Goal: Information Seeking & Learning: Learn about a topic

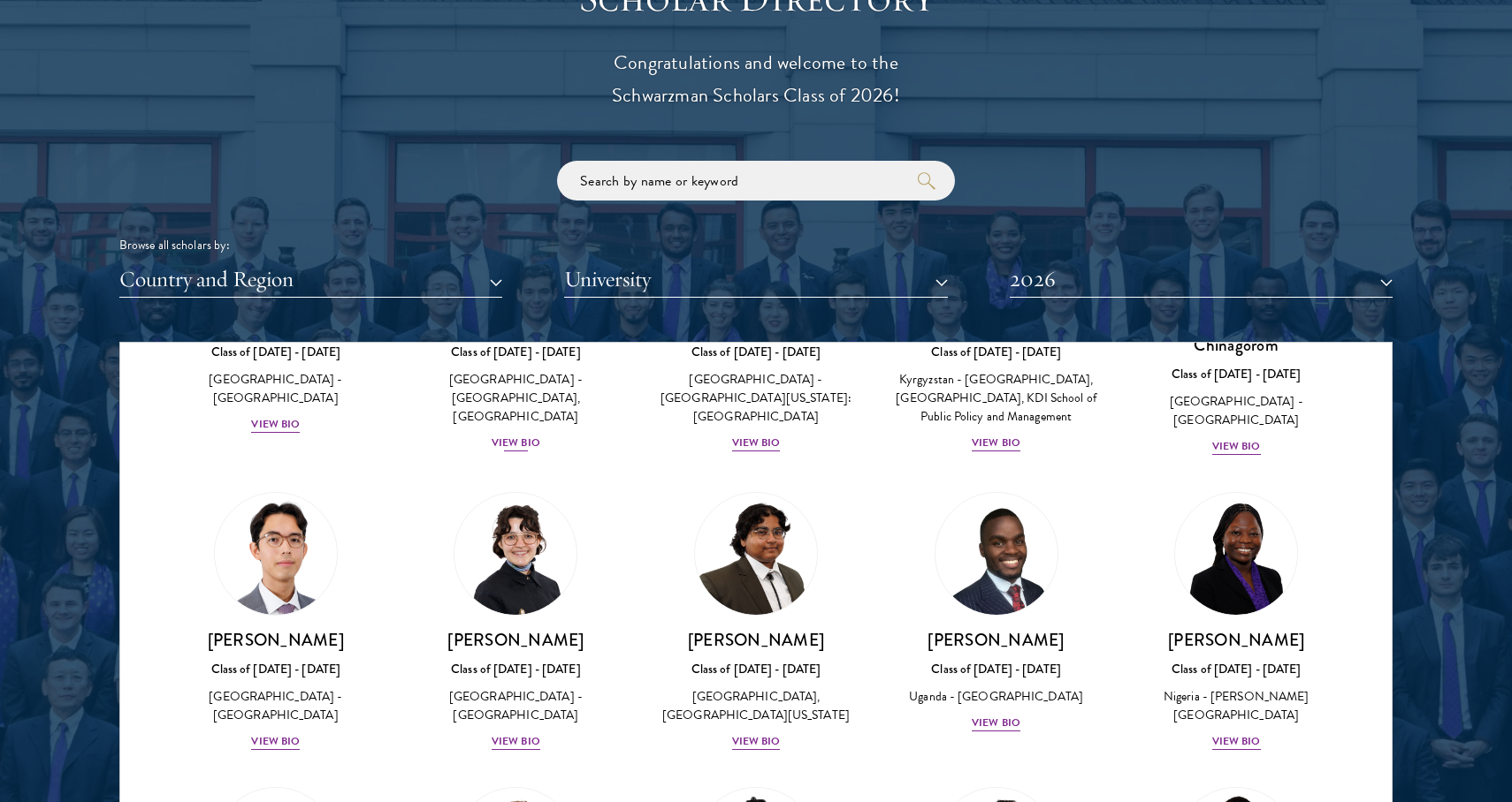
scroll to position [403, 0]
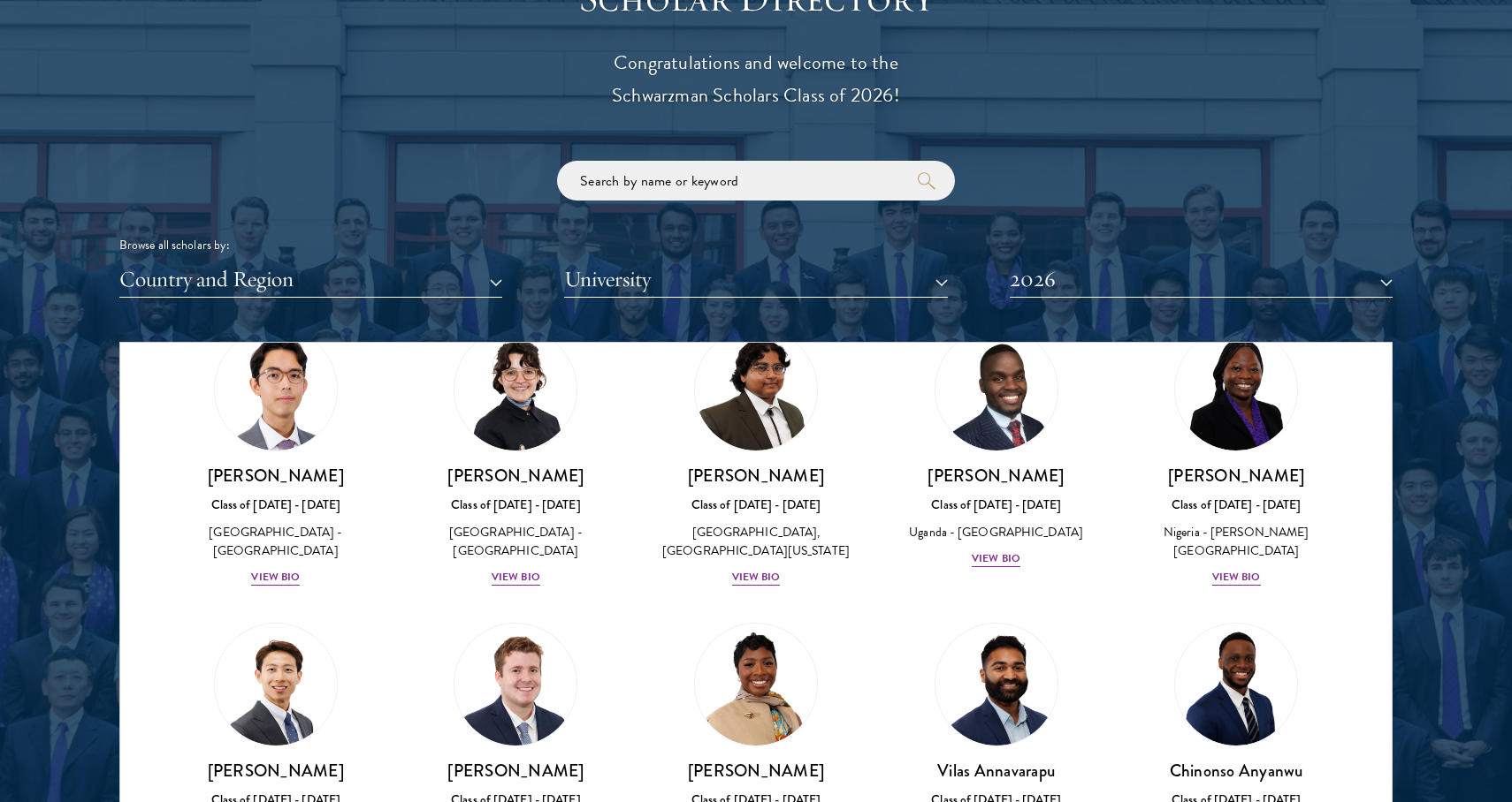
click at [1073, 264] on button "2026" at bounding box center [1201, 280] width 383 height 37
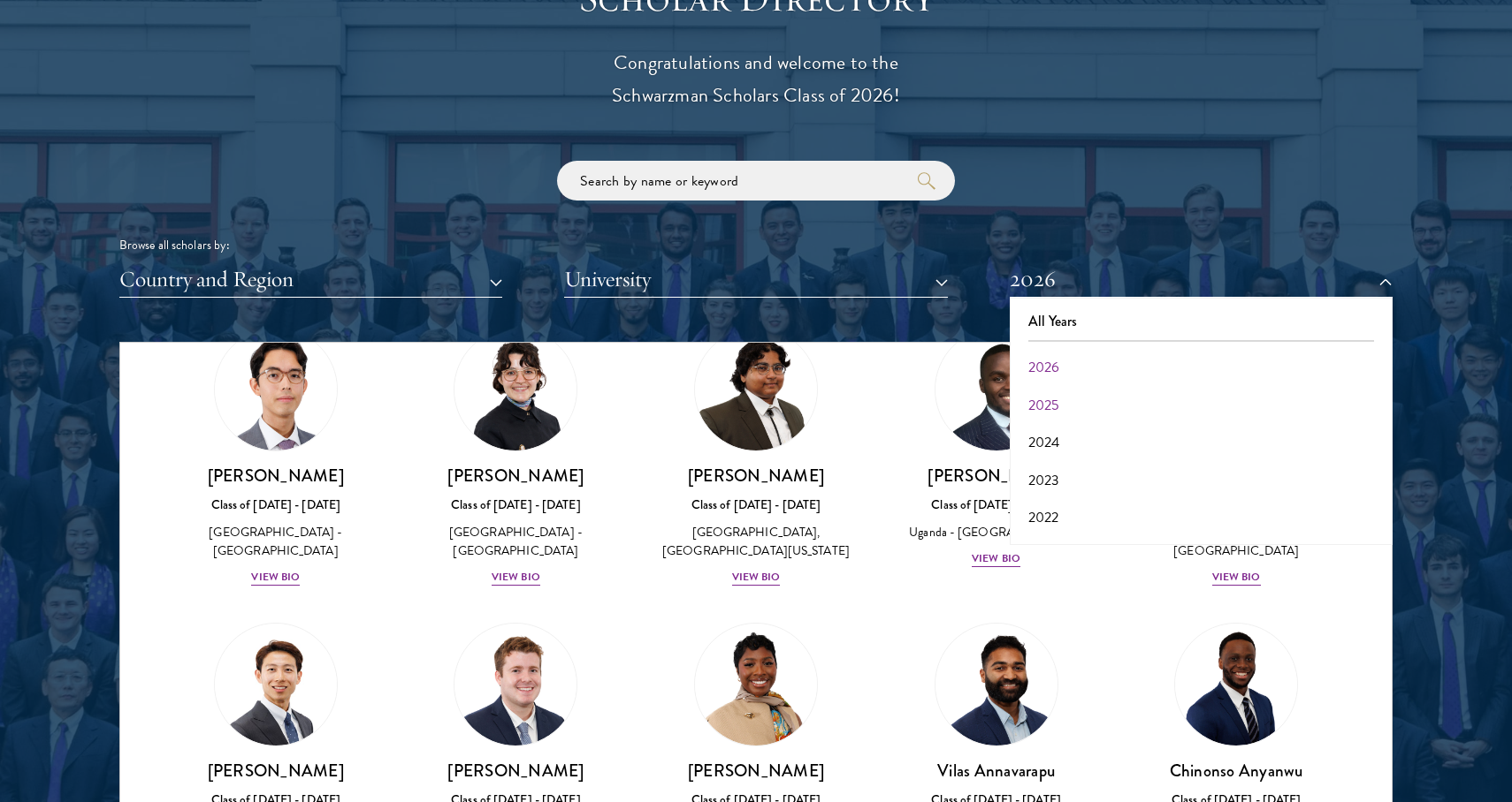
click at [1039, 387] on button "2025" at bounding box center [1200, 406] width 373 height 38
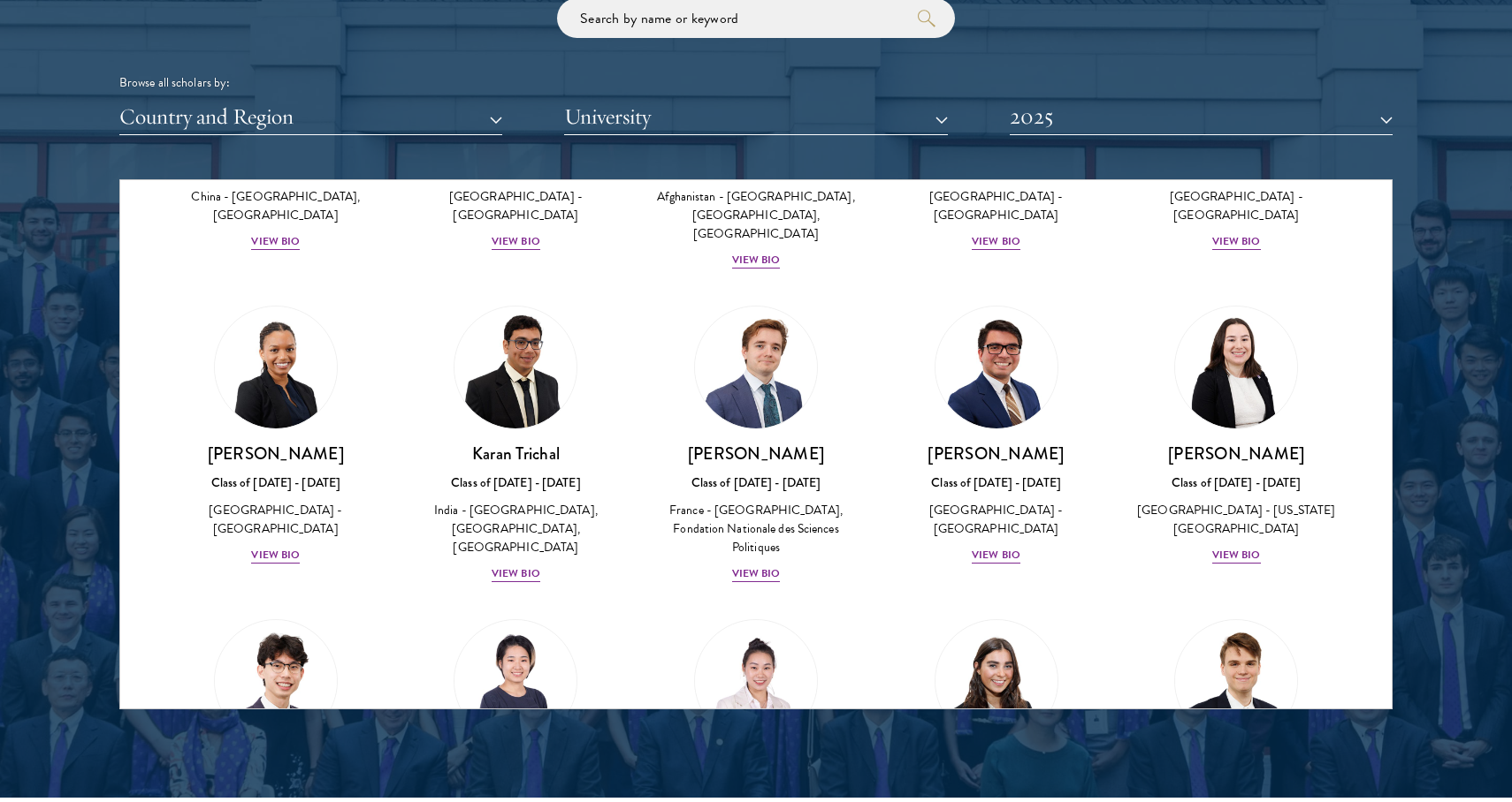
scroll to position [7173, 0]
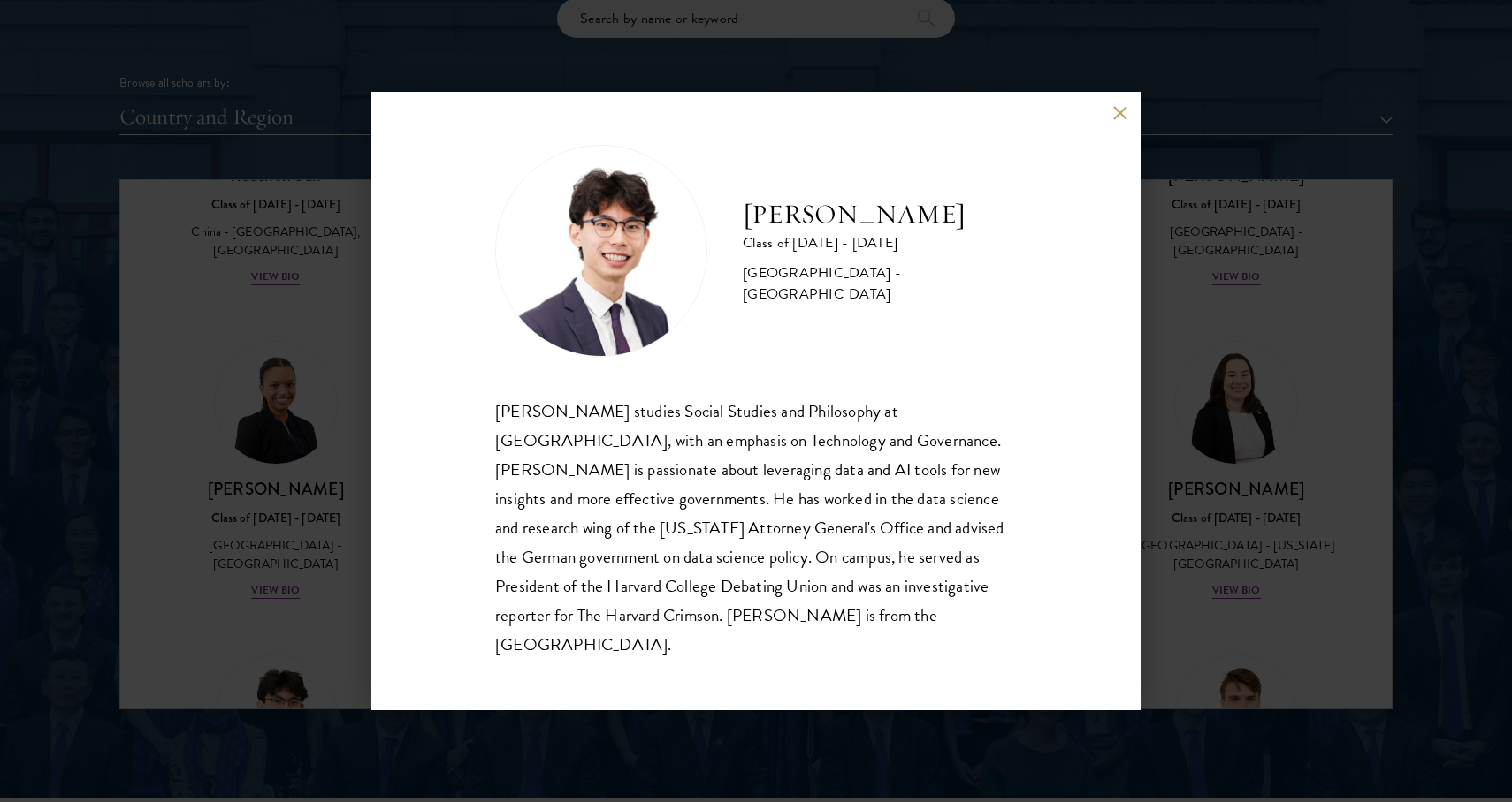
click at [1217, 365] on div "[PERSON_NAME] Class of [DATE] - [DATE] [GEOGRAPHIC_DATA] - [GEOGRAPHIC_DATA] [P…" at bounding box center [756, 401] width 1512 height 802
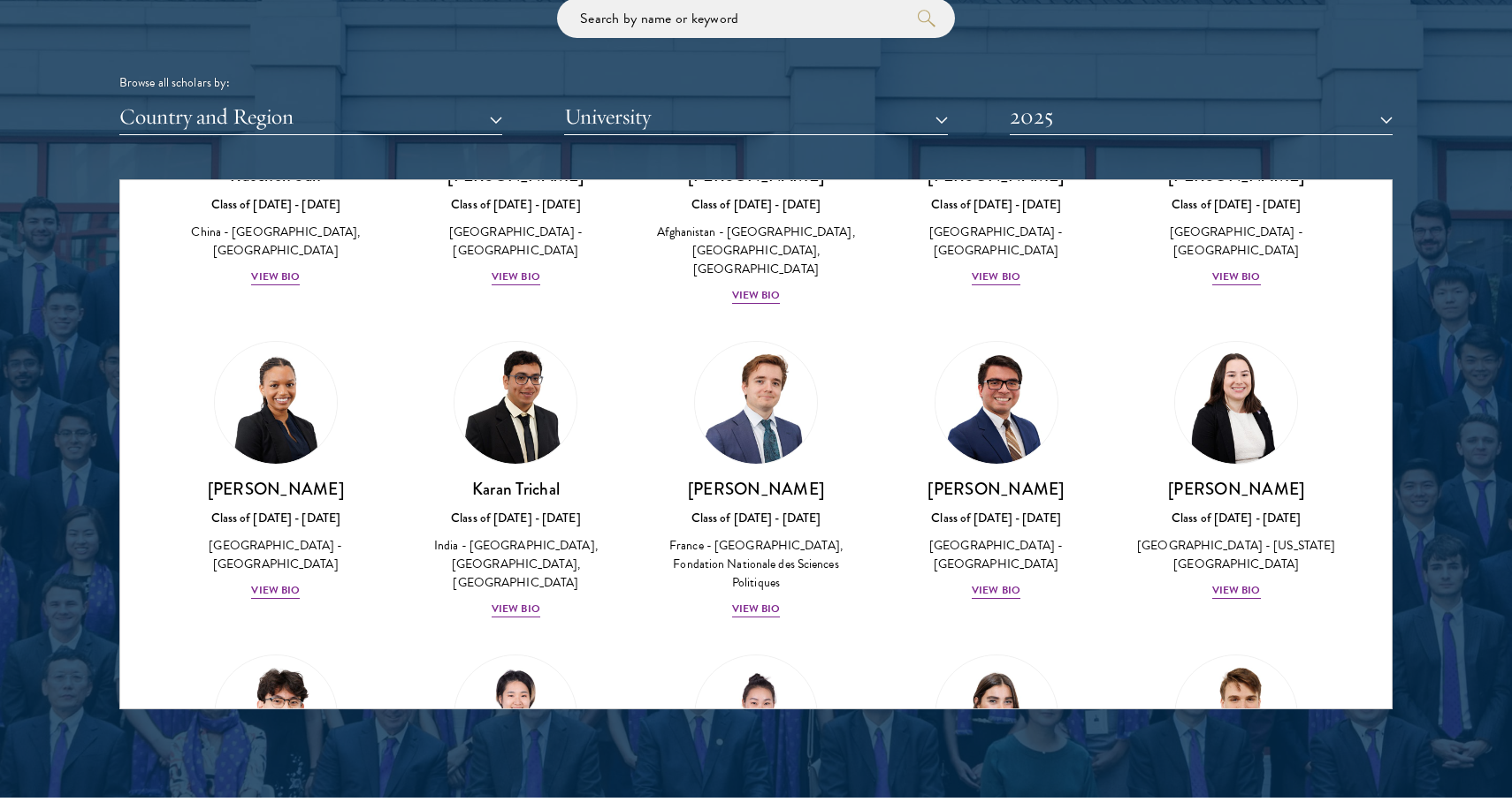
scroll to position [7032, 0]
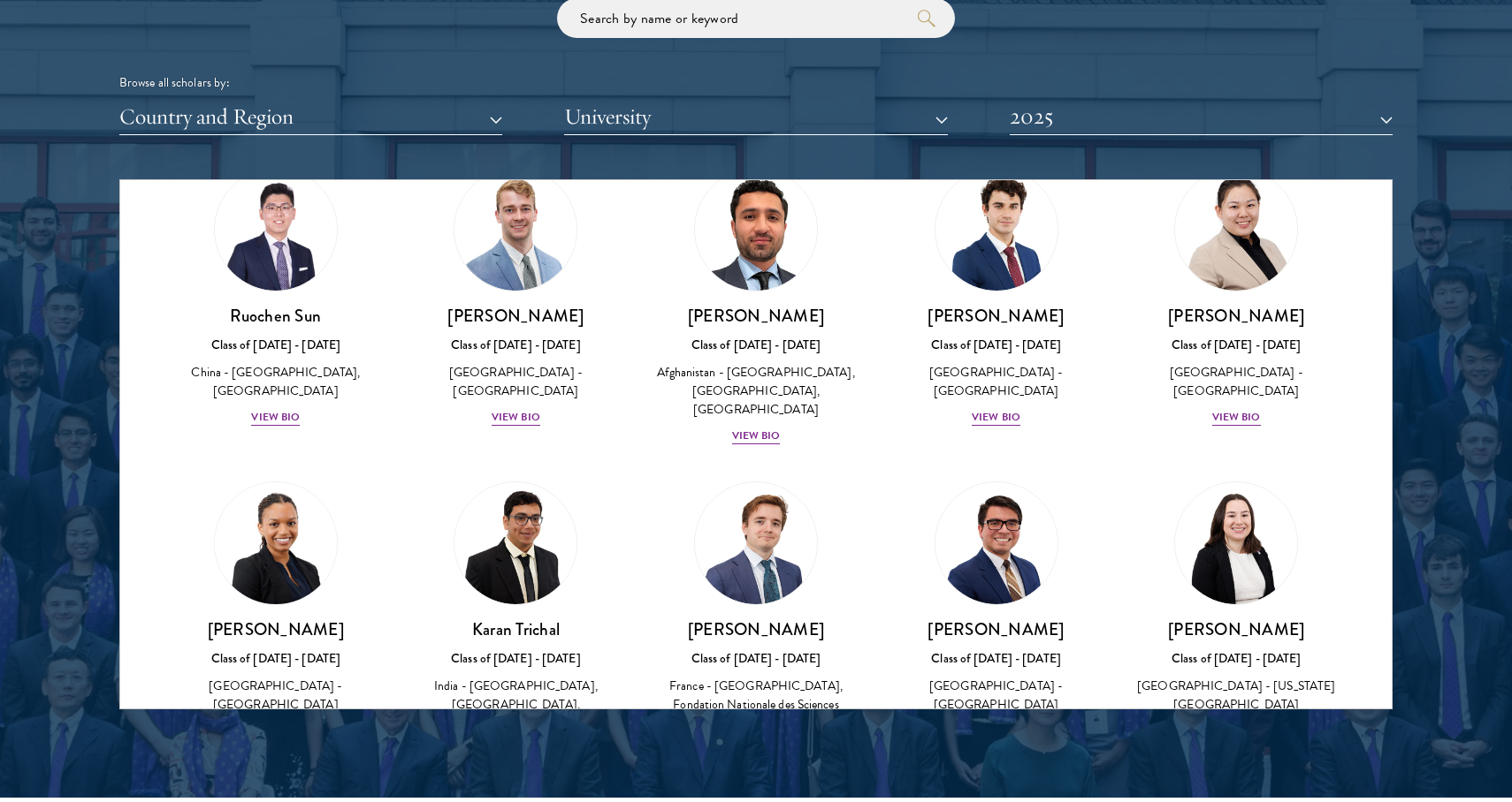
click at [264, 723] on div "View Bio" at bounding box center [276, 732] width 49 height 17
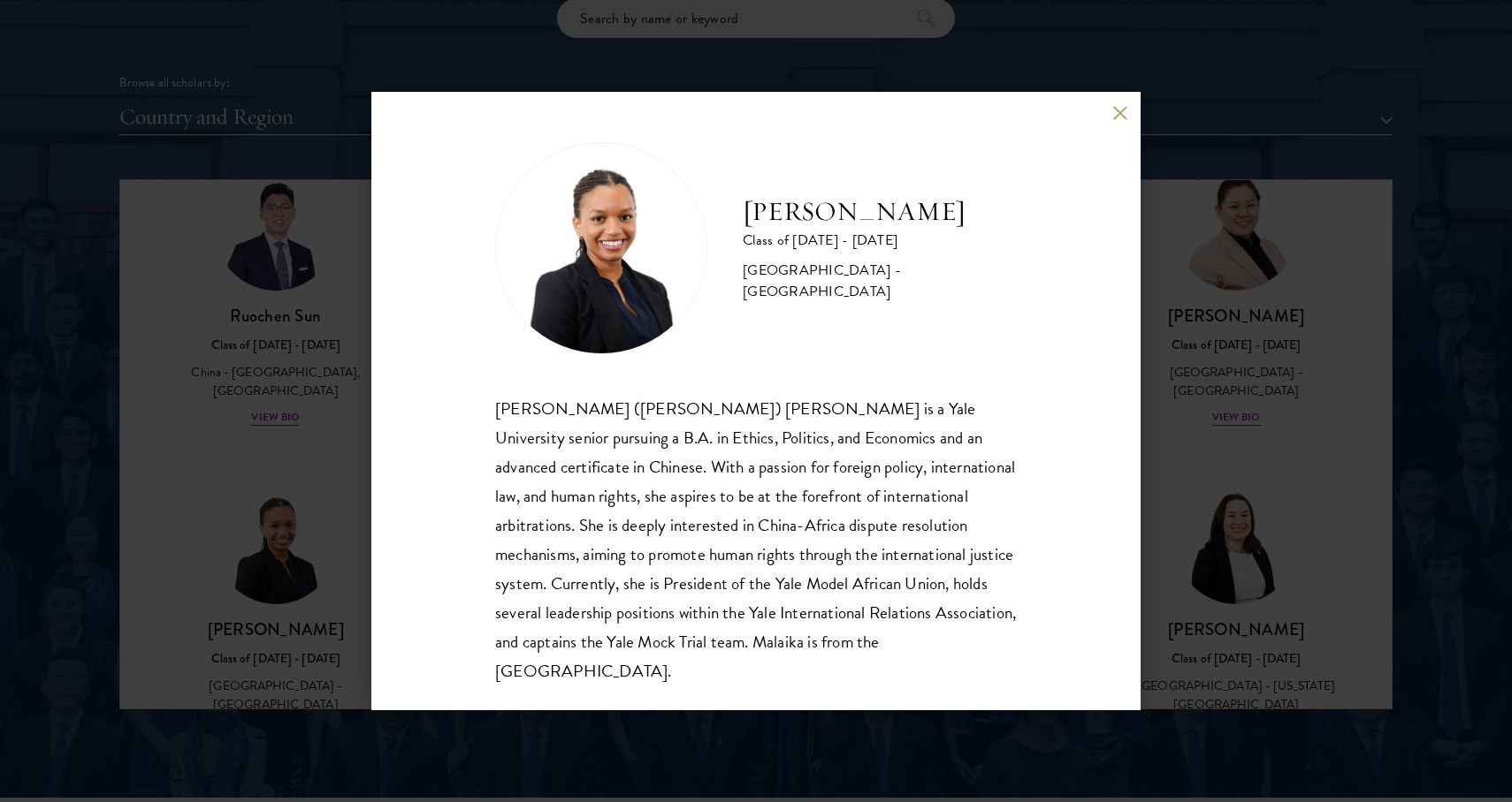
scroll to position [2, 0]
click at [1196, 439] on div "[PERSON_NAME] Class of [DATE] - [DATE] [GEOGRAPHIC_DATA] - [GEOGRAPHIC_DATA] [P…" at bounding box center [756, 401] width 1512 height 802
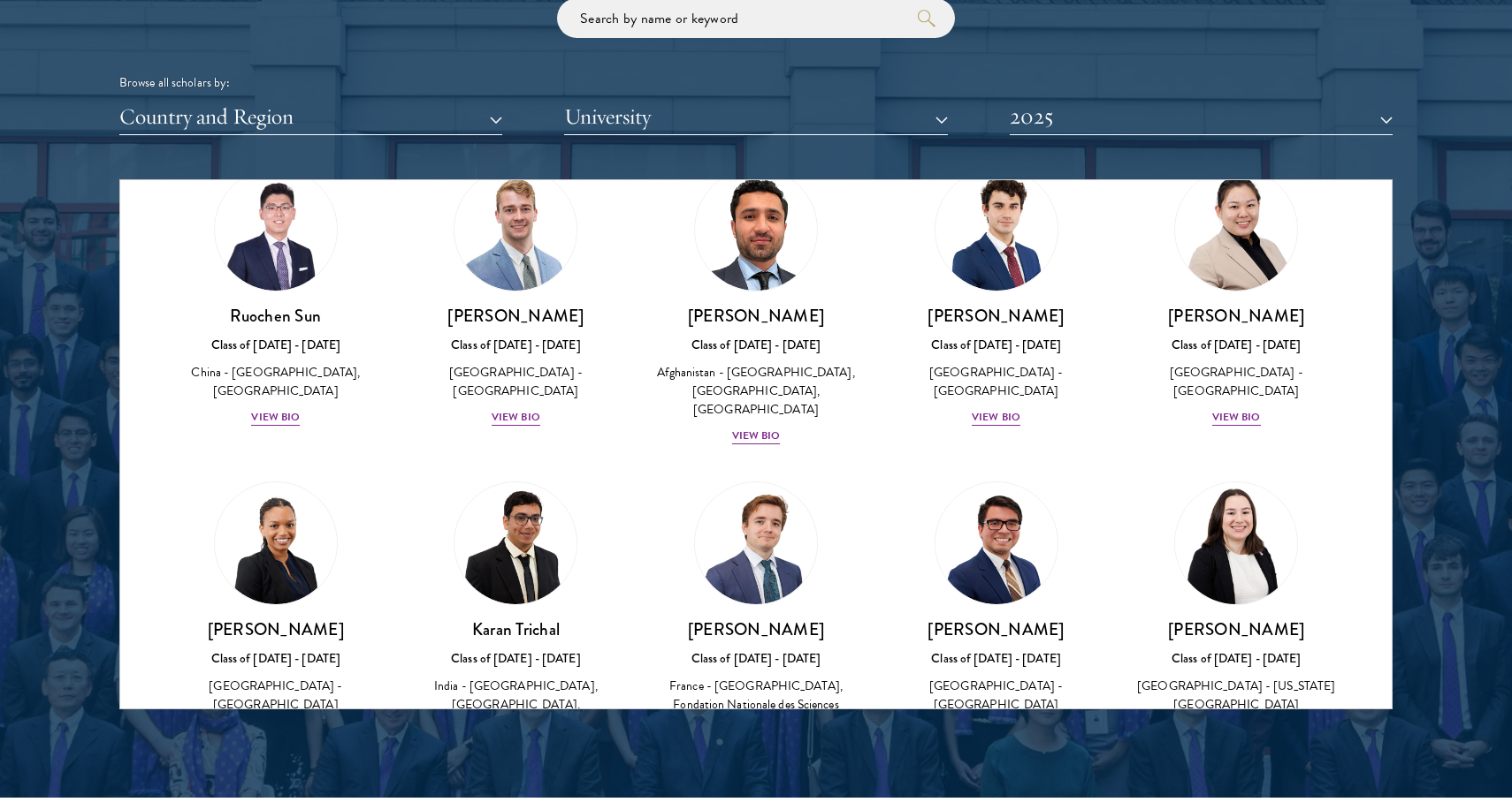
click at [1230, 723] on div "View Bio" at bounding box center [1236, 732] width 49 height 17
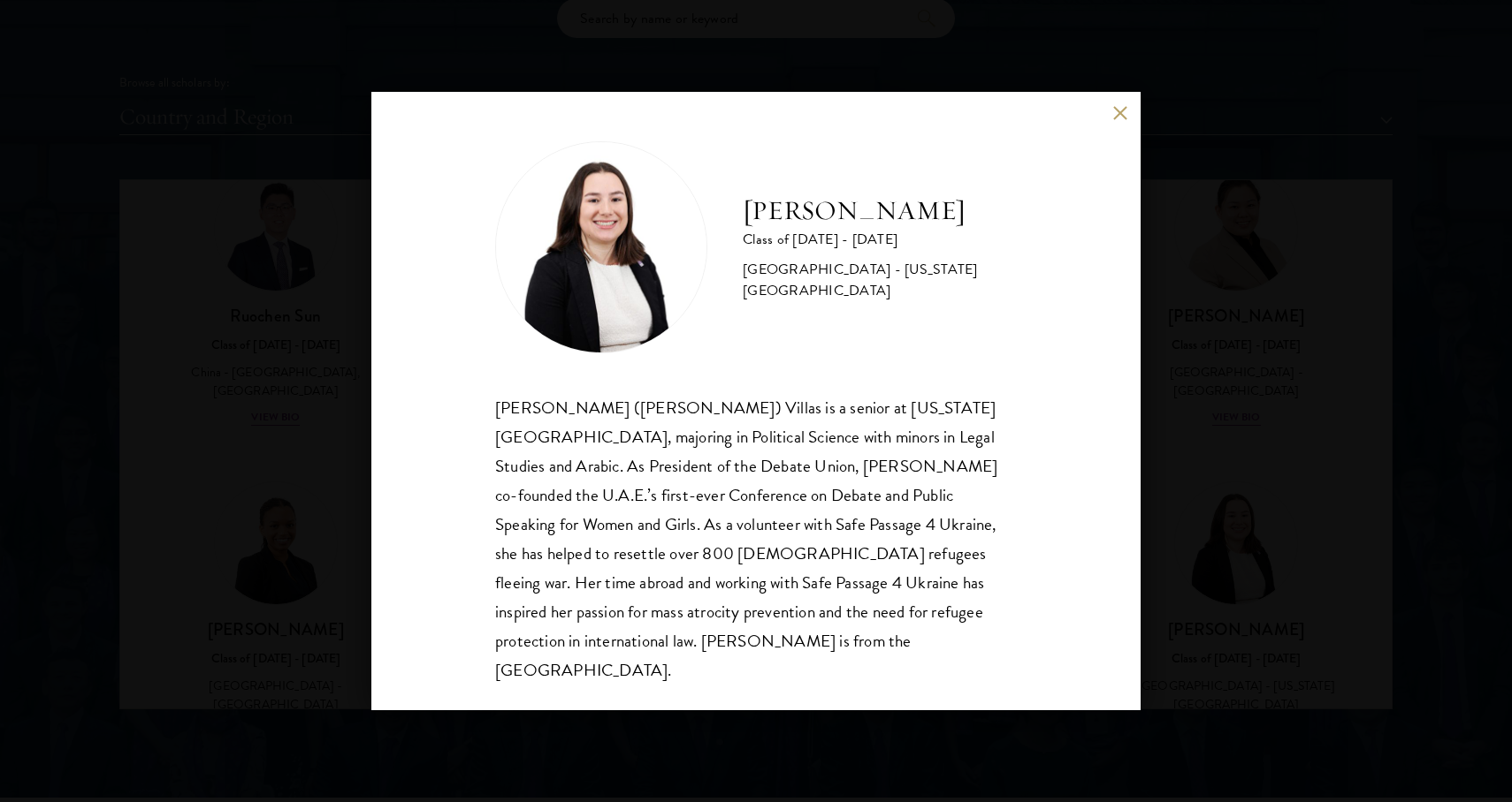
scroll to position [2, 0]
click at [1227, 454] on div "[PERSON_NAME] Class of [DATE] - [DATE] [GEOGRAPHIC_DATA] - [US_STATE][GEOGRAPHI…" at bounding box center [756, 401] width 1512 height 802
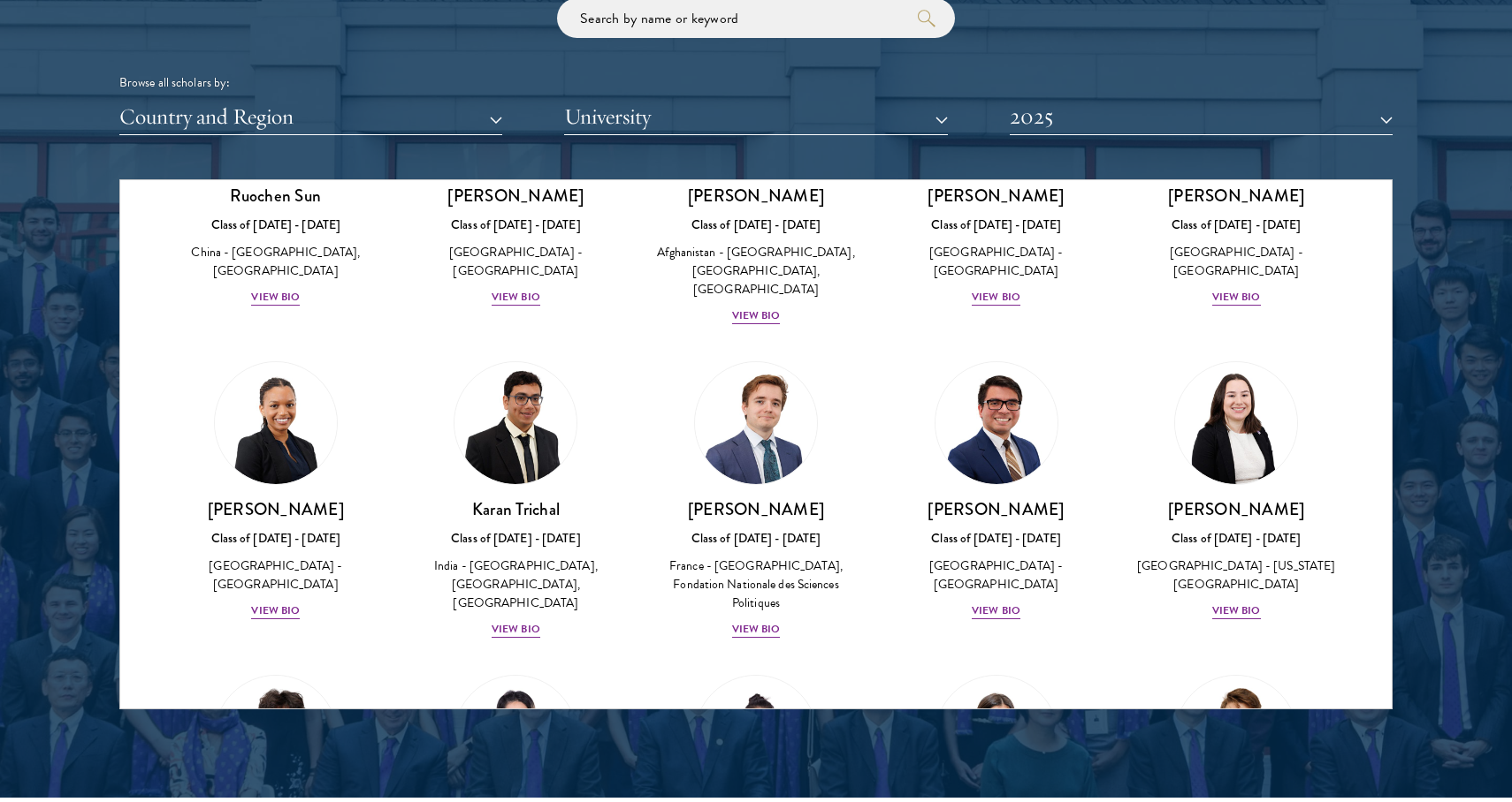
scroll to position [7159, 0]
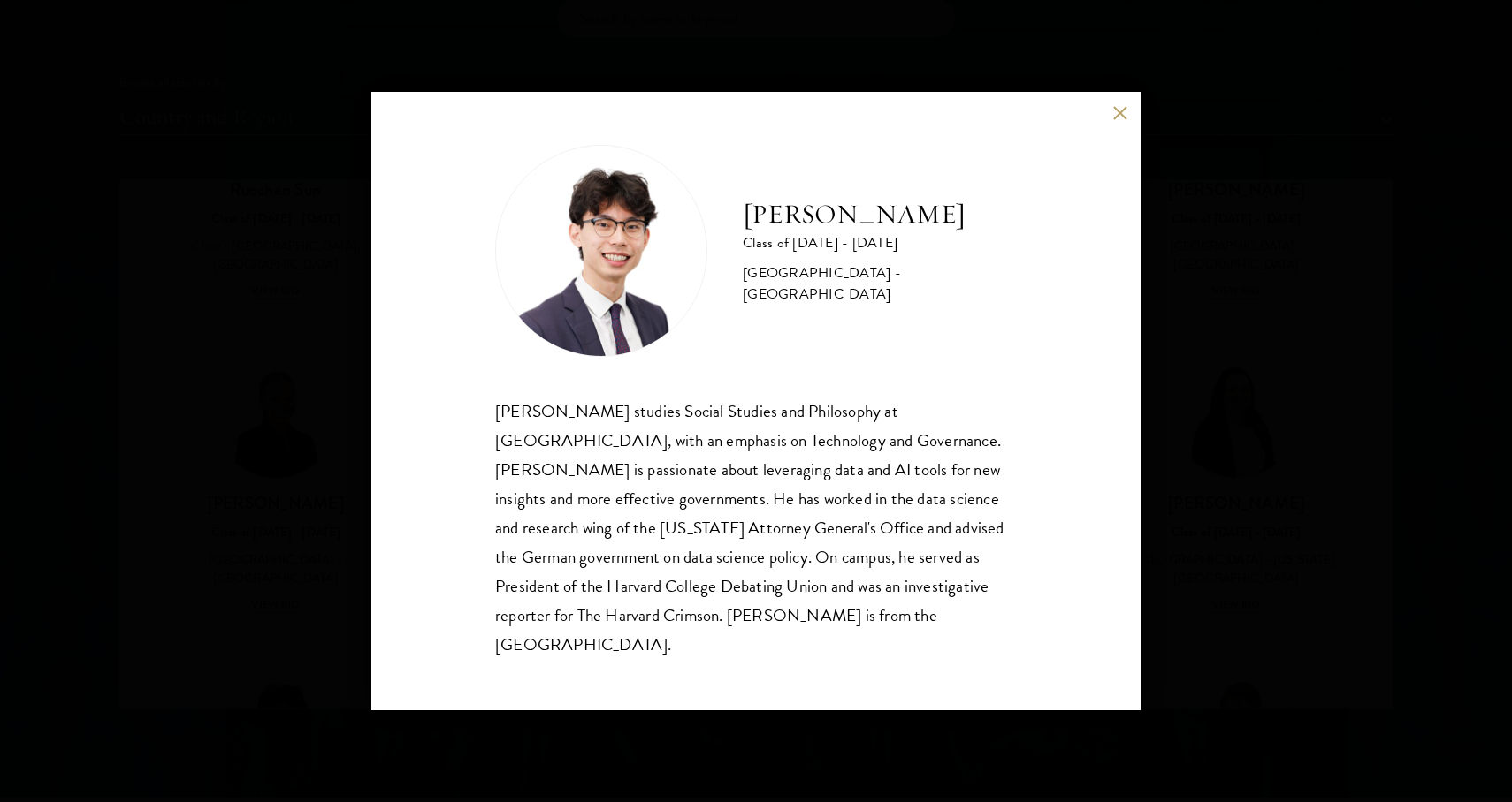
click at [525, 426] on div "[PERSON_NAME] studies Social Studies and Philosophy at [GEOGRAPHIC_DATA], with …" at bounding box center [756, 528] width 522 height 263
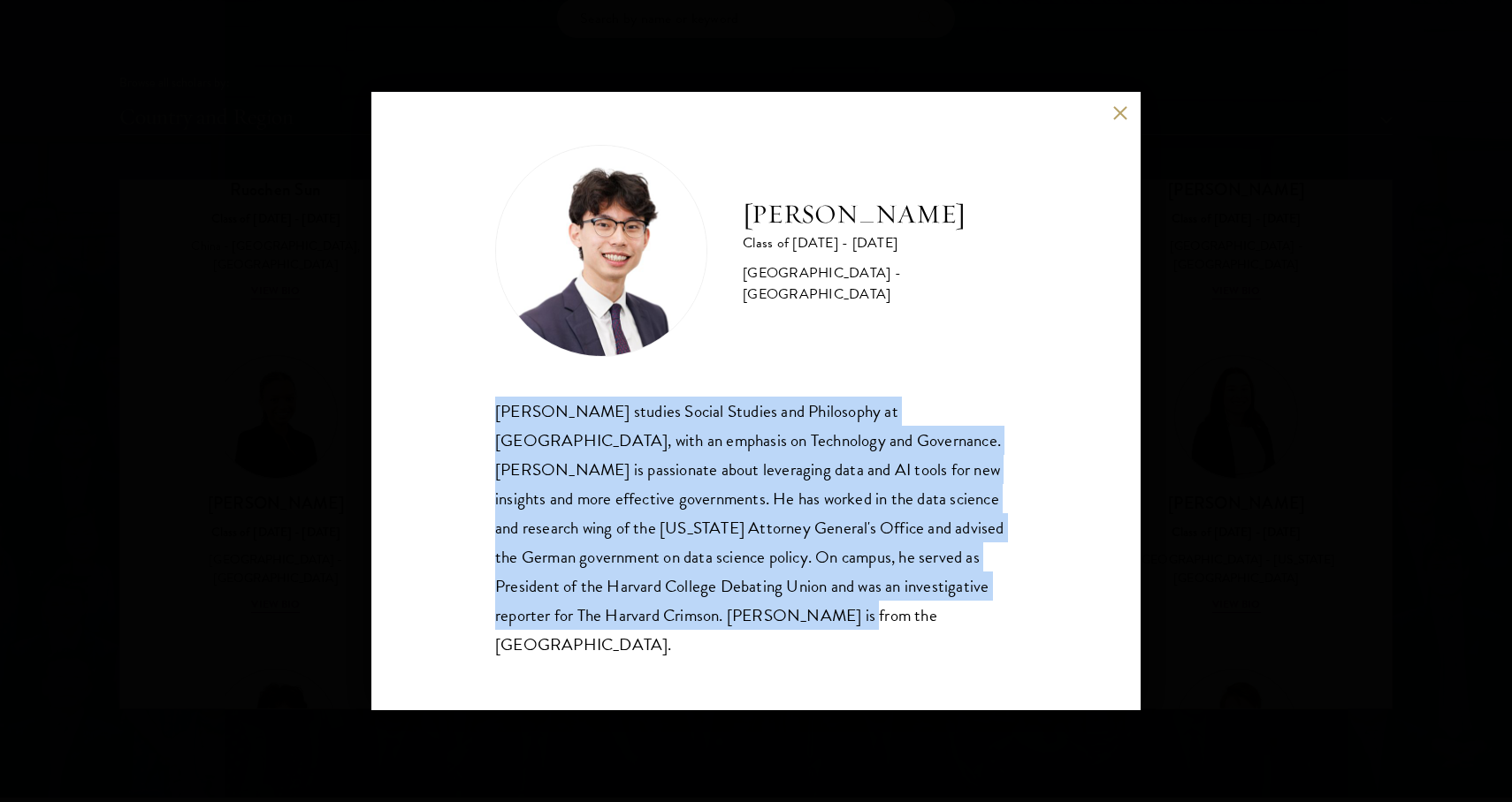
drag, startPoint x: 525, startPoint y: 426, endPoint x: 703, endPoint y: 631, distance: 271.5
click at [703, 631] on div "[PERSON_NAME] studies Social Studies and Philosophy at [GEOGRAPHIC_DATA], with …" at bounding box center [756, 528] width 522 height 263
copy div "[PERSON_NAME] studies Social Studies and Philosophy at [GEOGRAPHIC_DATA], with …"
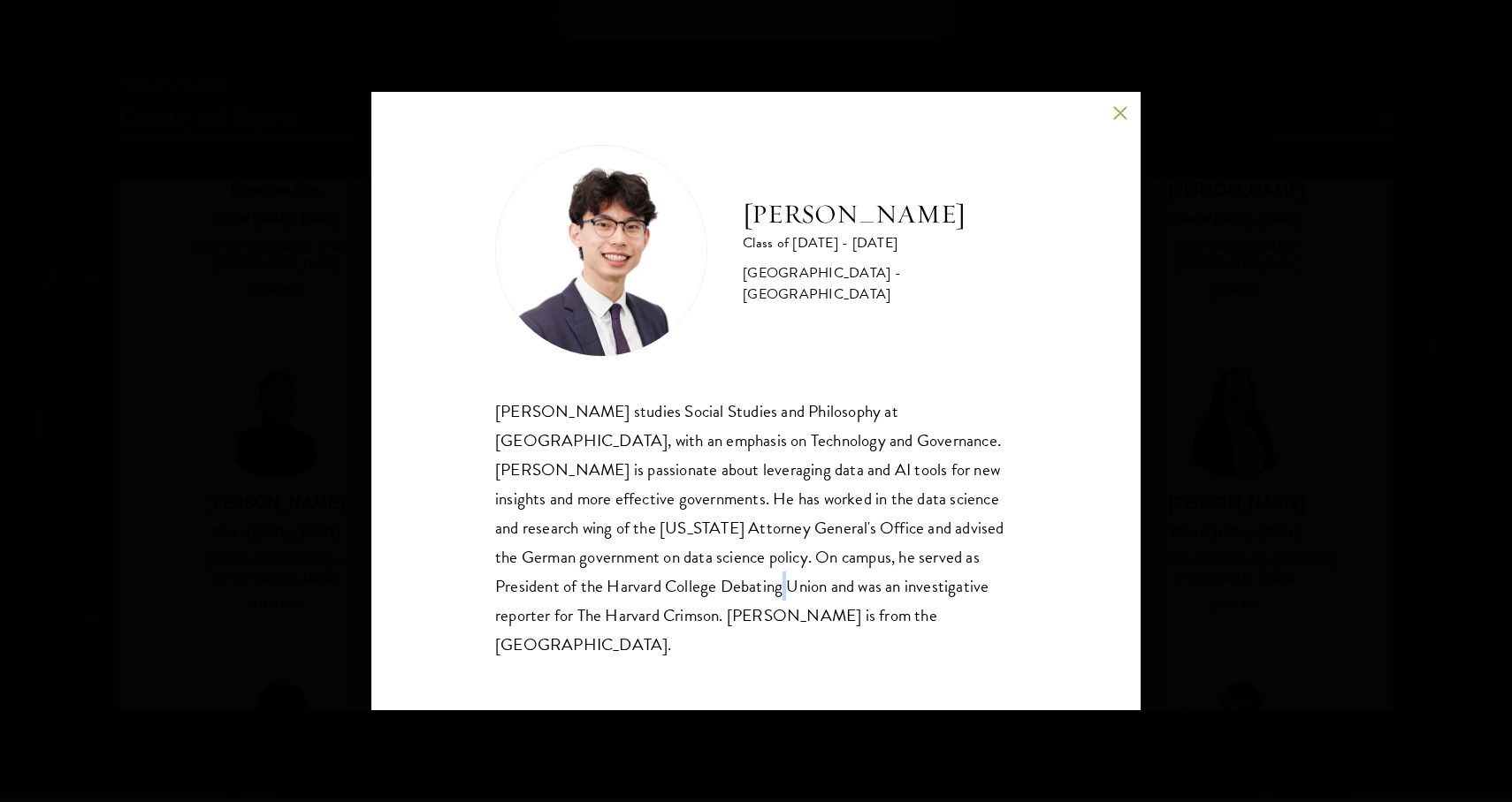
click at [657, 595] on div "[PERSON_NAME] studies Social Studies and Philosophy at [GEOGRAPHIC_DATA], with …" at bounding box center [756, 528] width 522 height 263
click at [1180, 318] on div "[PERSON_NAME] Class of [DATE] - [DATE] [GEOGRAPHIC_DATA] - [GEOGRAPHIC_DATA] [P…" at bounding box center [756, 401] width 1512 height 802
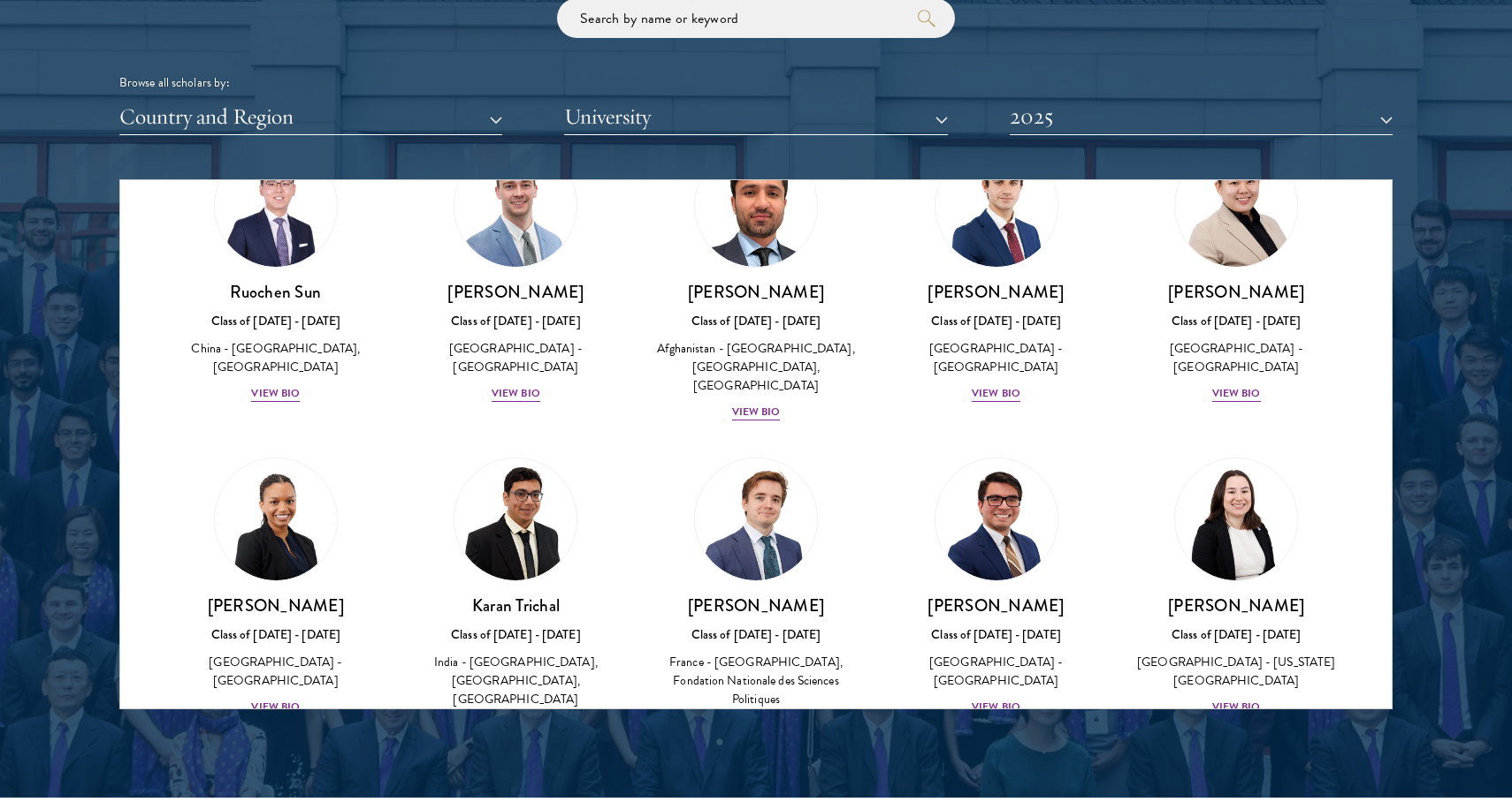
scroll to position [6983, 0]
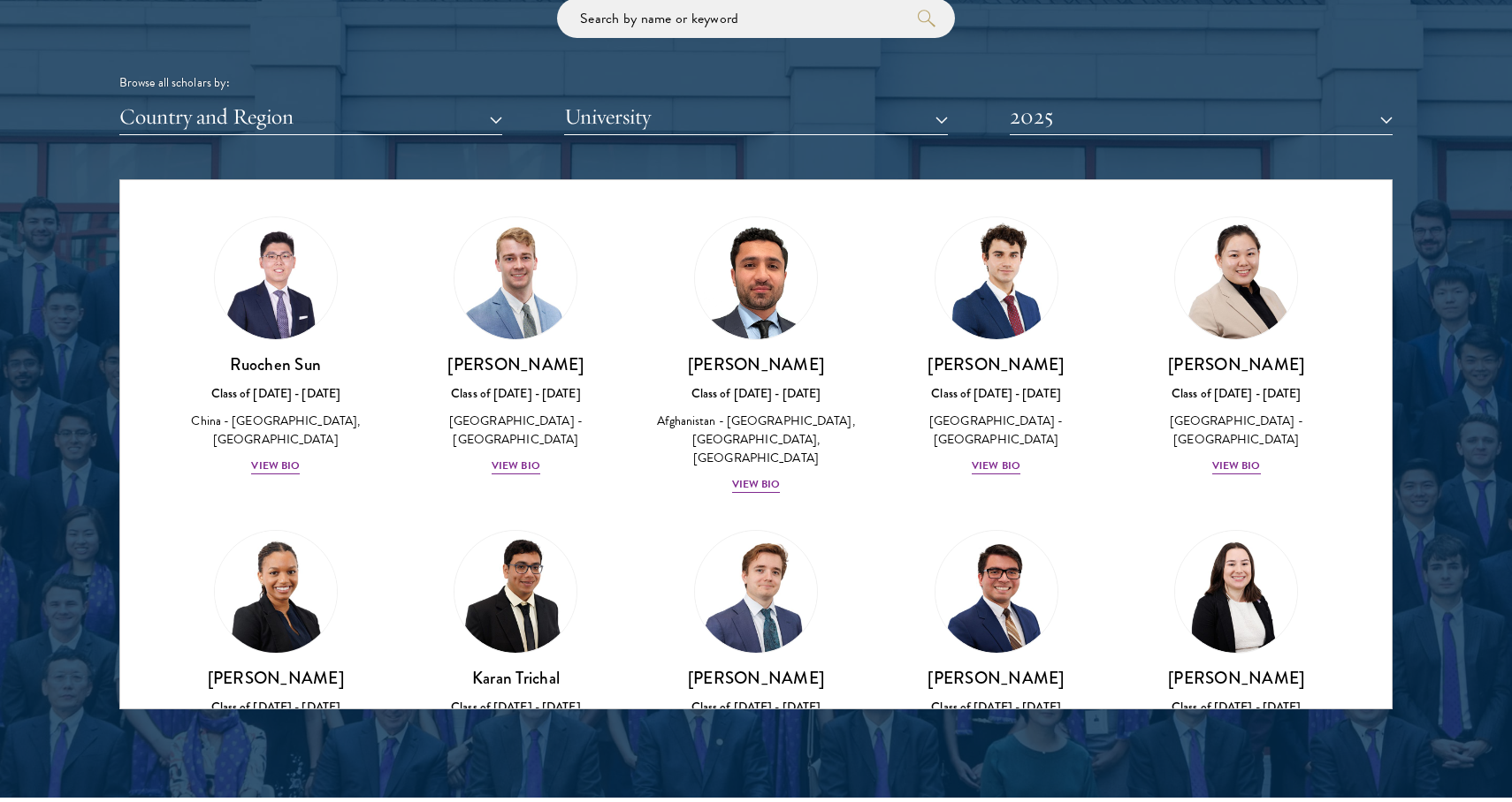
click at [279, 667] on div "[PERSON_NAME] Class of [DATE] - [DATE] [GEOGRAPHIC_DATA] - [GEOGRAPHIC_DATA] Vi…" at bounding box center [276, 728] width 206 height 123
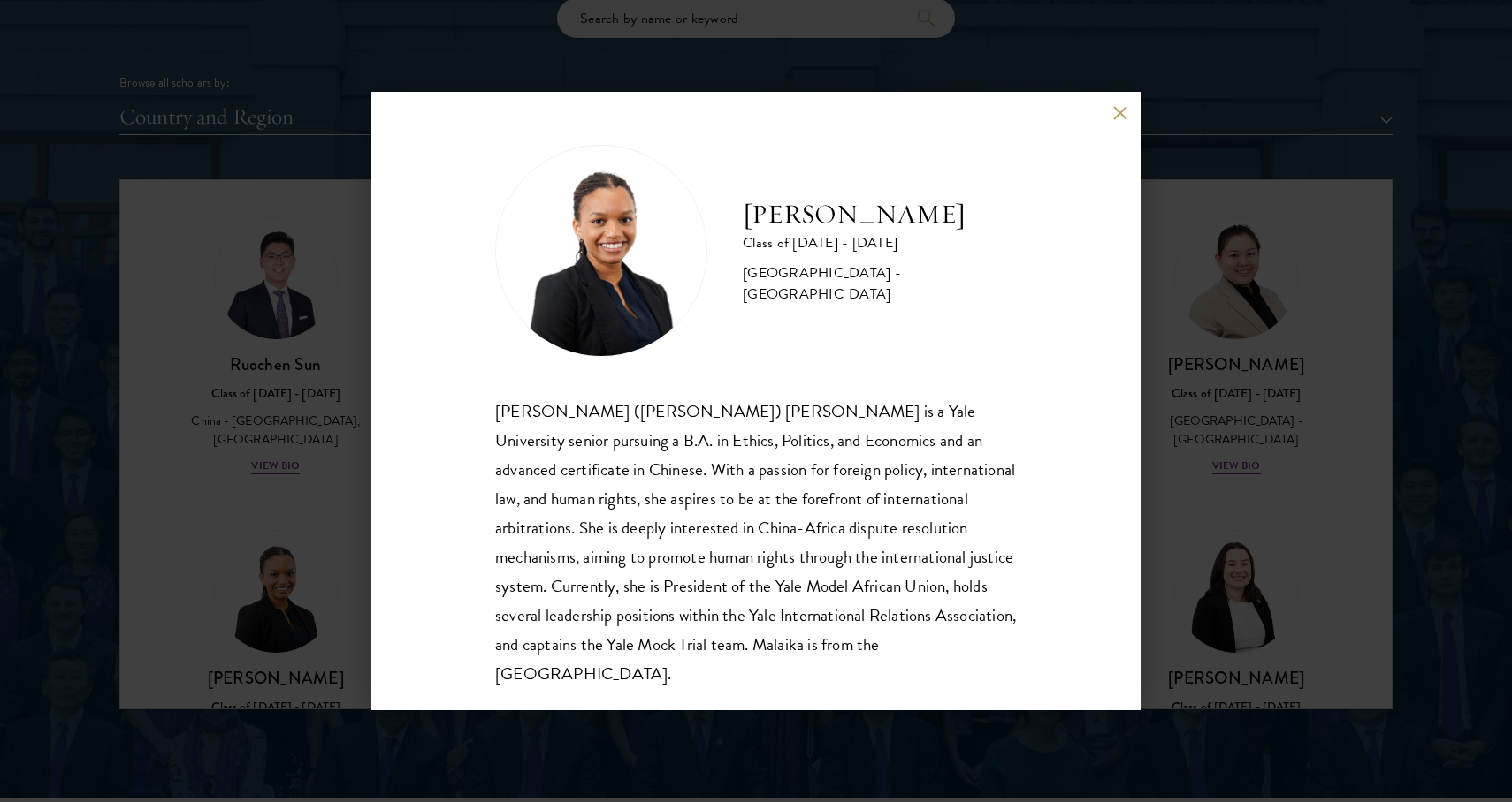
click at [510, 411] on div "[PERSON_NAME] ([PERSON_NAME]) [PERSON_NAME] is a Yale University senior pursuin…" at bounding box center [756, 542] width 522 height 292
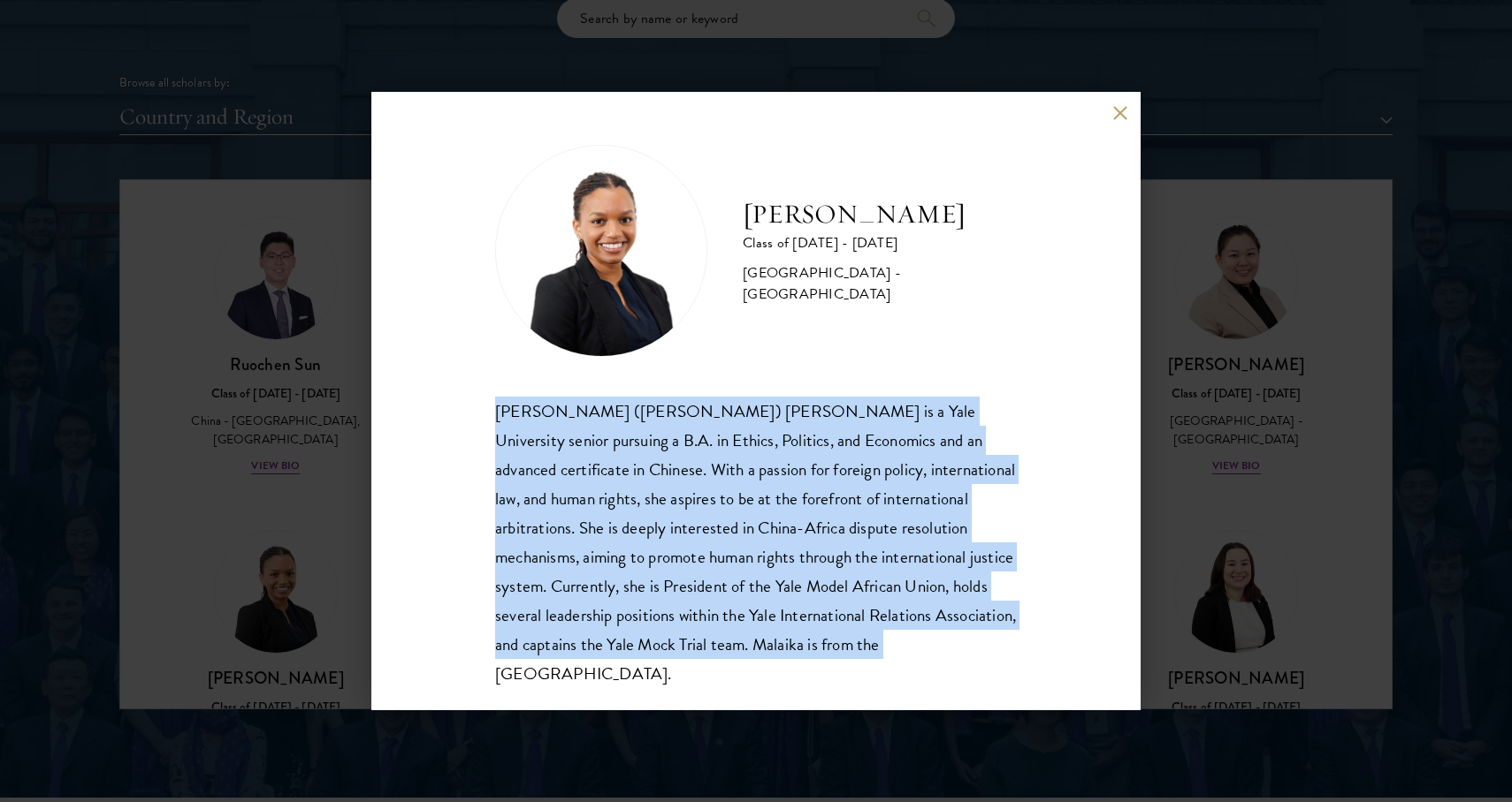
drag, startPoint x: 510, startPoint y: 411, endPoint x: 720, endPoint y: 642, distance: 312.2
click at [720, 642] on div "[PERSON_NAME] ([PERSON_NAME]) [PERSON_NAME] is a Yale University senior pursuin…" at bounding box center [756, 542] width 522 height 292
copy div "[PERSON_NAME] ([PERSON_NAME]) [PERSON_NAME] is a Yale University senior pursuin…"
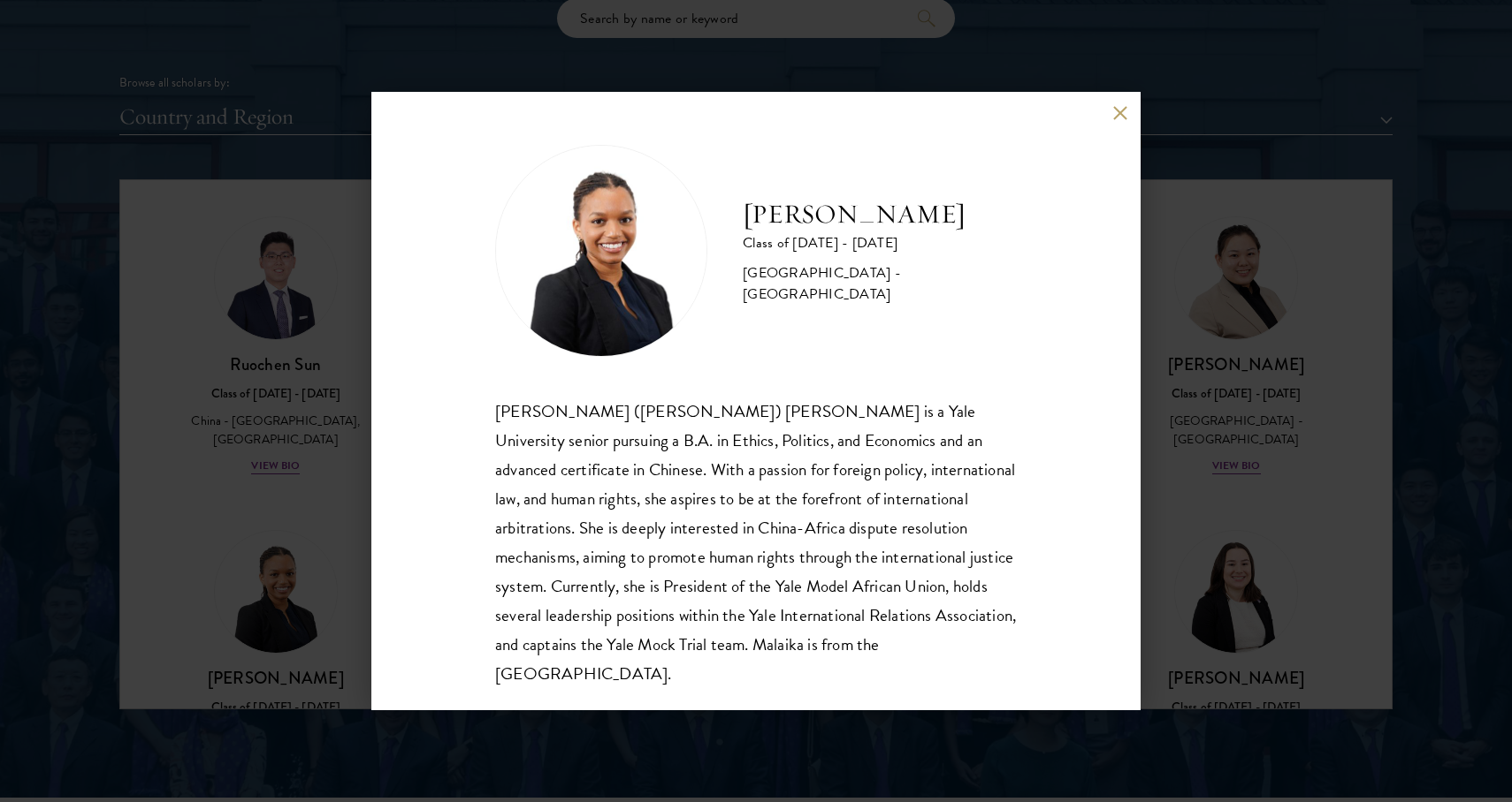
click at [1270, 585] on div "[PERSON_NAME] Class of [DATE] - [DATE] [GEOGRAPHIC_DATA] - [GEOGRAPHIC_DATA] [P…" at bounding box center [756, 401] width 1512 height 802
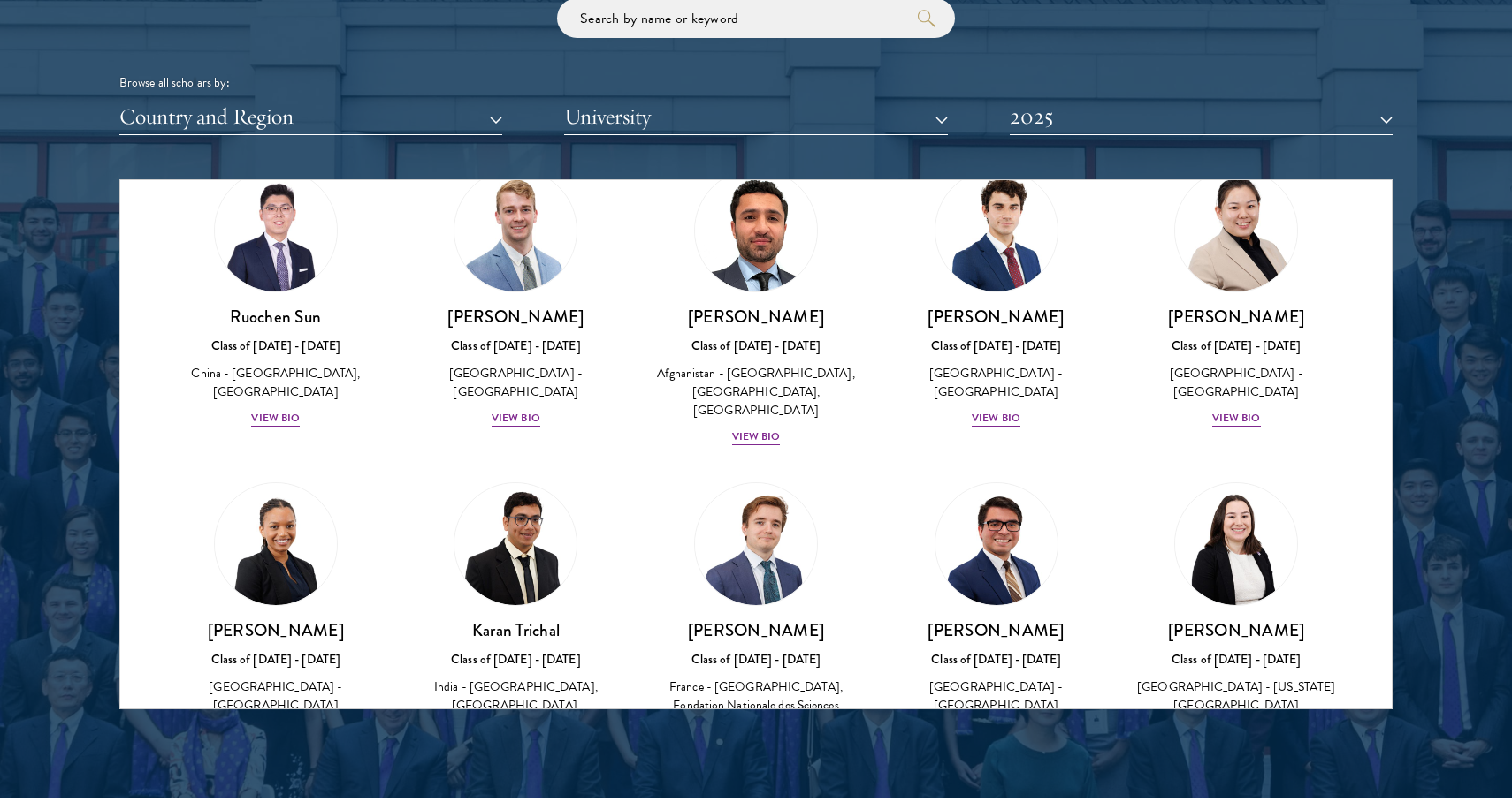
scroll to position [7035, 0]
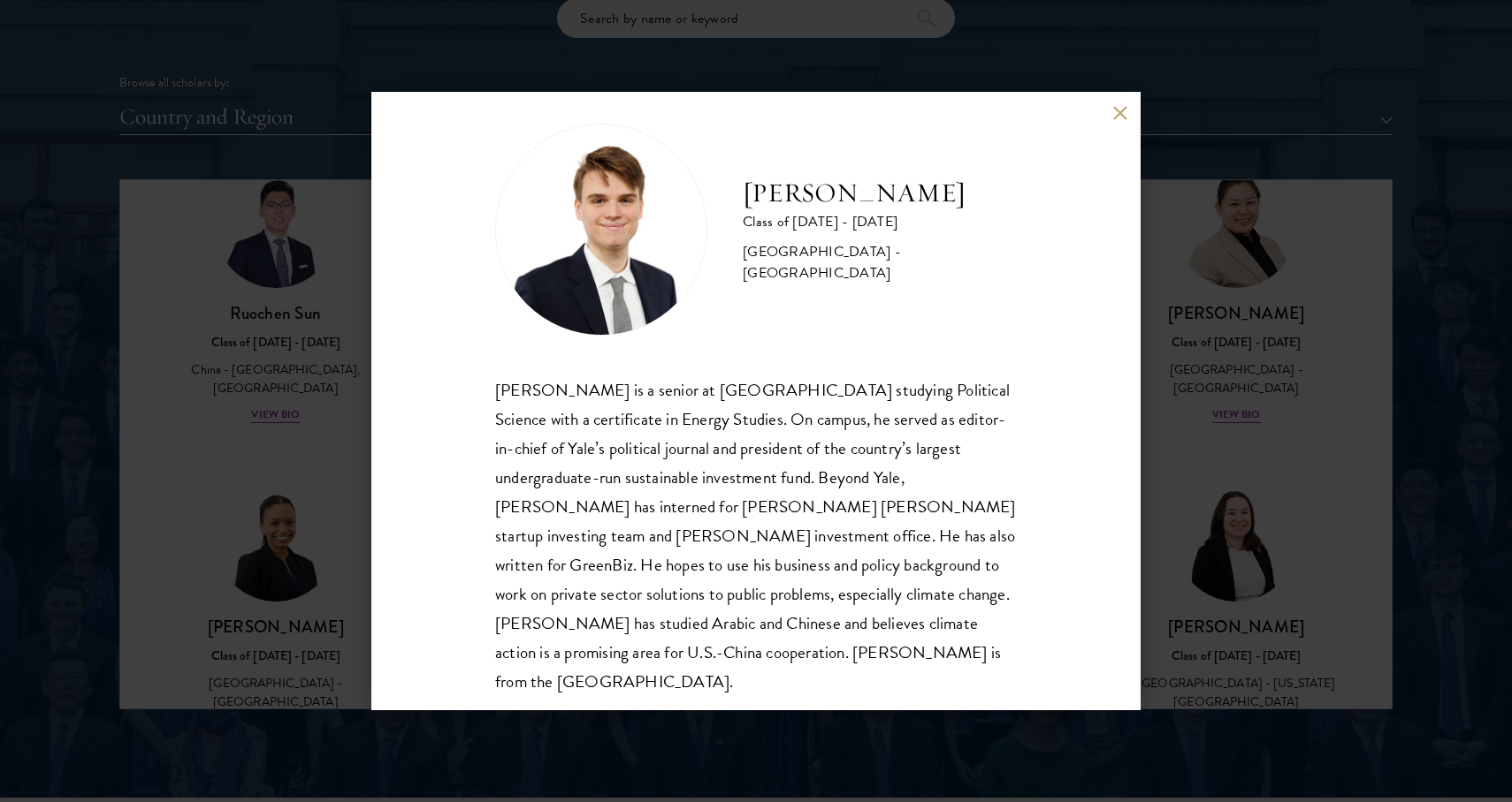
scroll to position [23, 0]
click at [1194, 482] on div "[PERSON_NAME] Class of [DATE] - [DATE] [GEOGRAPHIC_DATA] - [GEOGRAPHIC_DATA] [P…" at bounding box center [756, 401] width 1512 height 802
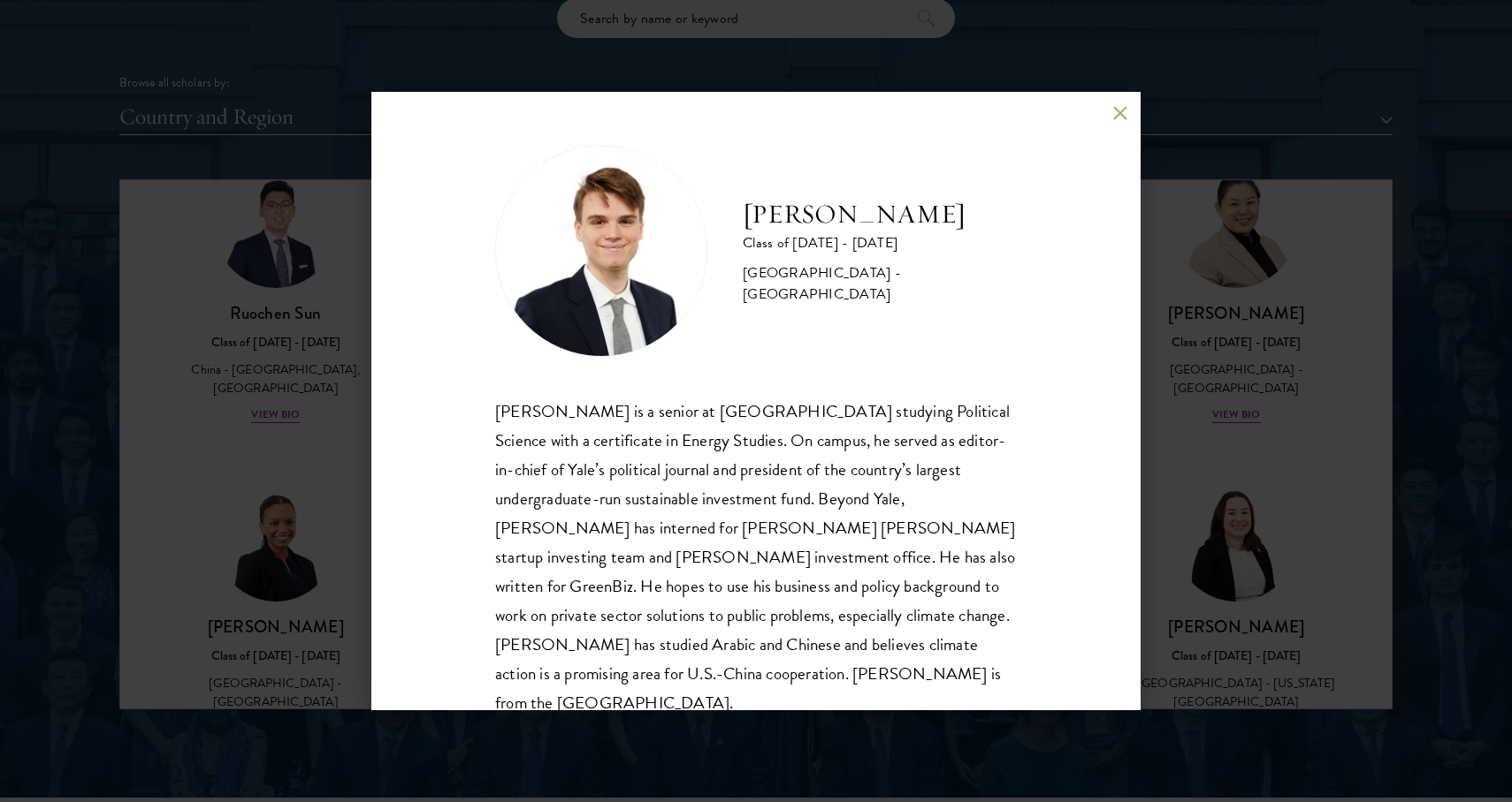
click at [1132, 348] on div "[PERSON_NAME] Class of [DATE] - [DATE] [GEOGRAPHIC_DATA] - [GEOGRAPHIC_DATA] [P…" at bounding box center [756, 401] width 770 height 618
click at [1221, 347] on div "[PERSON_NAME] Class of [DATE] - [DATE] [GEOGRAPHIC_DATA] - [GEOGRAPHIC_DATA] [P…" at bounding box center [756, 401] width 1512 height 802
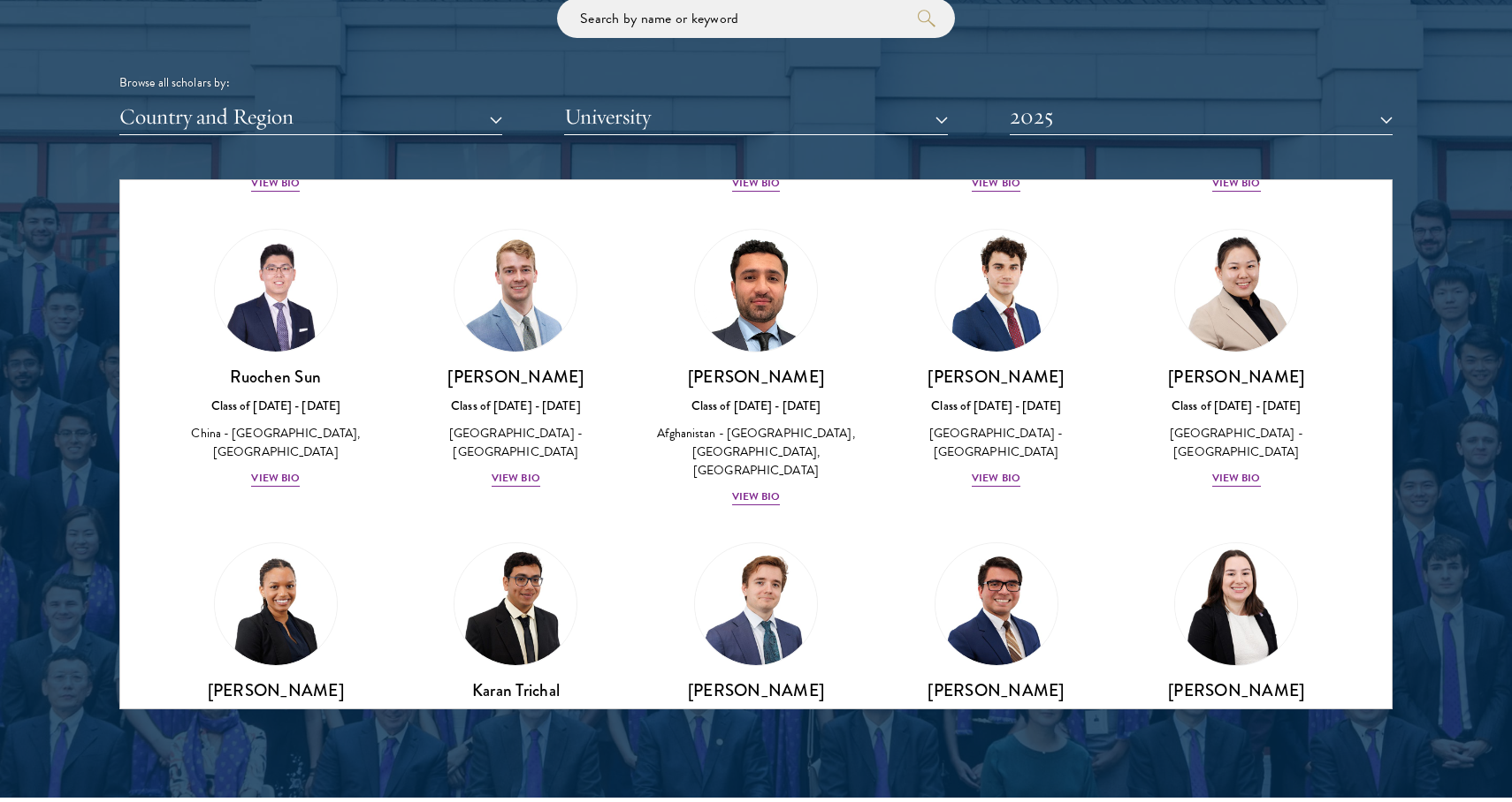
scroll to position [6962, 0]
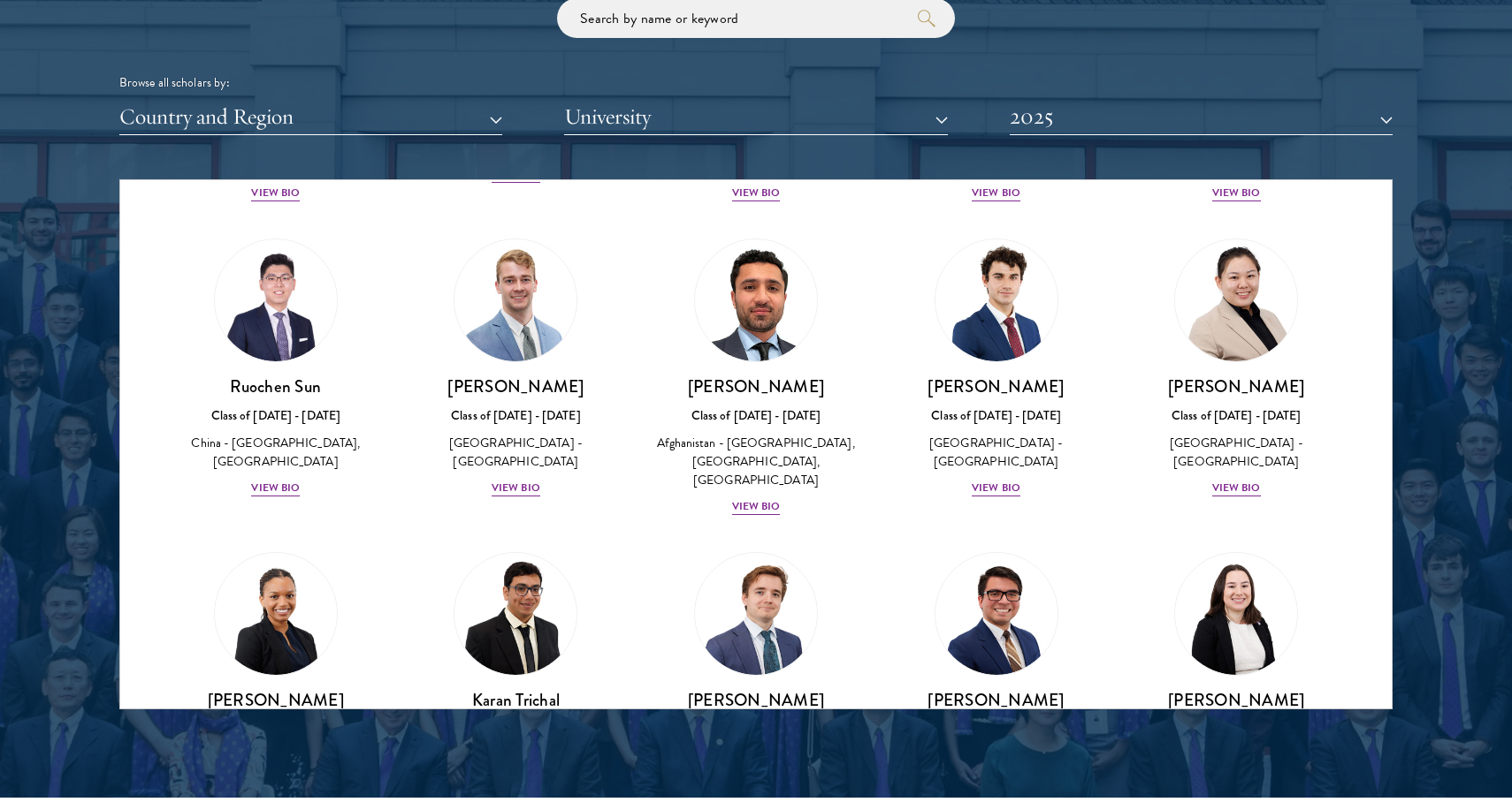
click at [817, 91] on div "Browse all scholars by: Country and Region All Countries and Regions [GEOGRAPHI…" at bounding box center [756, 67] width 1273 height 137
click at [817, 99] on button "University" at bounding box center [756, 117] width 383 height 37
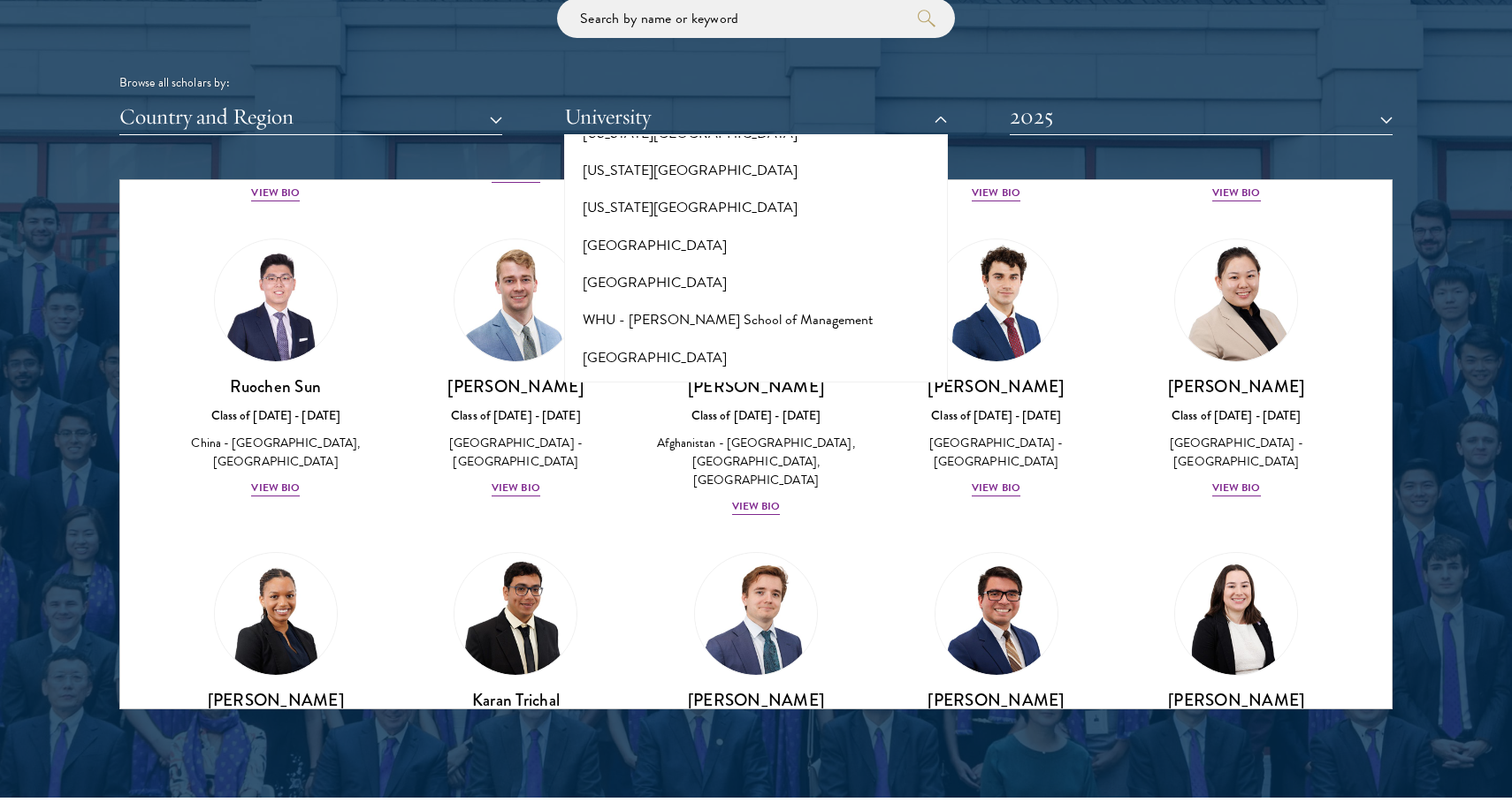
scroll to position [17351, 0]
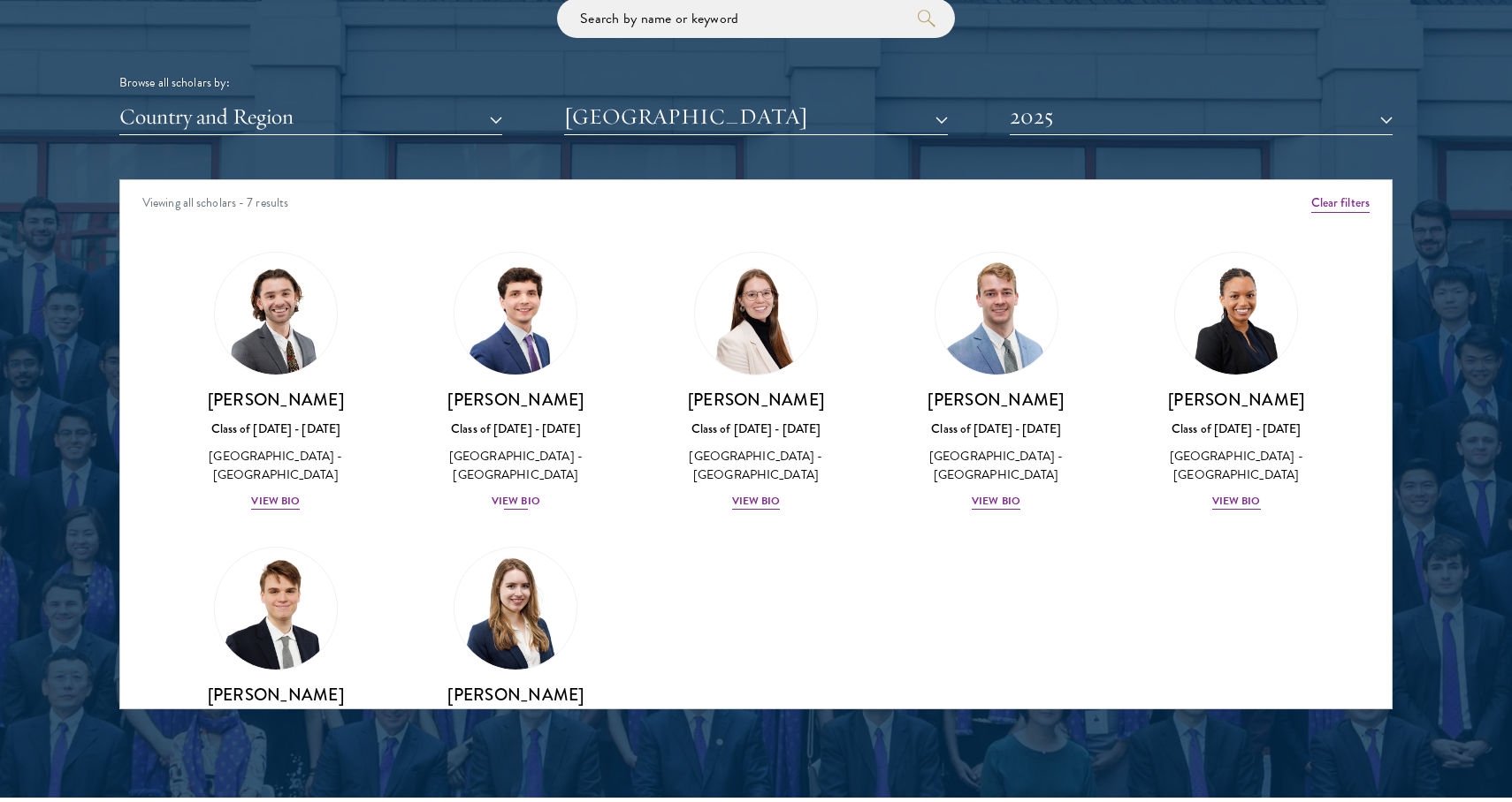
scroll to position [0, 0]
click at [1134, 109] on button "2025" at bounding box center [1201, 117] width 383 height 37
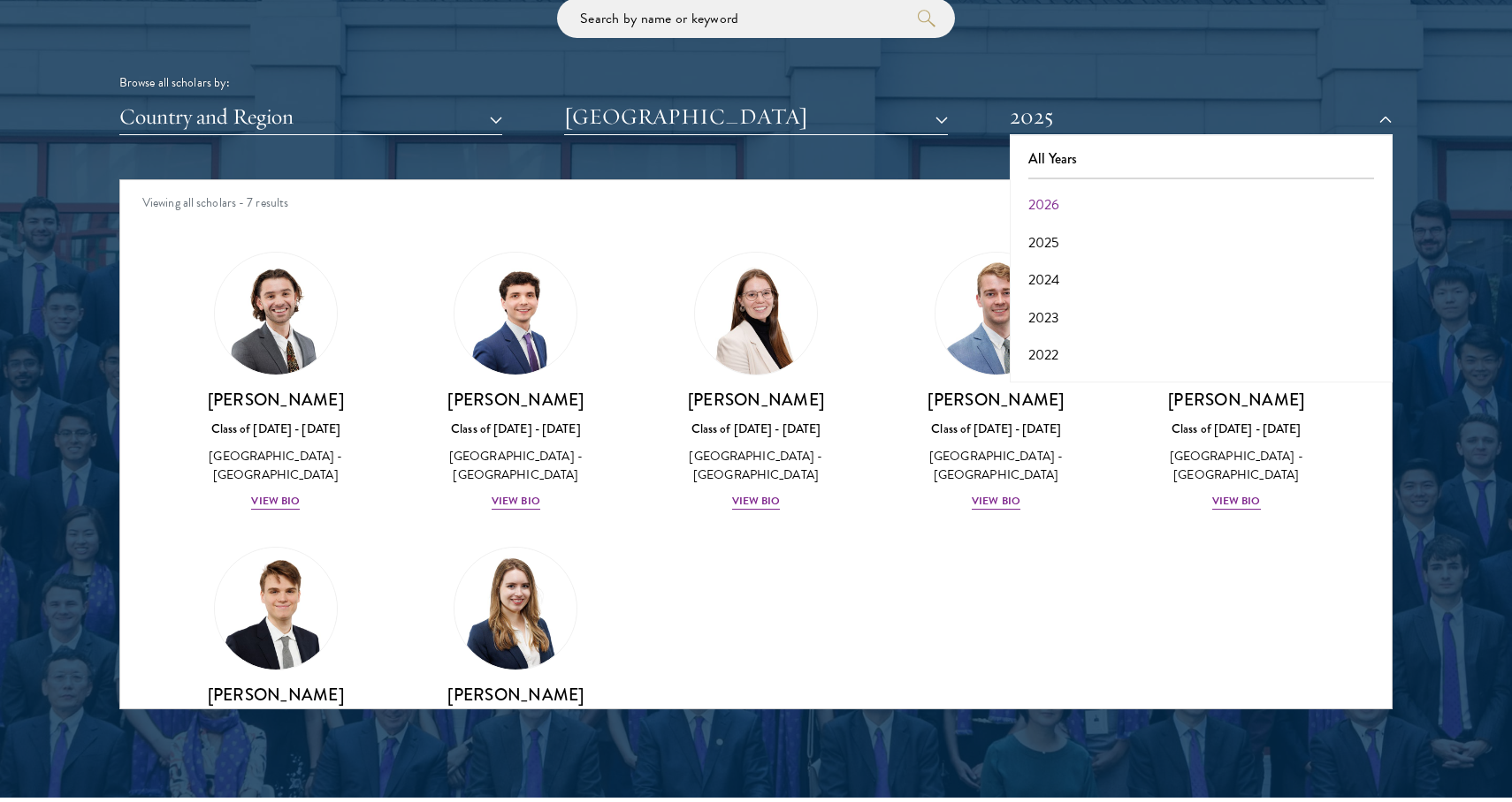
click at [1086, 191] on button "2026" at bounding box center [1200, 205] width 373 height 38
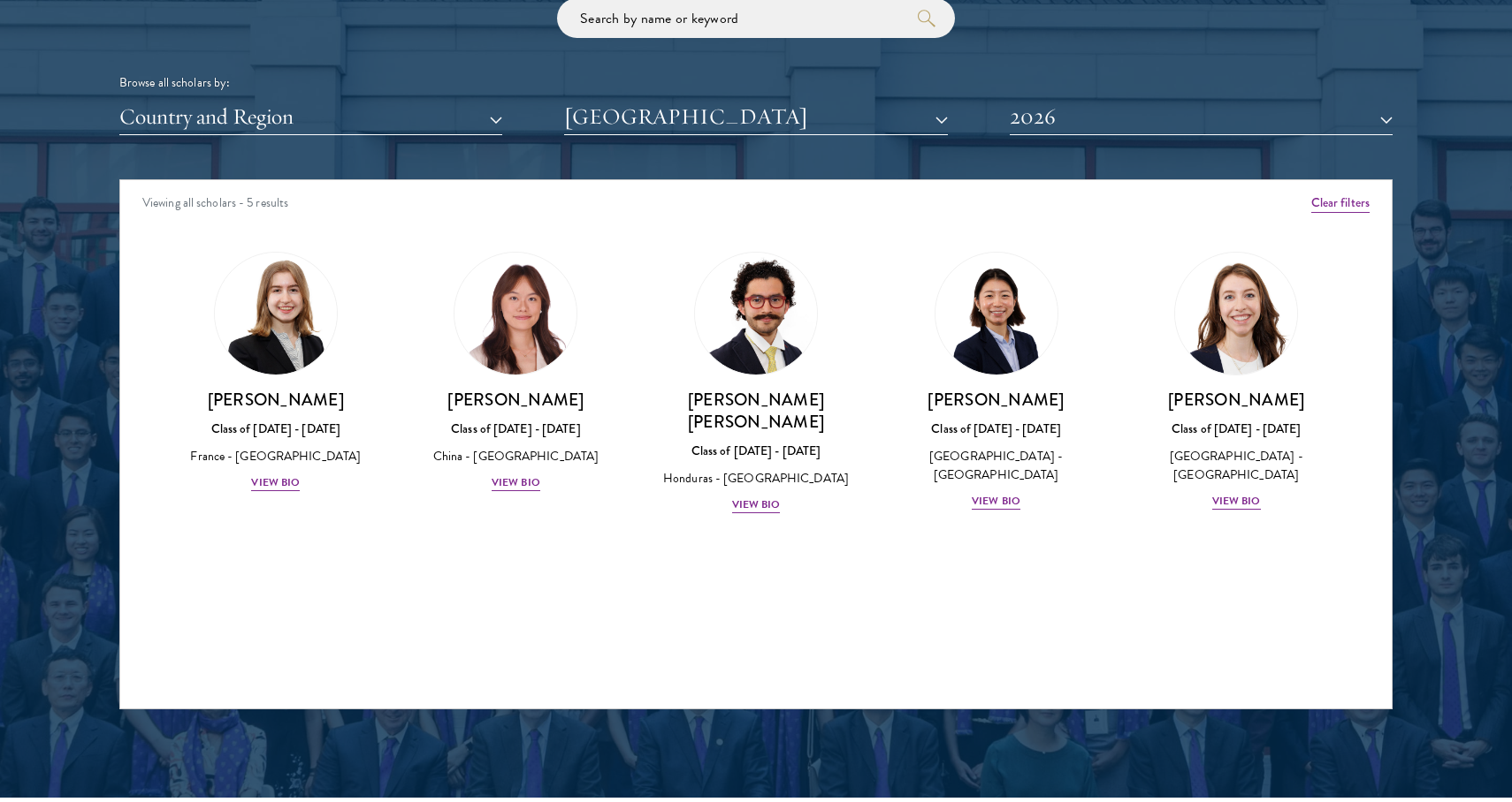
click at [1120, 113] on button "2026" at bounding box center [1201, 117] width 383 height 37
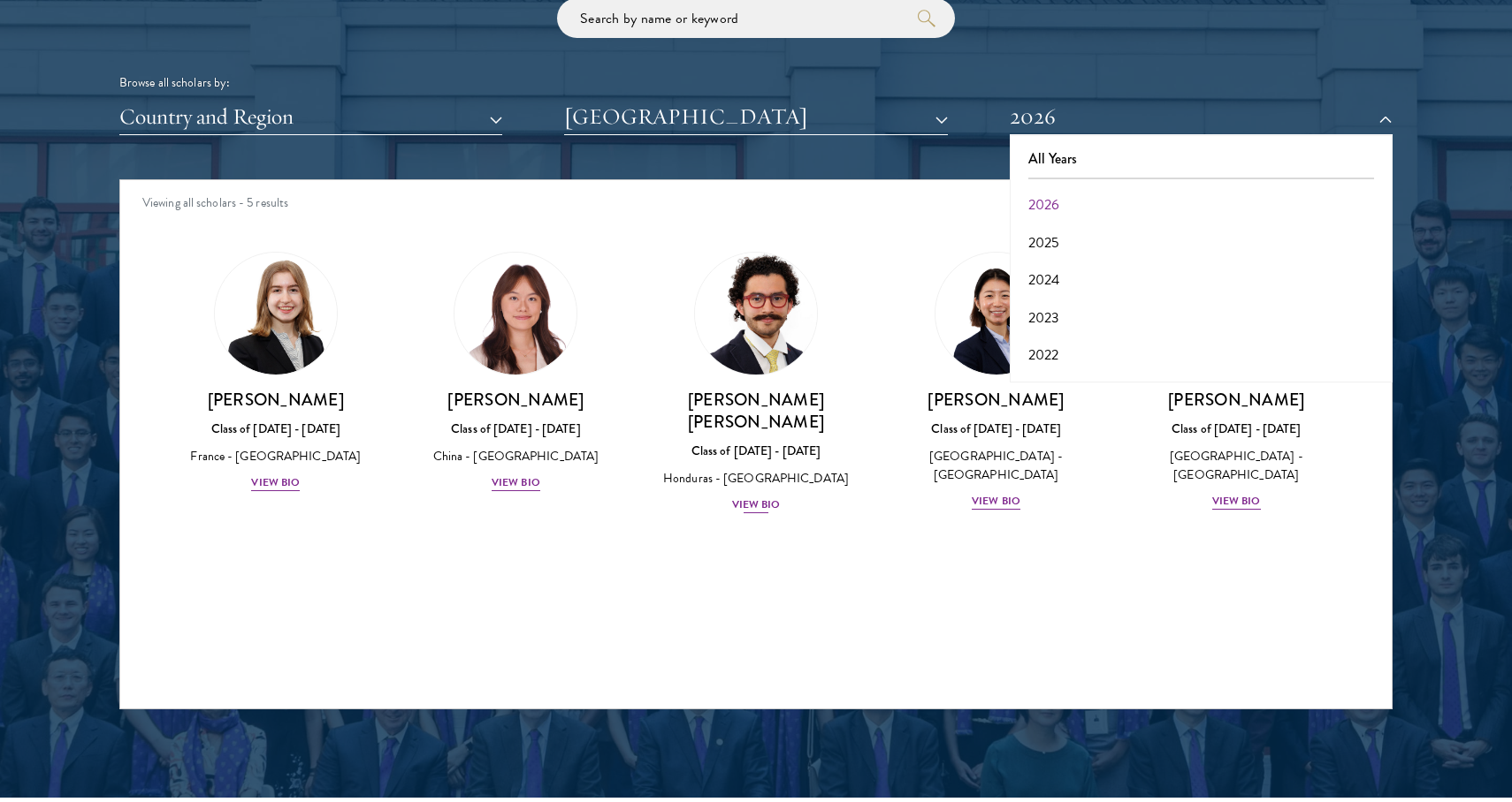
click at [756, 496] on div "View Bio" at bounding box center [756, 505] width 49 height 17
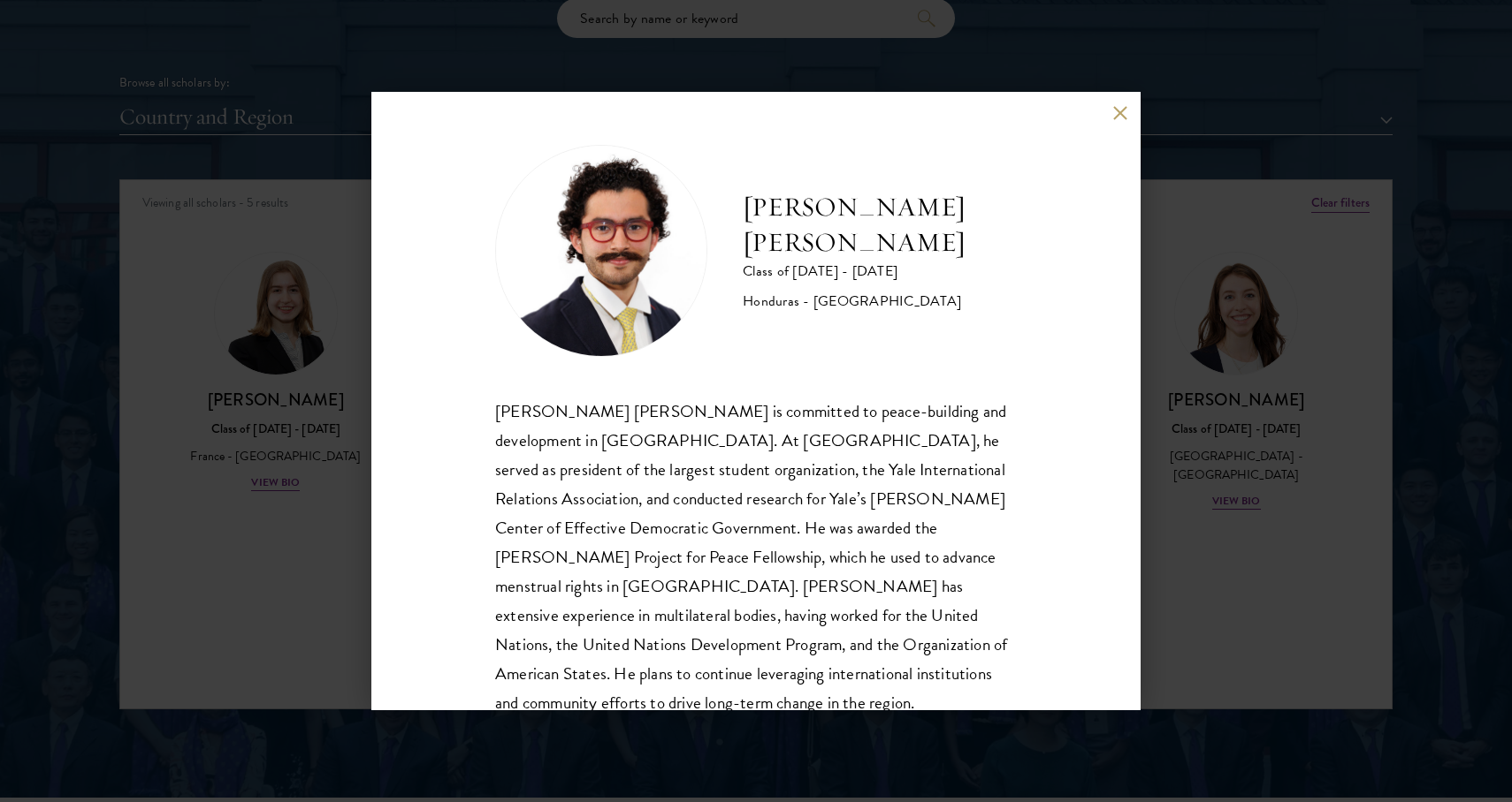
scroll to position [38, 0]
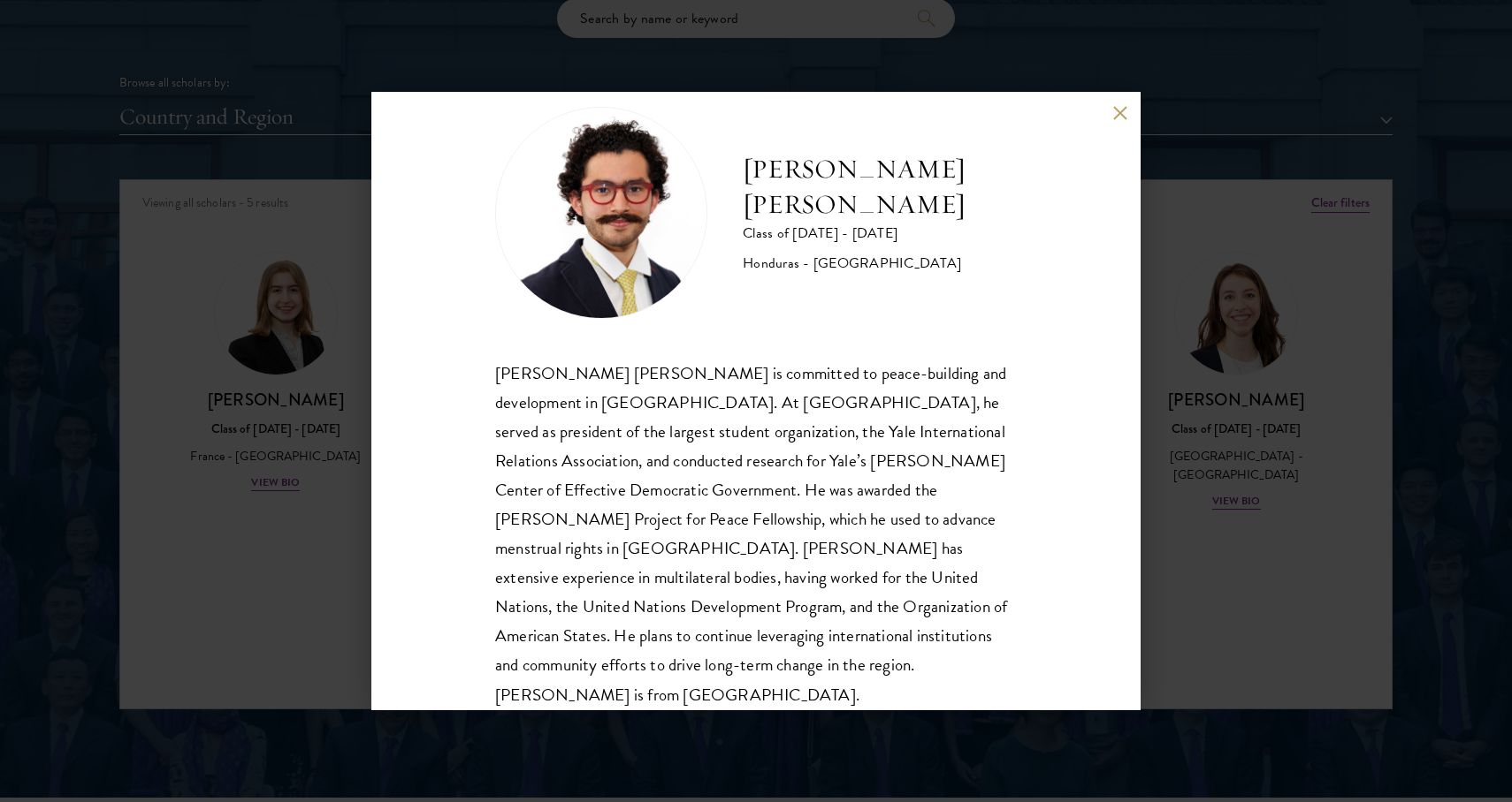
click at [1279, 306] on div "[PERSON_NAME] [PERSON_NAME] Class of [DATE] - [DATE] [GEOGRAPHIC_DATA] - [GEOGR…" at bounding box center [756, 401] width 1512 height 802
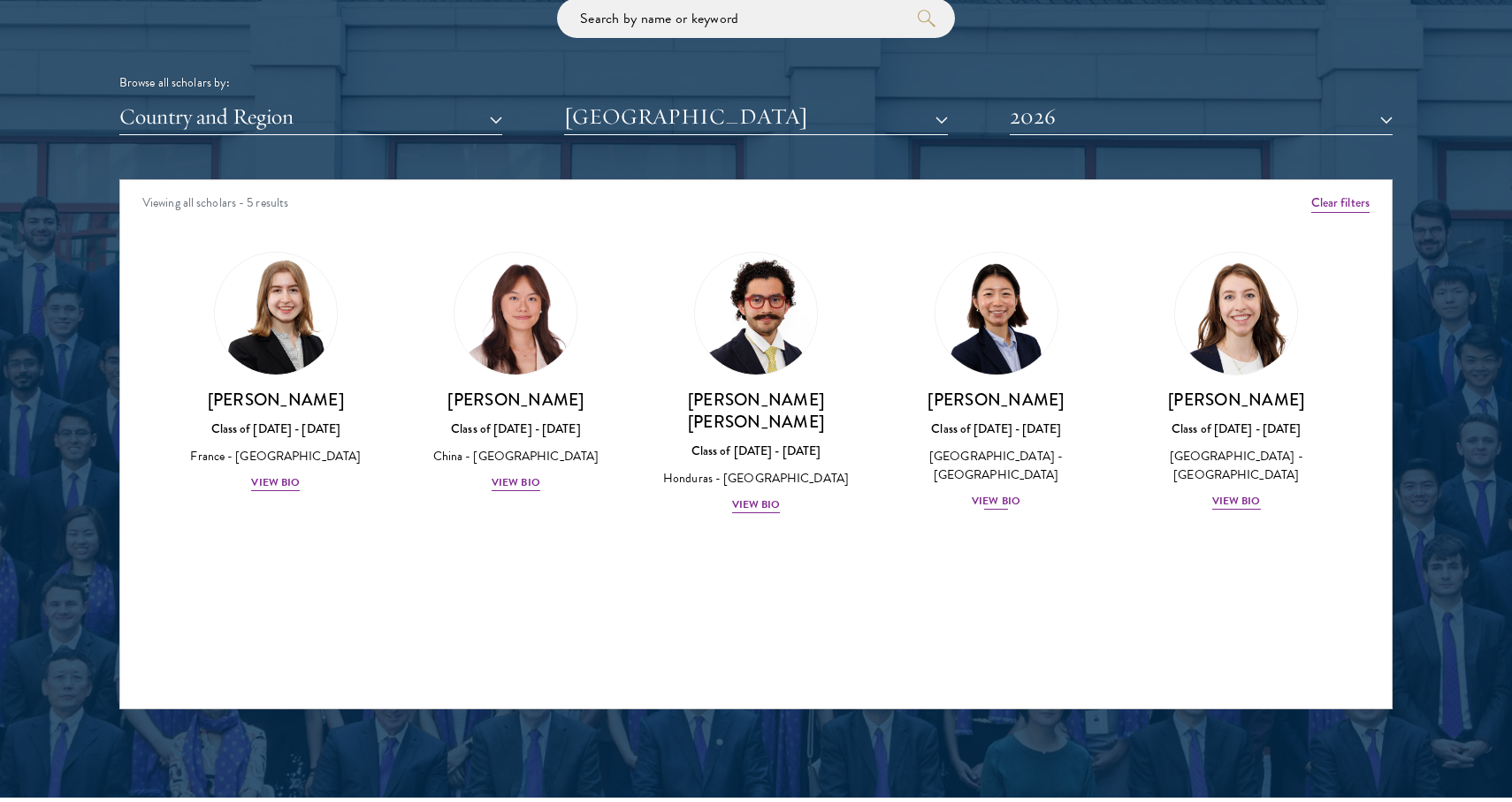
click at [1003, 493] on div "View Bio" at bounding box center [996, 502] width 49 height 17
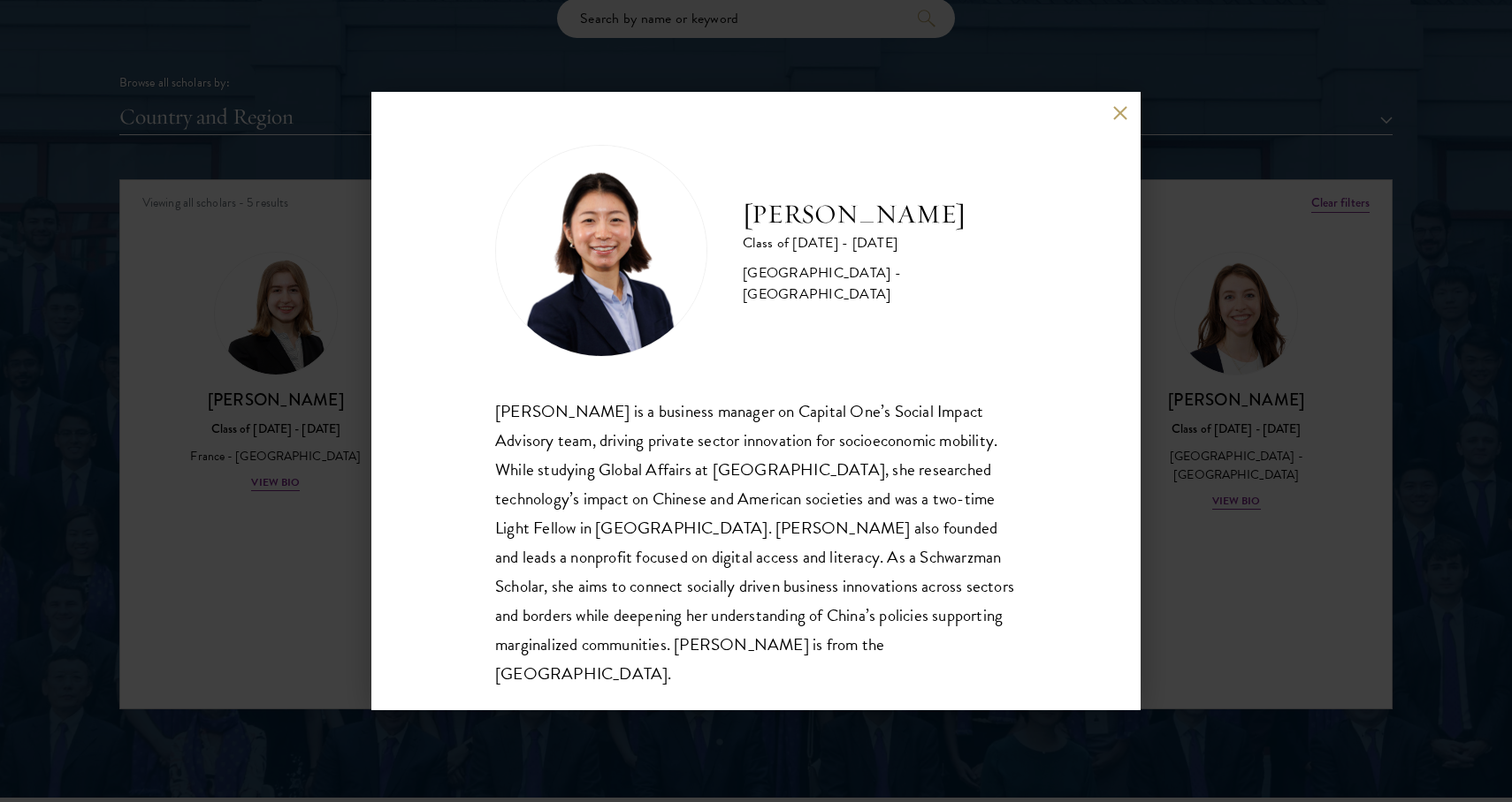
click at [1181, 450] on div "[PERSON_NAME] Class of [DATE] - [DATE] [GEOGRAPHIC_DATA] - [GEOGRAPHIC_DATA] [P…" at bounding box center [756, 401] width 1512 height 802
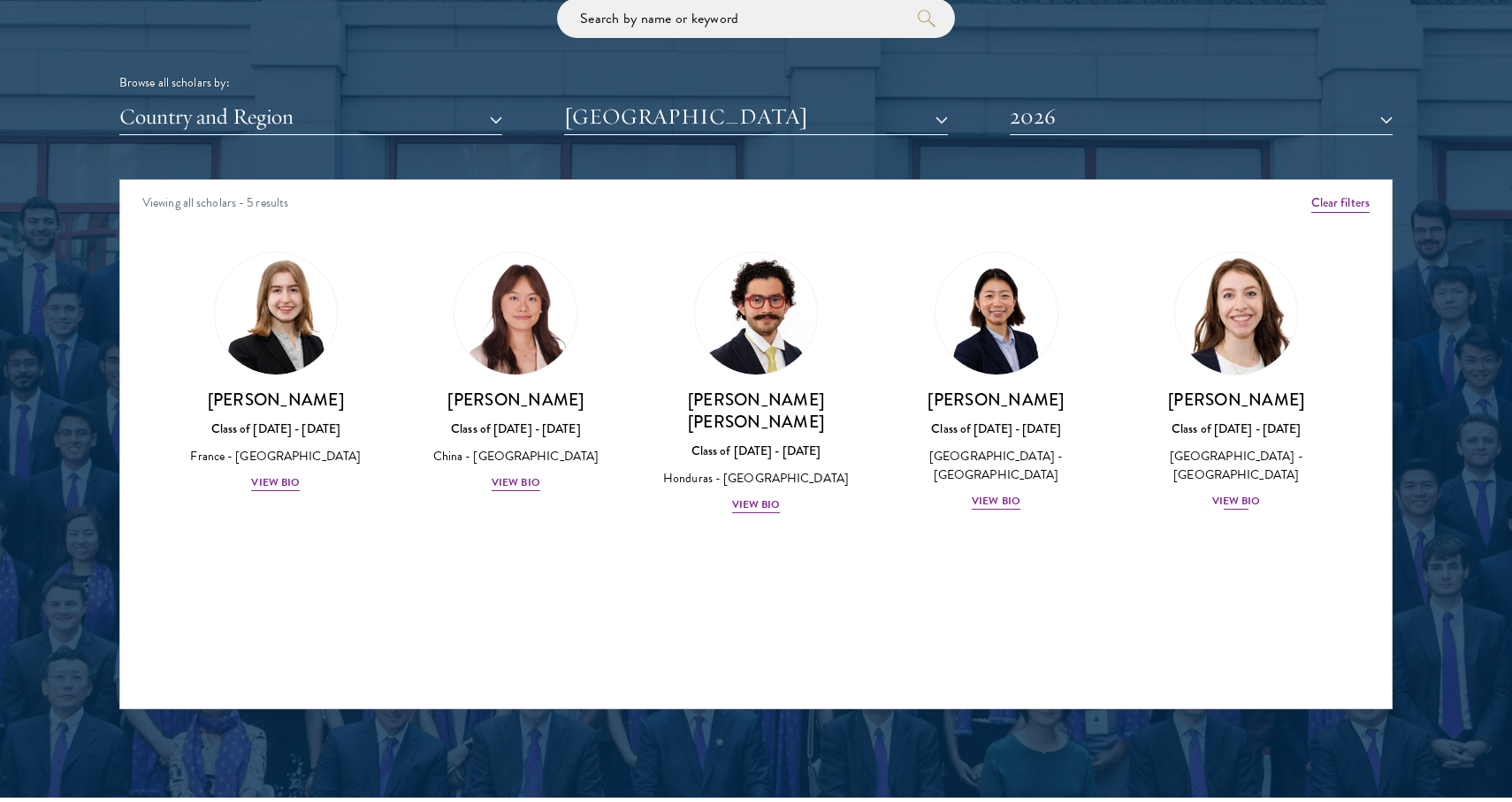
click at [1229, 493] on div "View Bio" at bounding box center [1236, 502] width 49 height 17
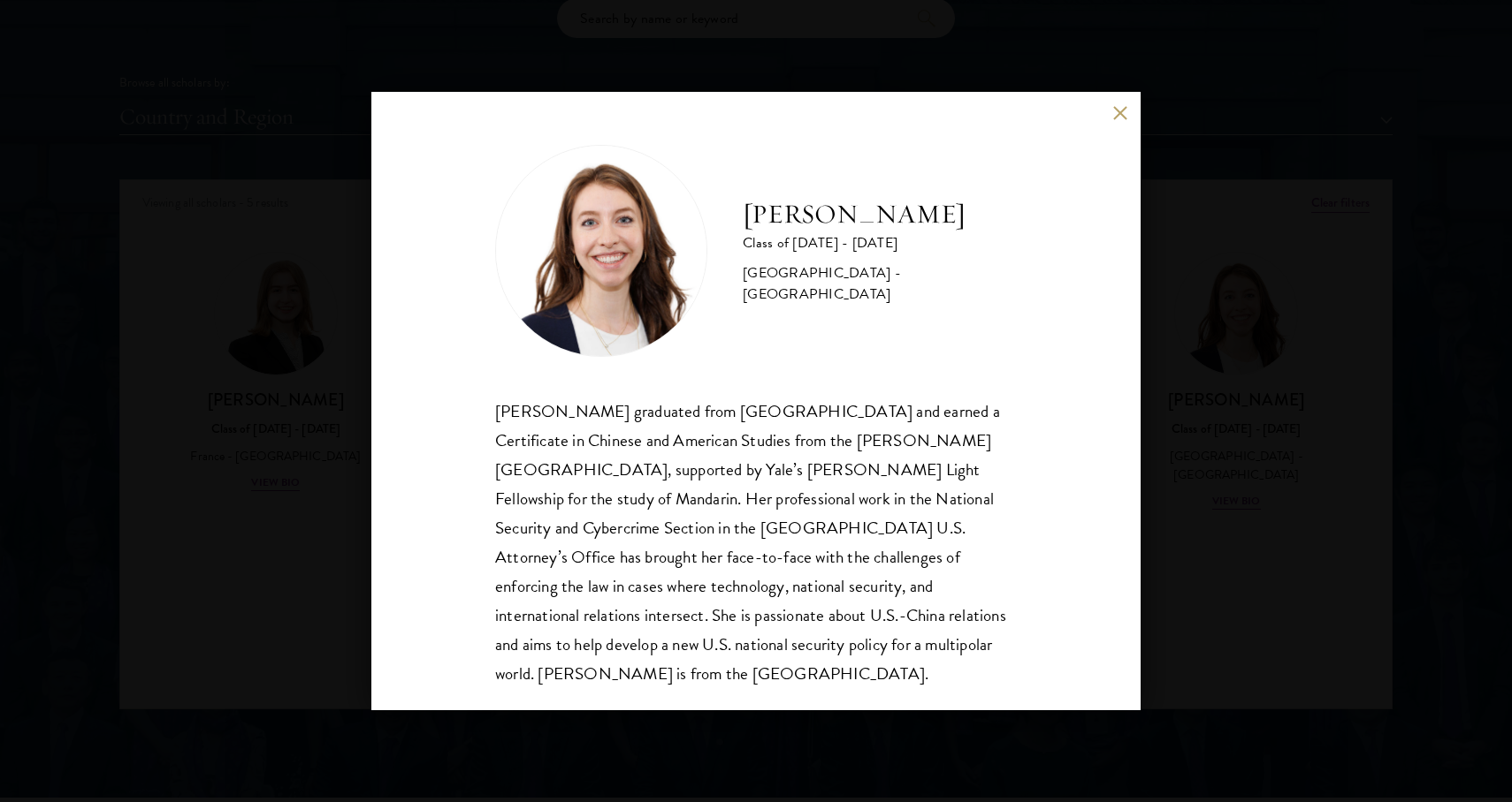
click at [1255, 464] on div "[PERSON_NAME] Class of [DATE] - [DATE] [GEOGRAPHIC_DATA] - [GEOGRAPHIC_DATA] [P…" at bounding box center [756, 401] width 1512 height 802
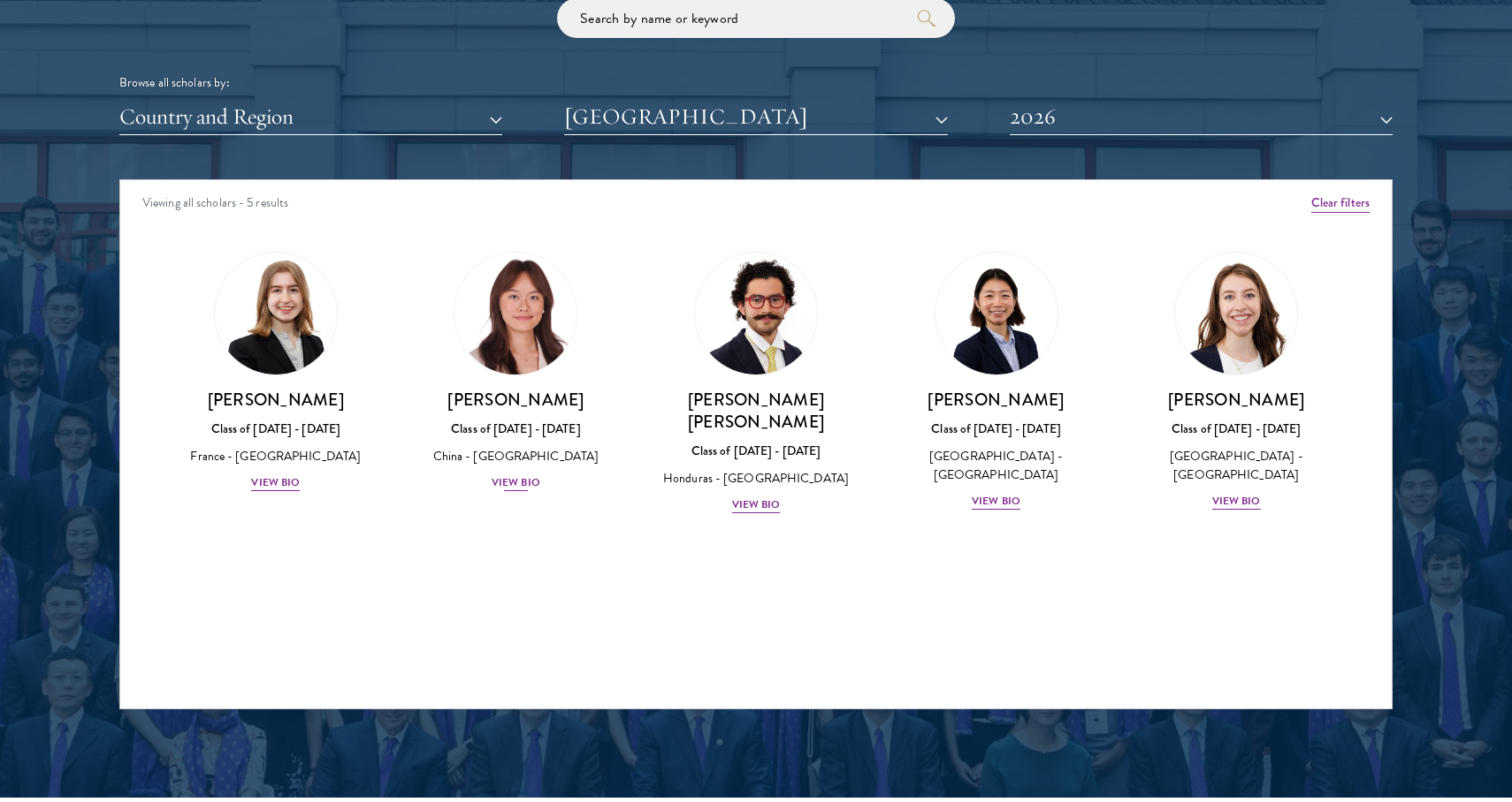
click at [511, 475] on div "View Bio" at bounding box center [516, 483] width 49 height 17
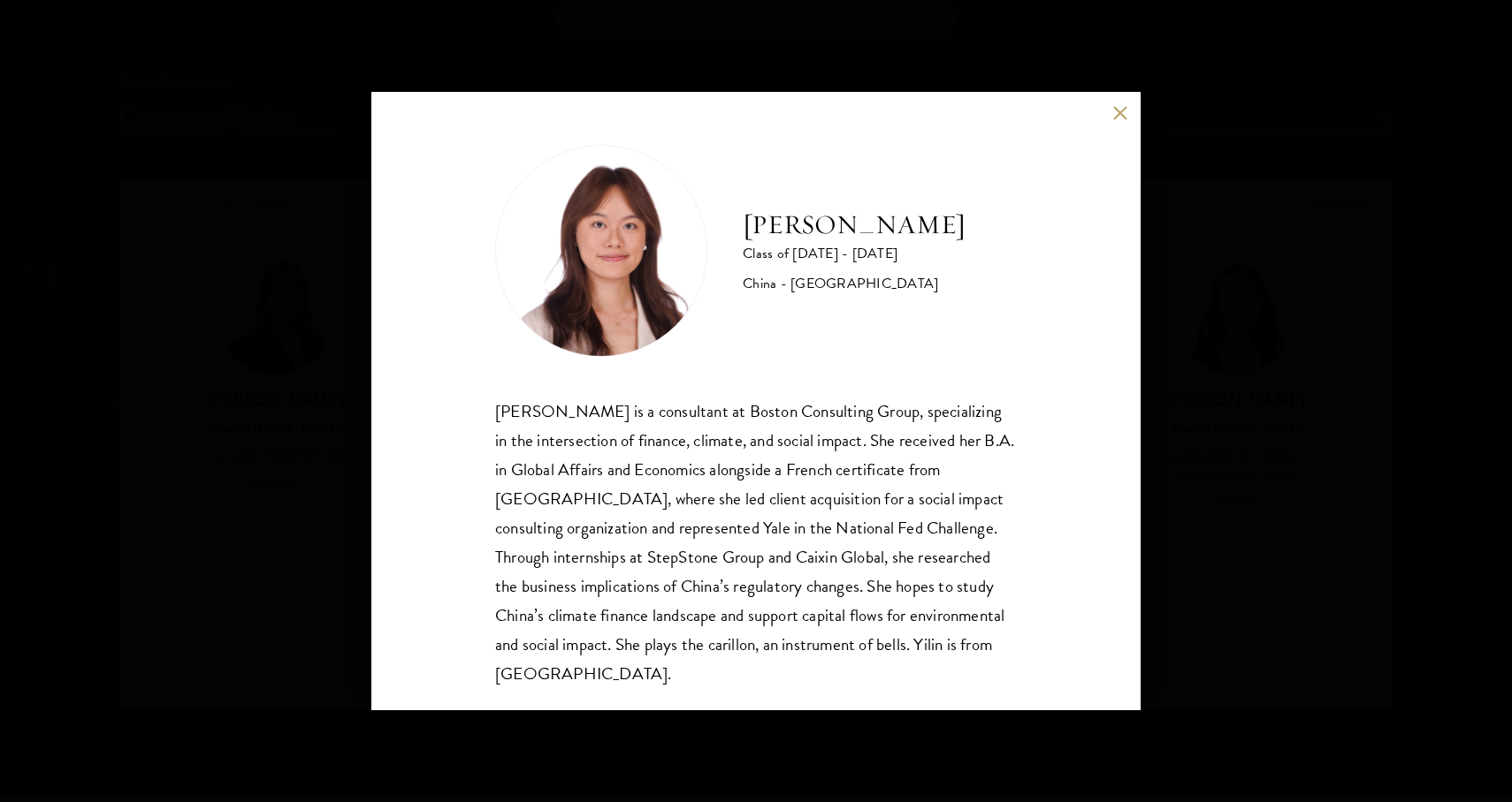
click at [361, 492] on div "[PERSON_NAME] Class of [DATE] - [DATE] [GEOGRAPHIC_DATA] - [GEOGRAPHIC_DATA] [P…" at bounding box center [756, 401] width 1512 height 802
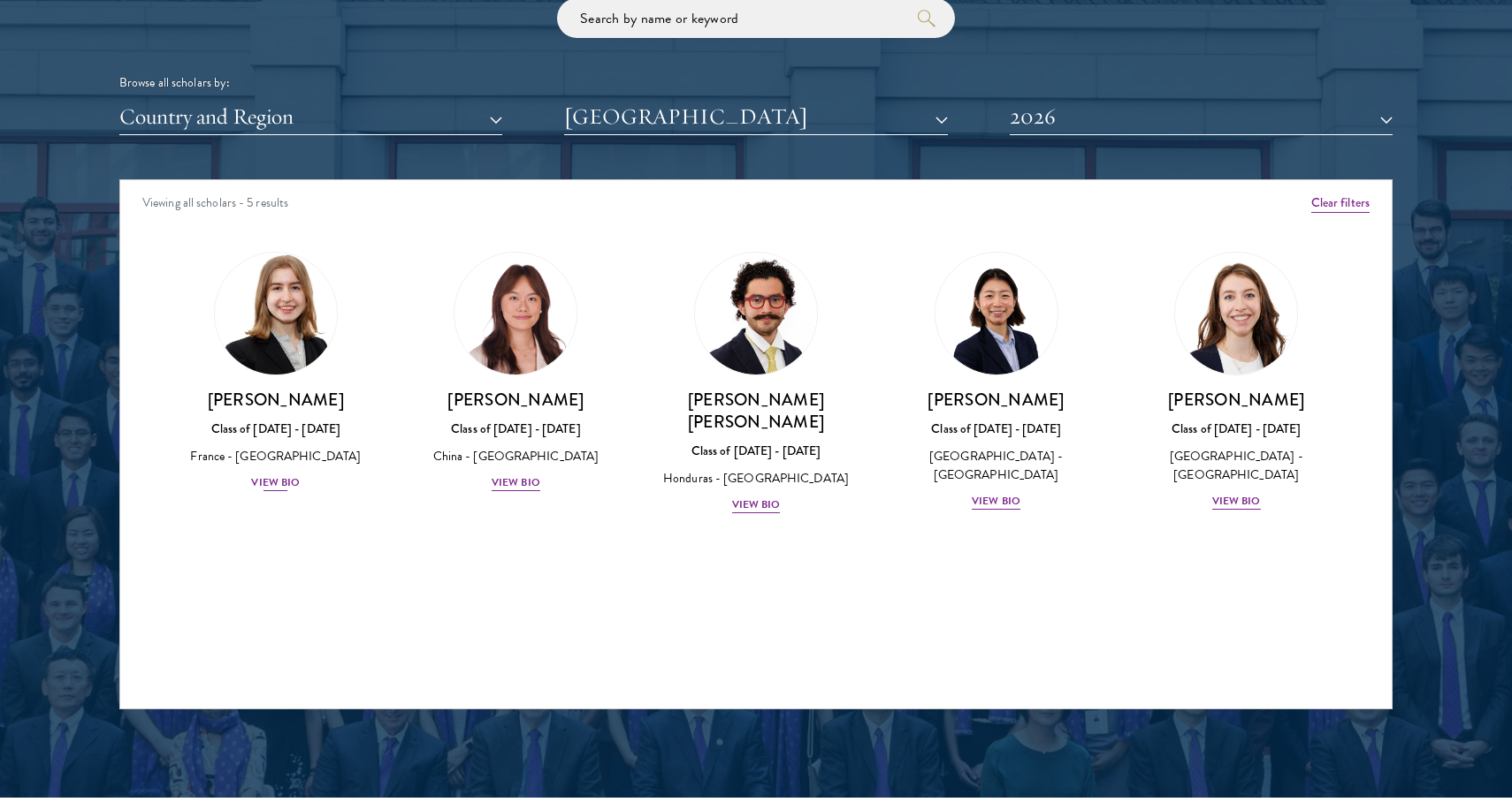
click at [286, 475] on div "View Bio" at bounding box center [276, 483] width 49 height 17
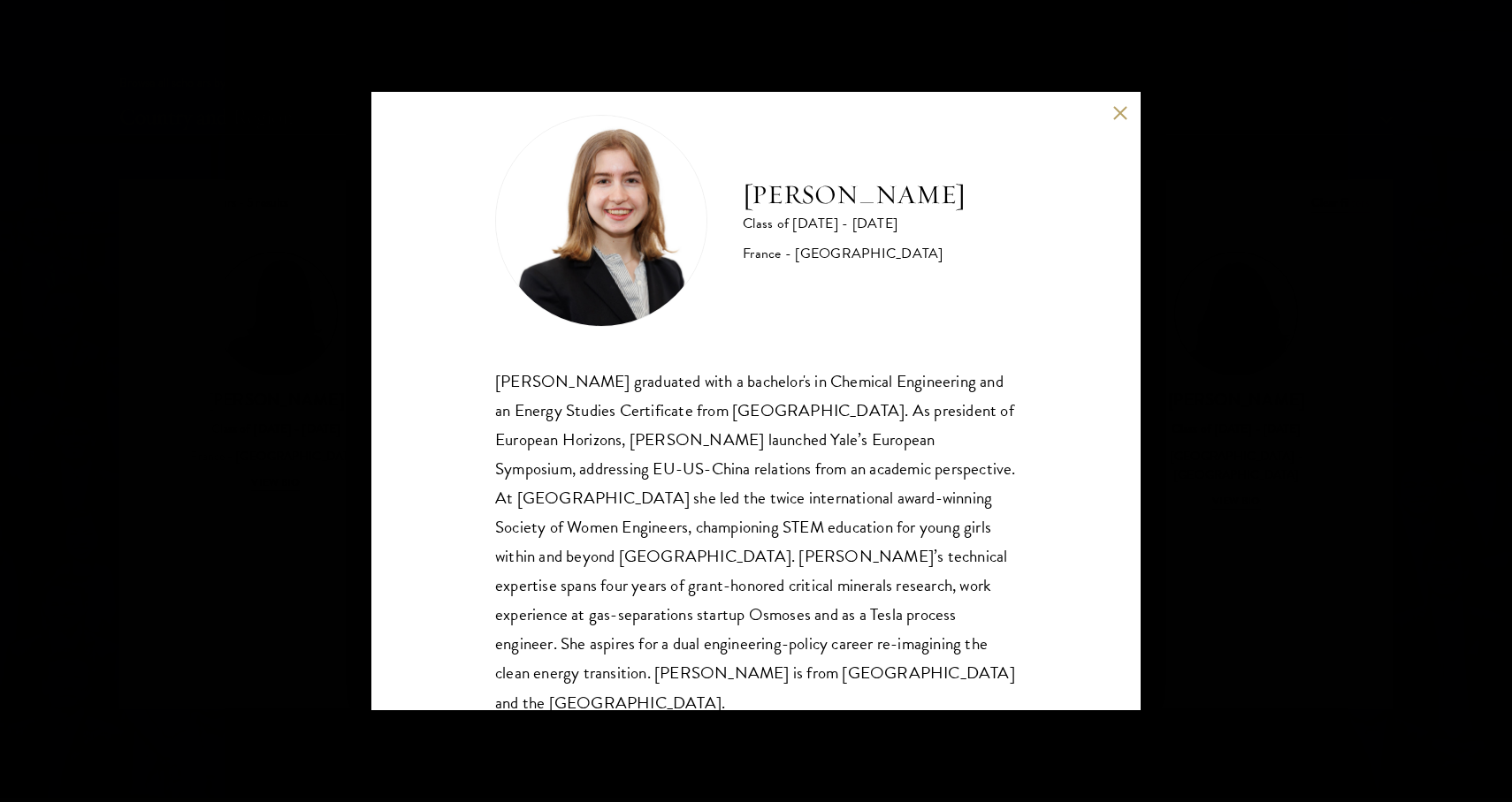
scroll to position [34, 0]
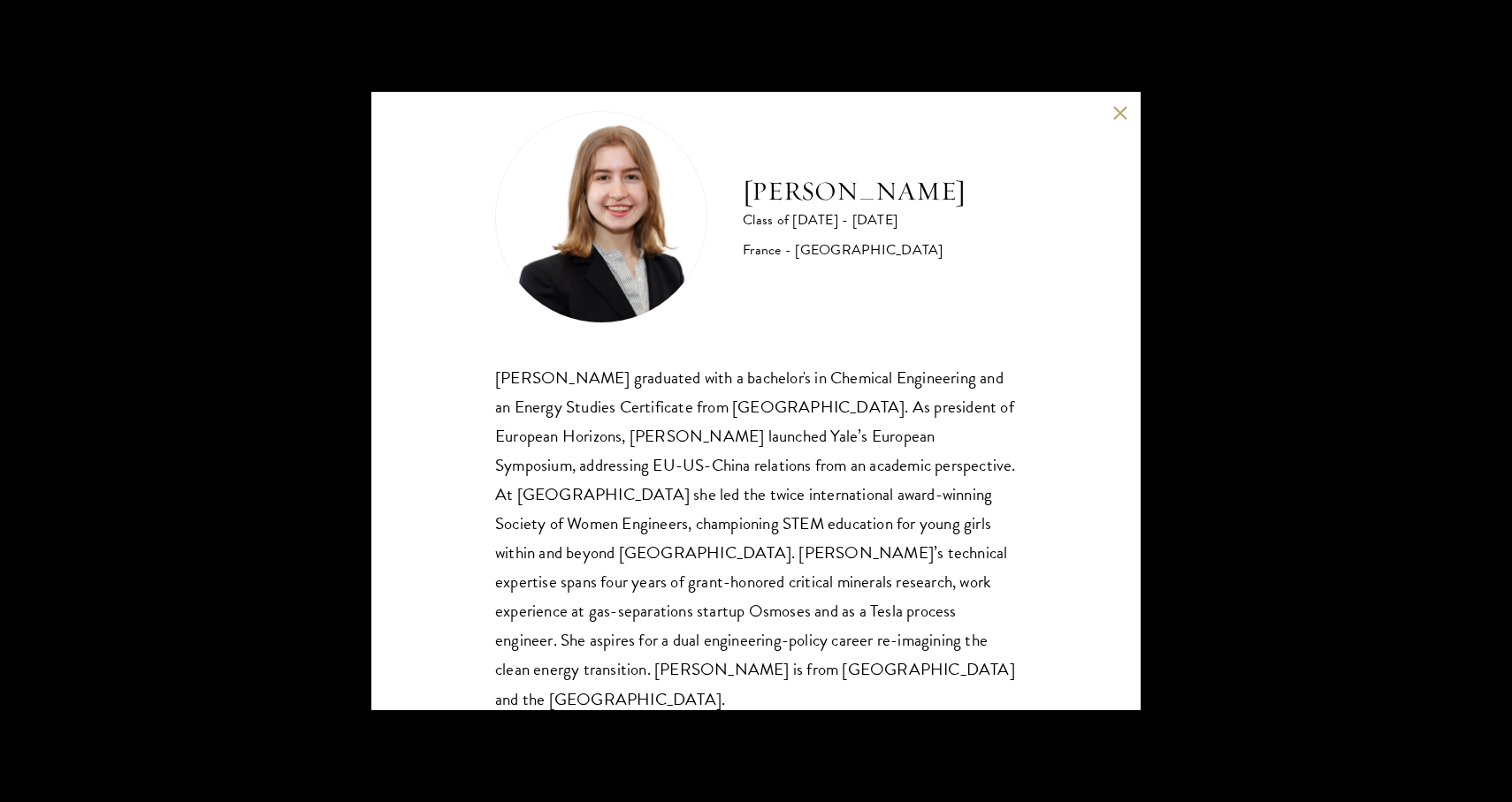
click at [1152, 458] on div "[PERSON_NAME] Class of [DATE] - [DATE] [GEOGRAPHIC_DATA] - [GEOGRAPHIC_DATA] [P…" at bounding box center [756, 401] width 1512 height 802
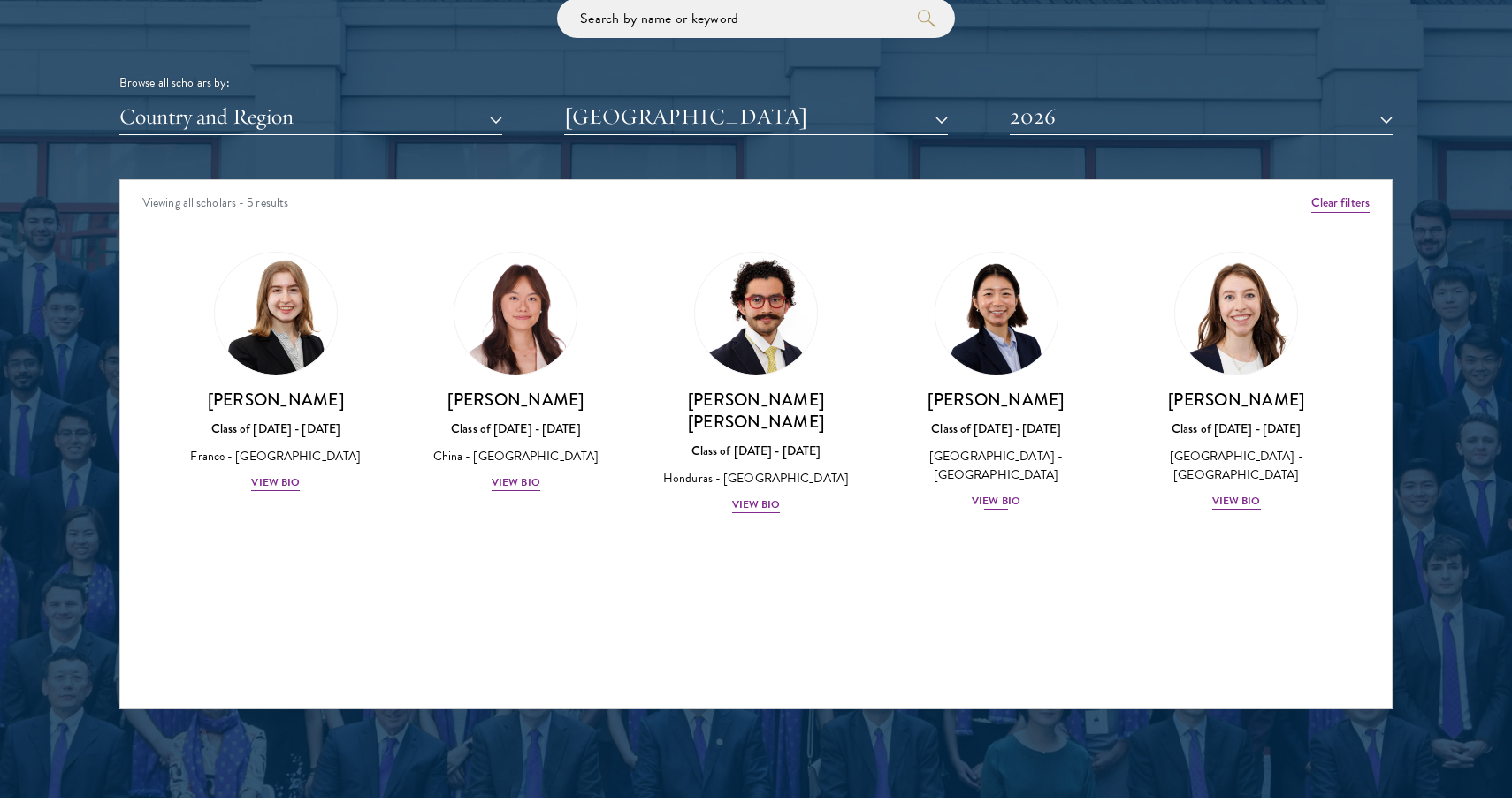
click at [1014, 503] on div "View Bio" at bounding box center [996, 502] width 49 height 17
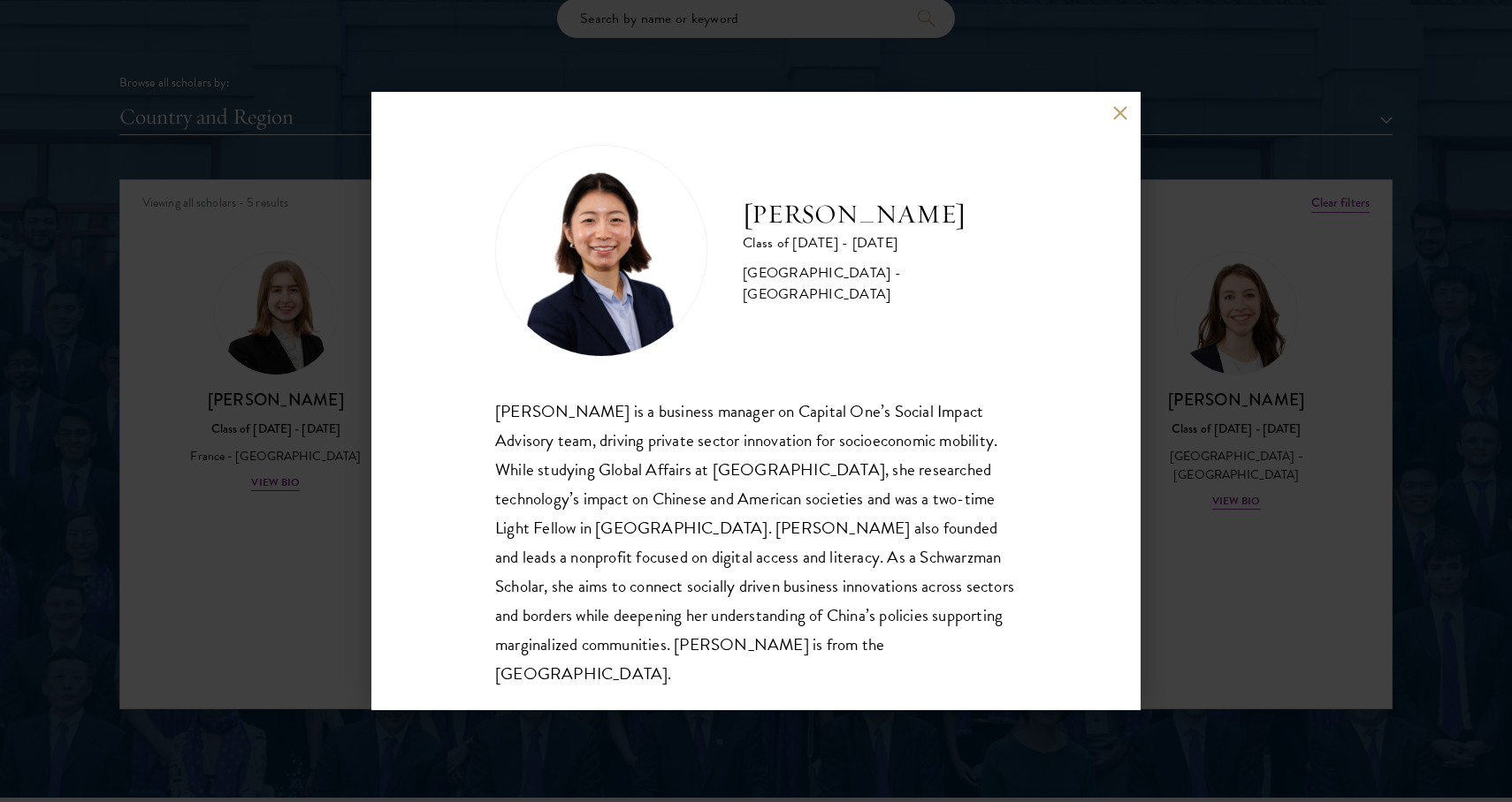
click at [1307, 446] on div "[PERSON_NAME] Class of [DATE] - [DATE] [GEOGRAPHIC_DATA] - [GEOGRAPHIC_DATA] [P…" at bounding box center [756, 401] width 1512 height 802
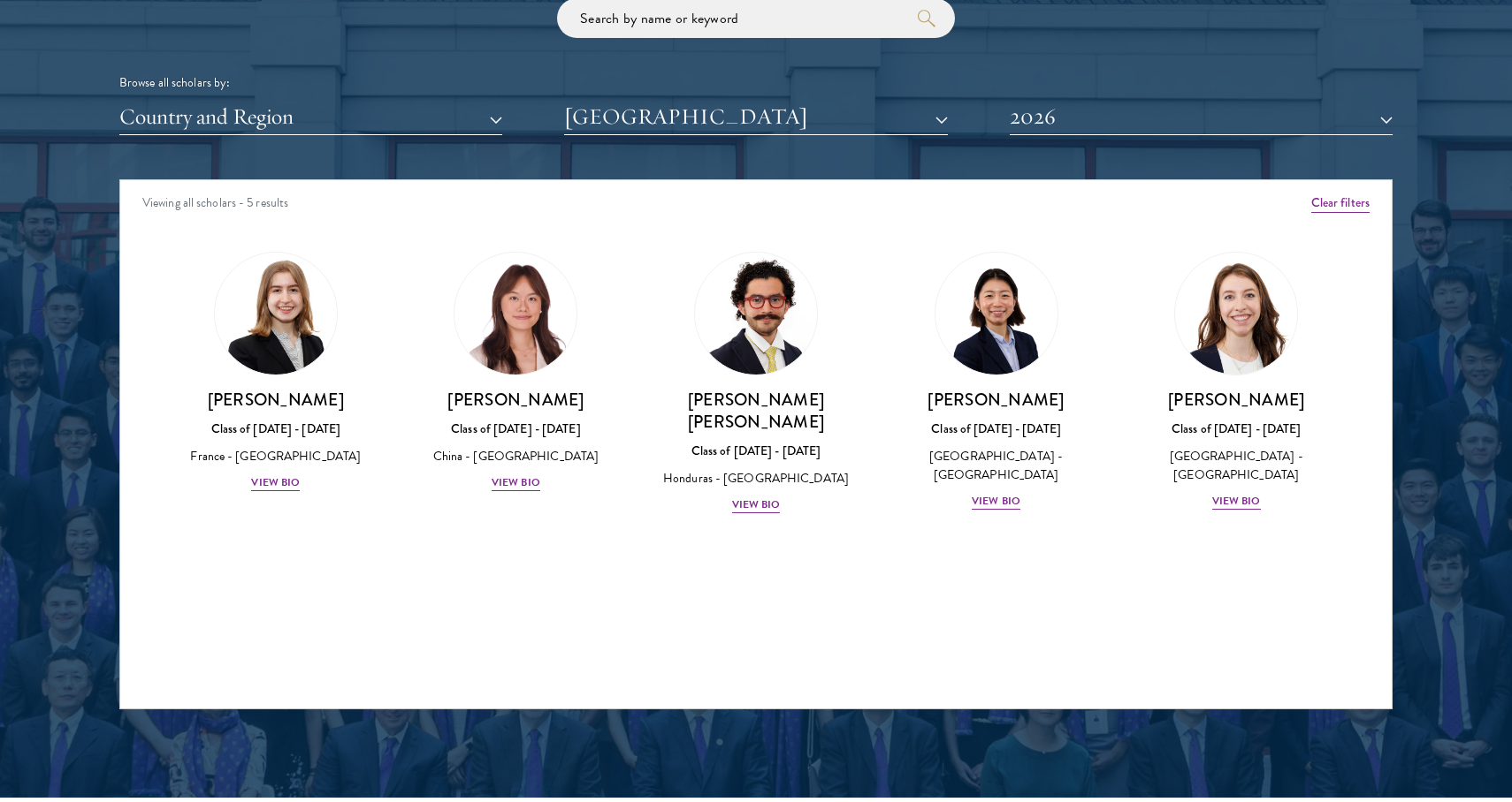
click at [1120, 116] on button "2026" at bounding box center [1201, 117] width 383 height 37
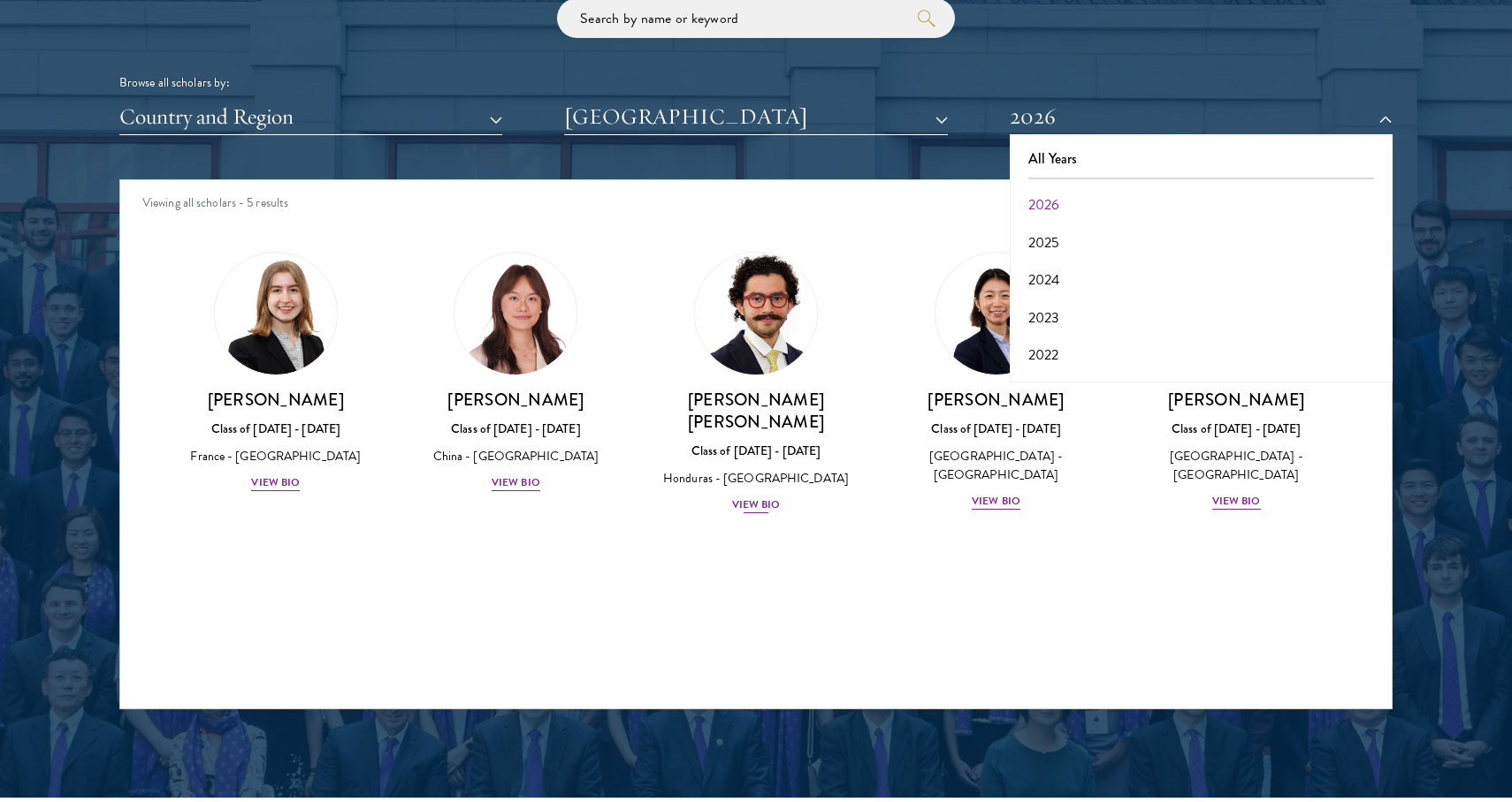
click at [757, 496] on div "View Bio" at bounding box center [756, 505] width 49 height 17
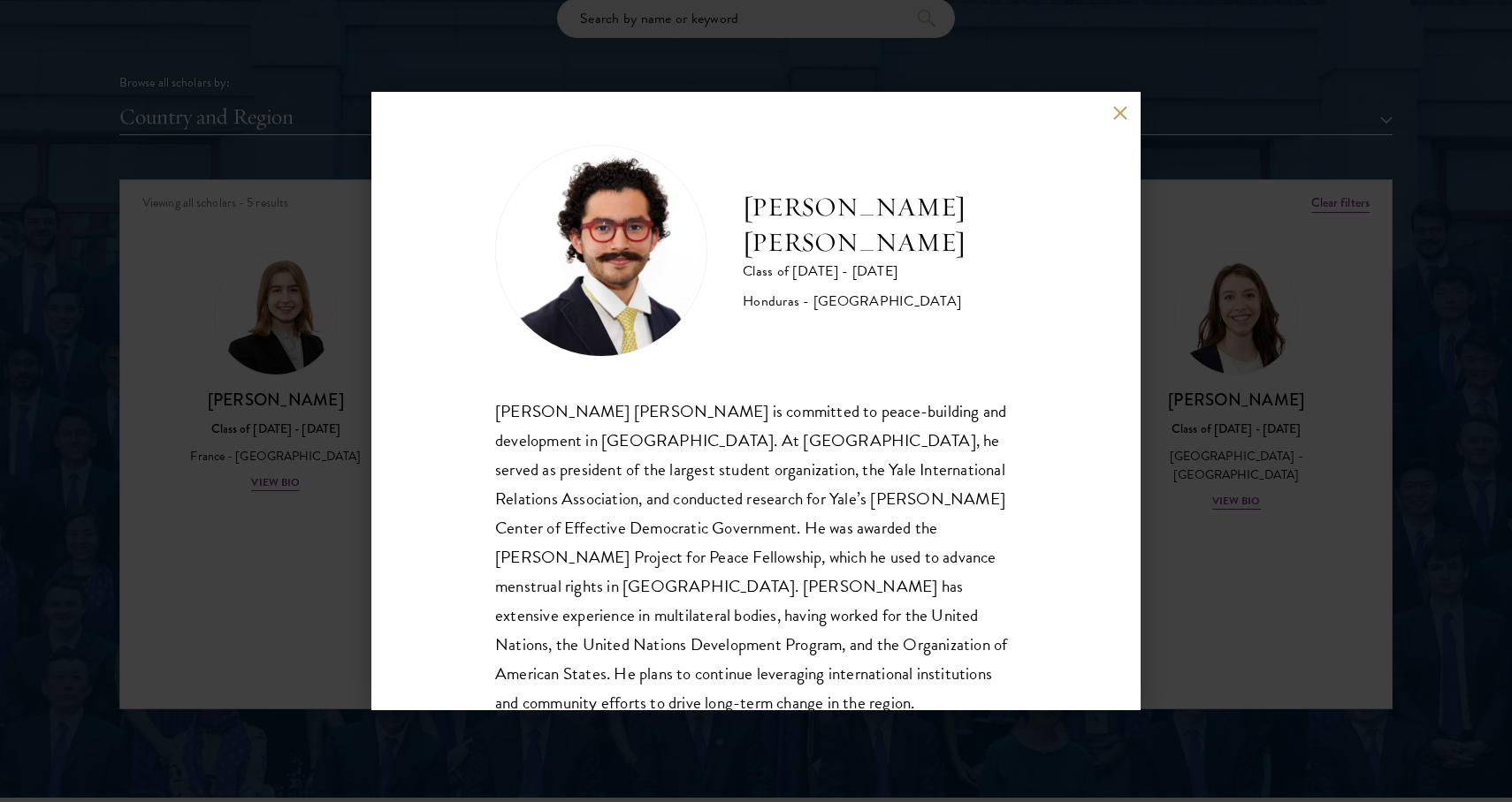
click at [1144, 455] on div "[PERSON_NAME] [PERSON_NAME] Class of [DATE] - [DATE] [GEOGRAPHIC_DATA] - [GEOGR…" at bounding box center [756, 401] width 1512 height 802
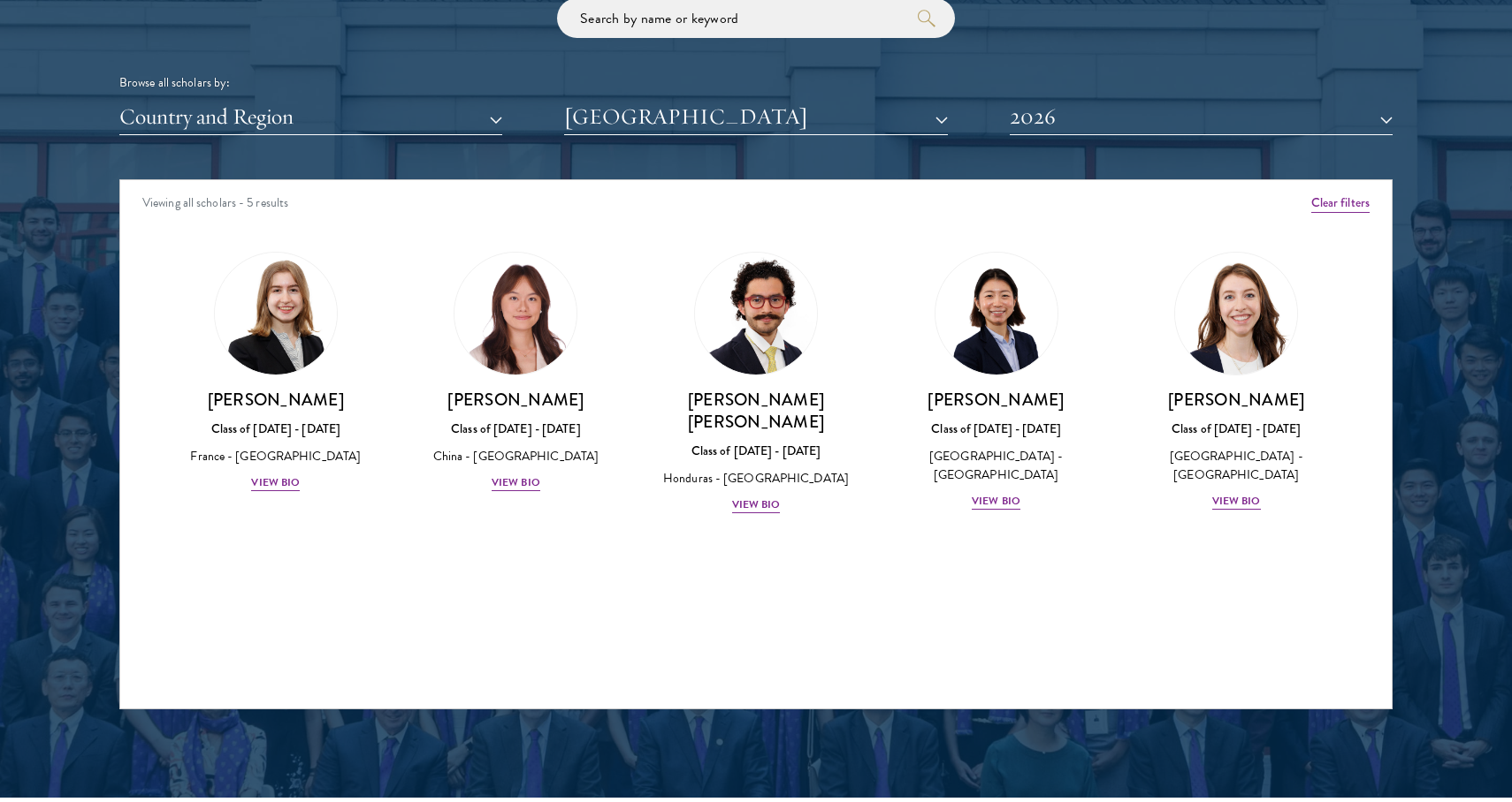
click at [1038, 126] on button "2026" at bounding box center [1201, 117] width 383 height 37
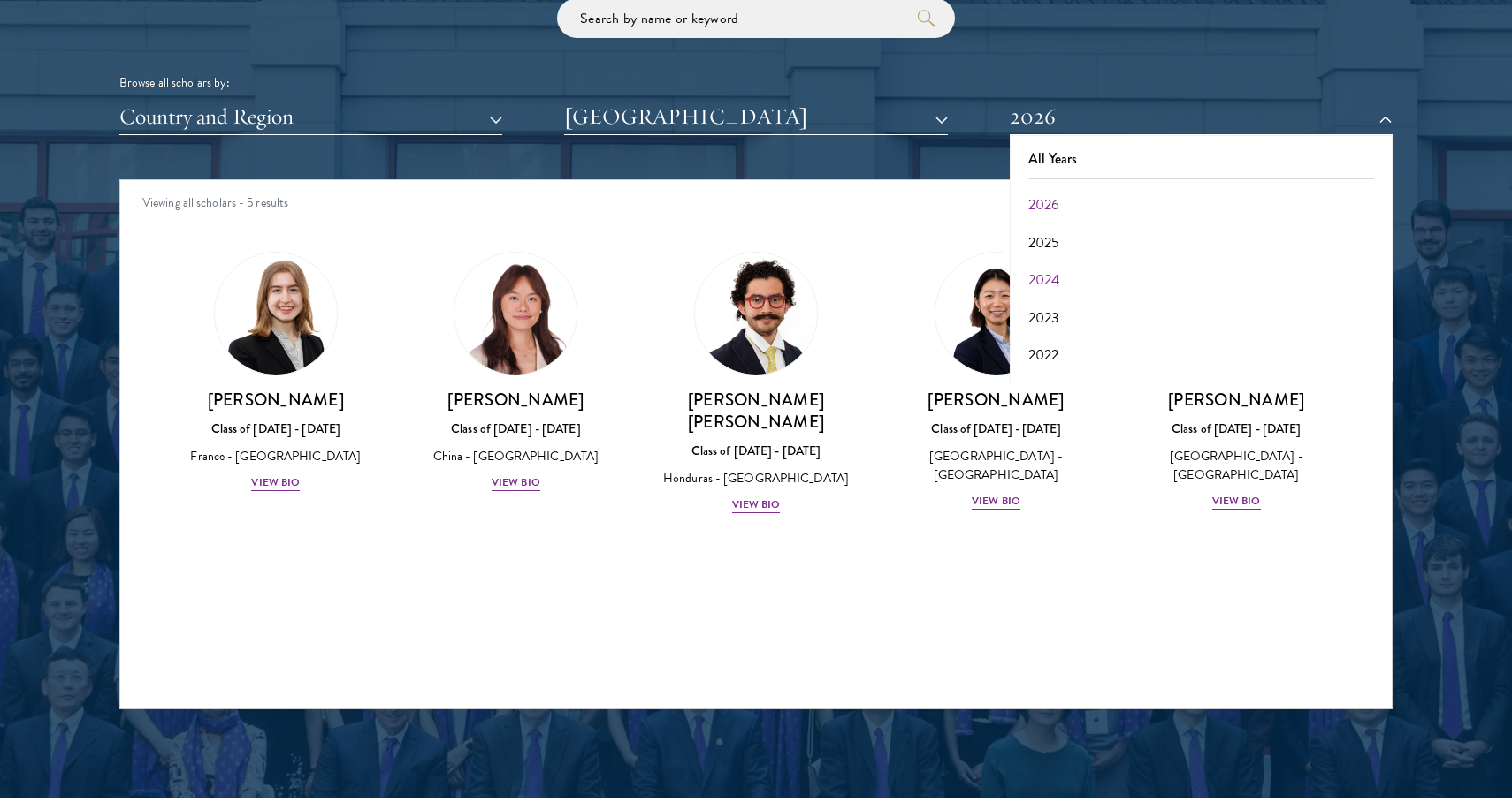
click at [1047, 264] on button "2024" at bounding box center [1200, 280] width 373 height 38
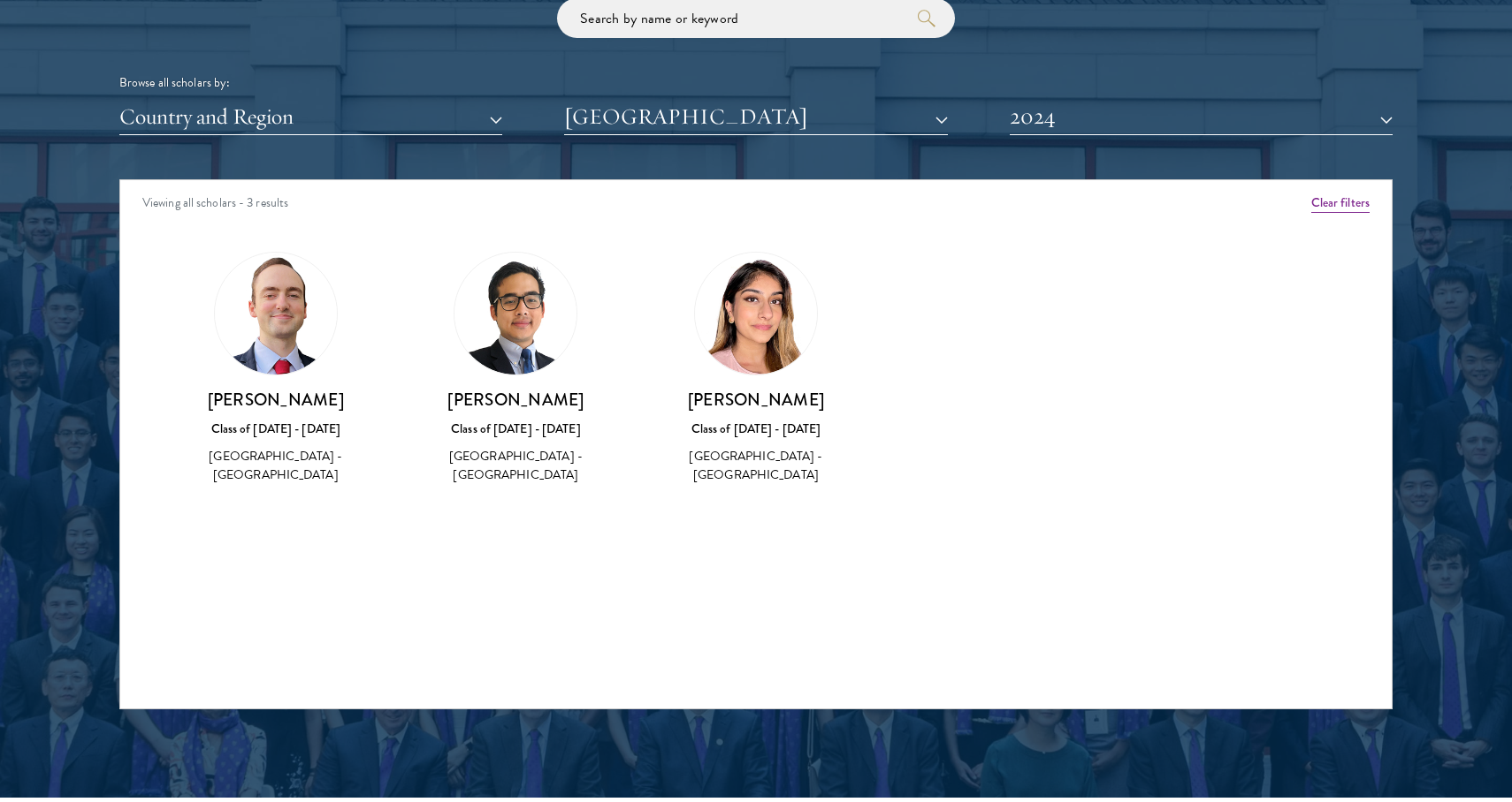
click at [1090, 99] on button "2024" at bounding box center [1201, 117] width 383 height 37
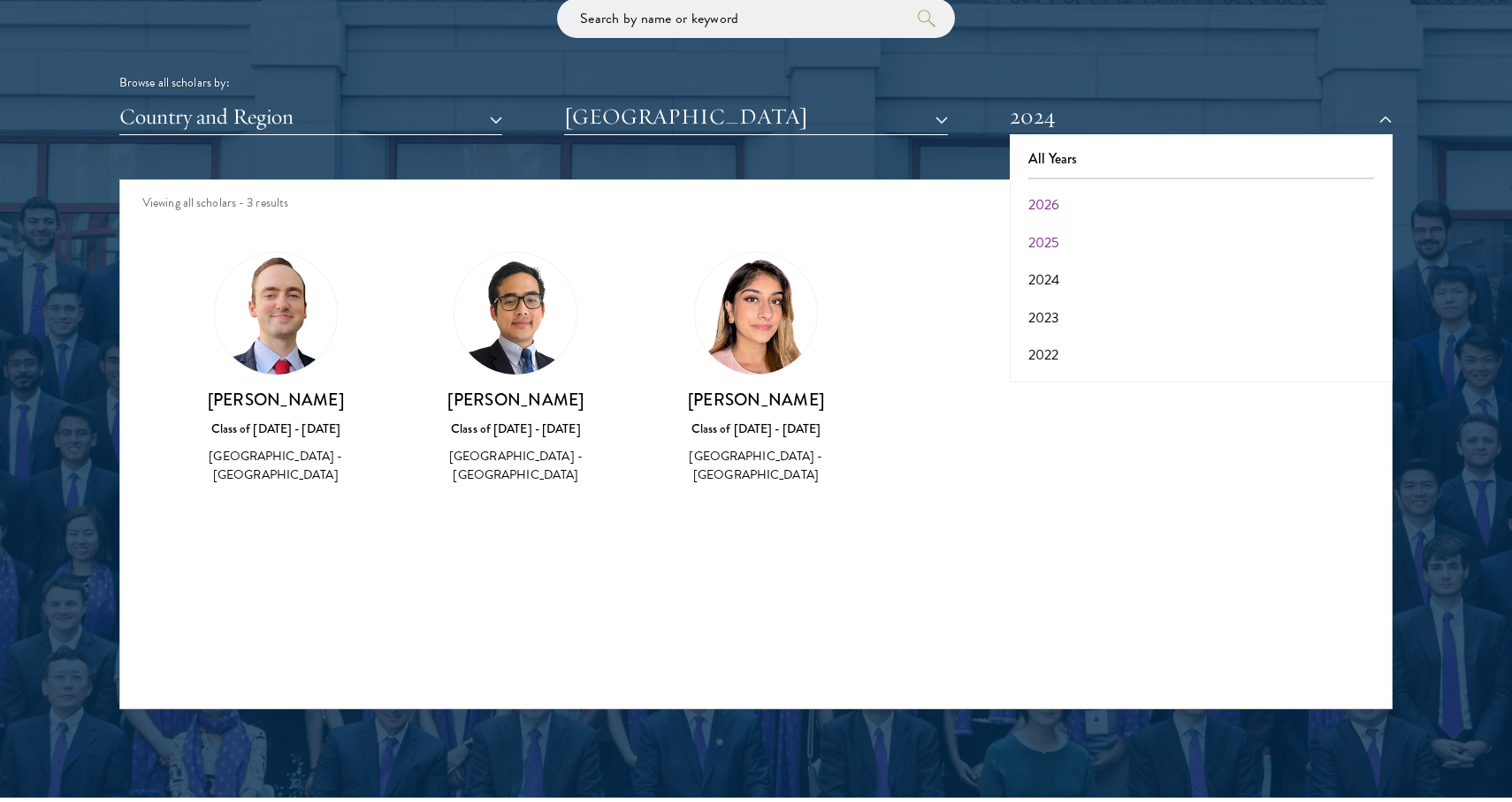
click at [1042, 239] on button "2025" at bounding box center [1200, 243] width 373 height 38
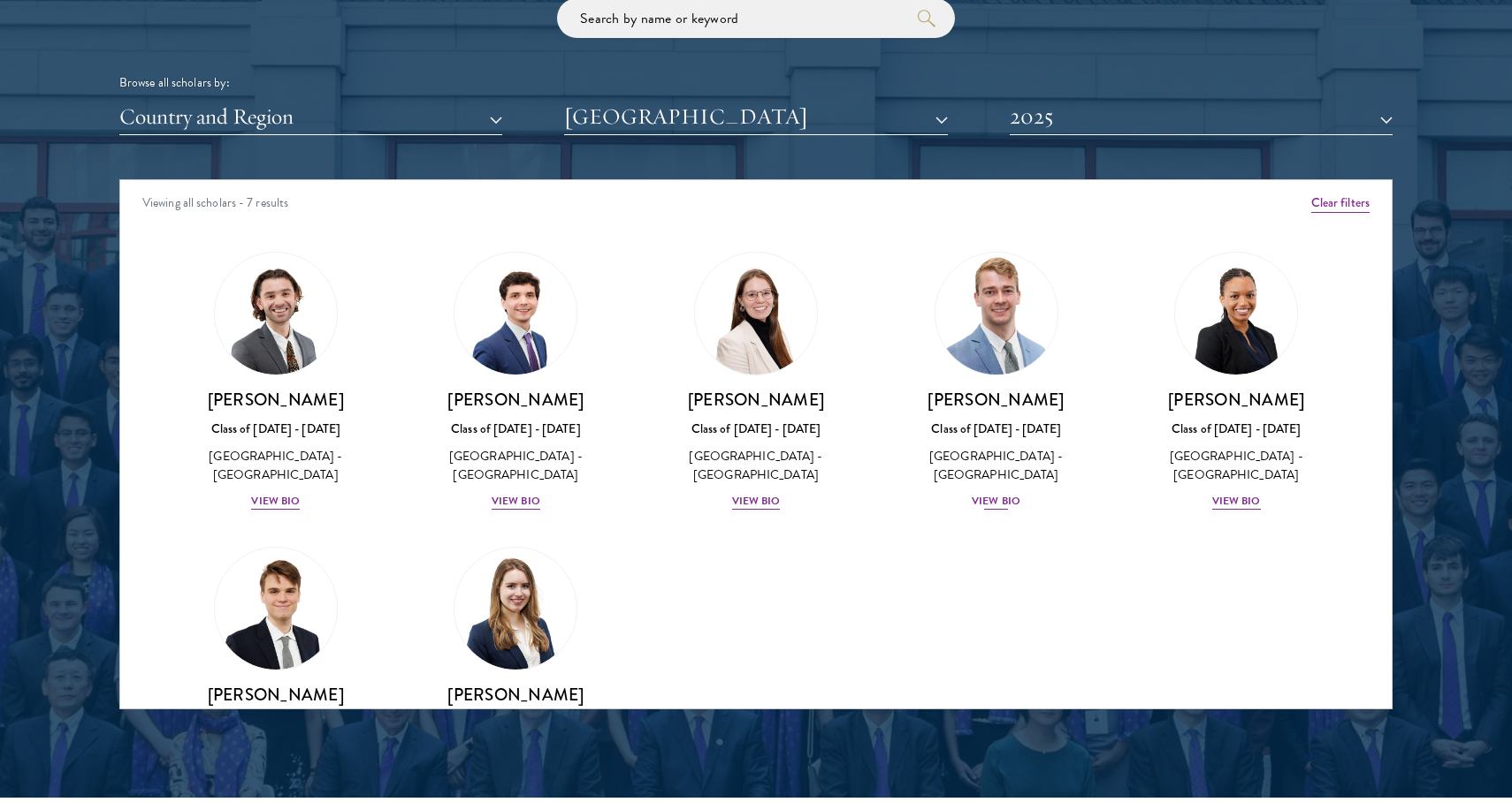
click at [989, 493] on div "View Bio" at bounding box center [996, 502] width 49 height 17
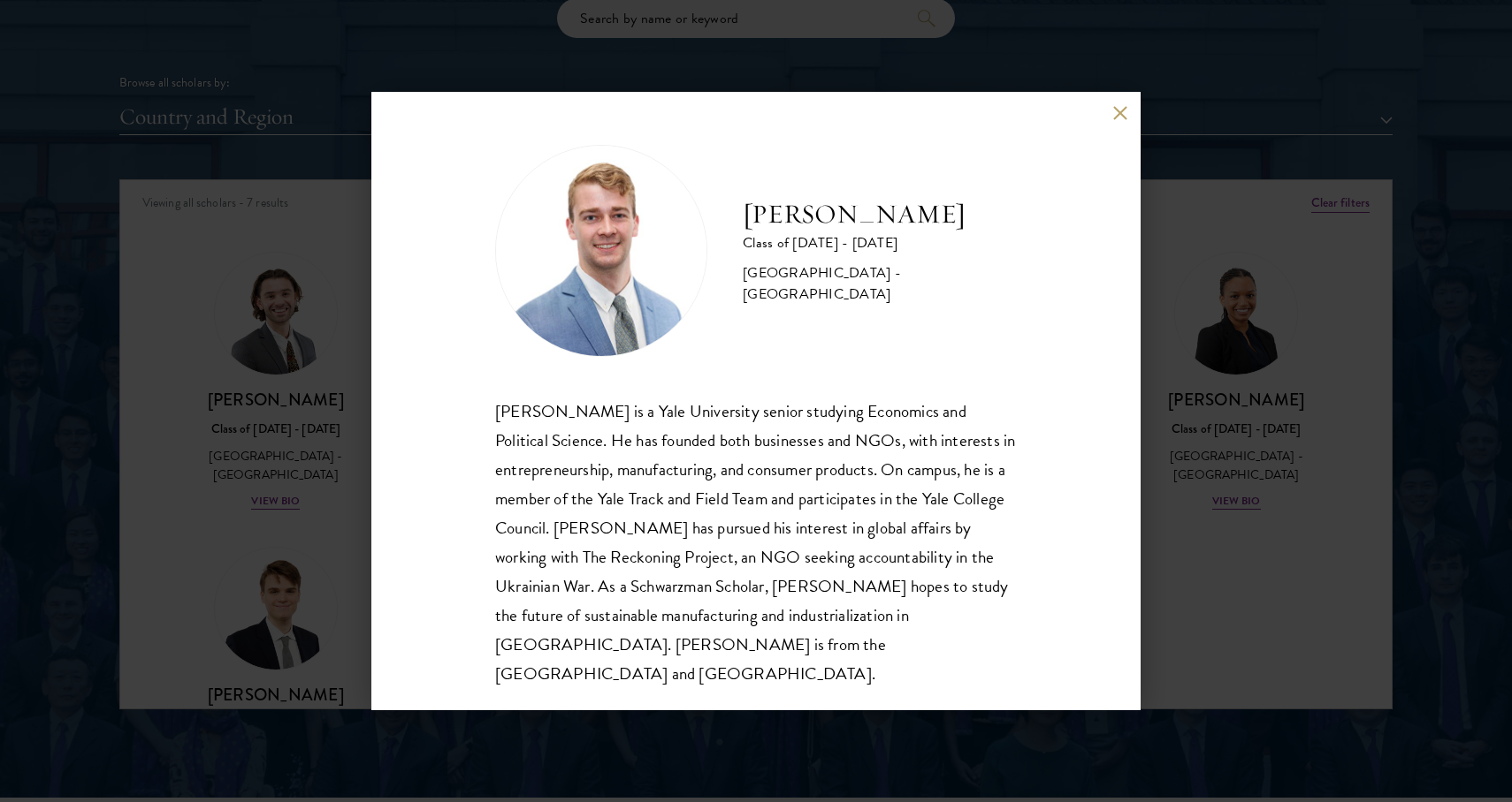
click at [1196, 492] on div "[PERSON_NAME] Class of [DATE] - [DATE] [GEOGRAPHIC_DATA] - [GEOGRAPHIC_DATA] [P…" at bounding box center [756, 401] width 1512 height 802
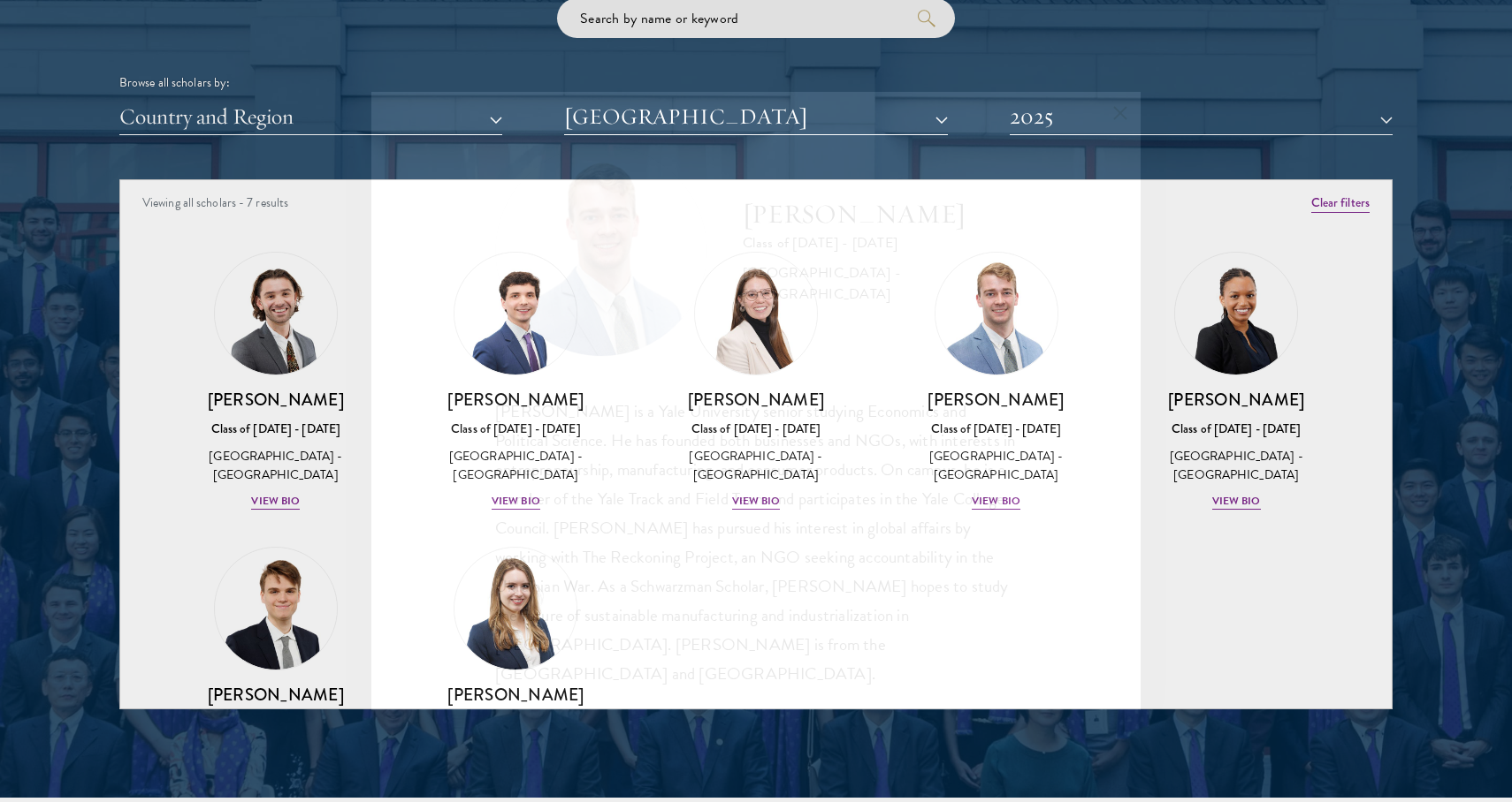
click at [1220, 493] on div "View Bio" at bounding box center [1236, 502] width 49 height 17
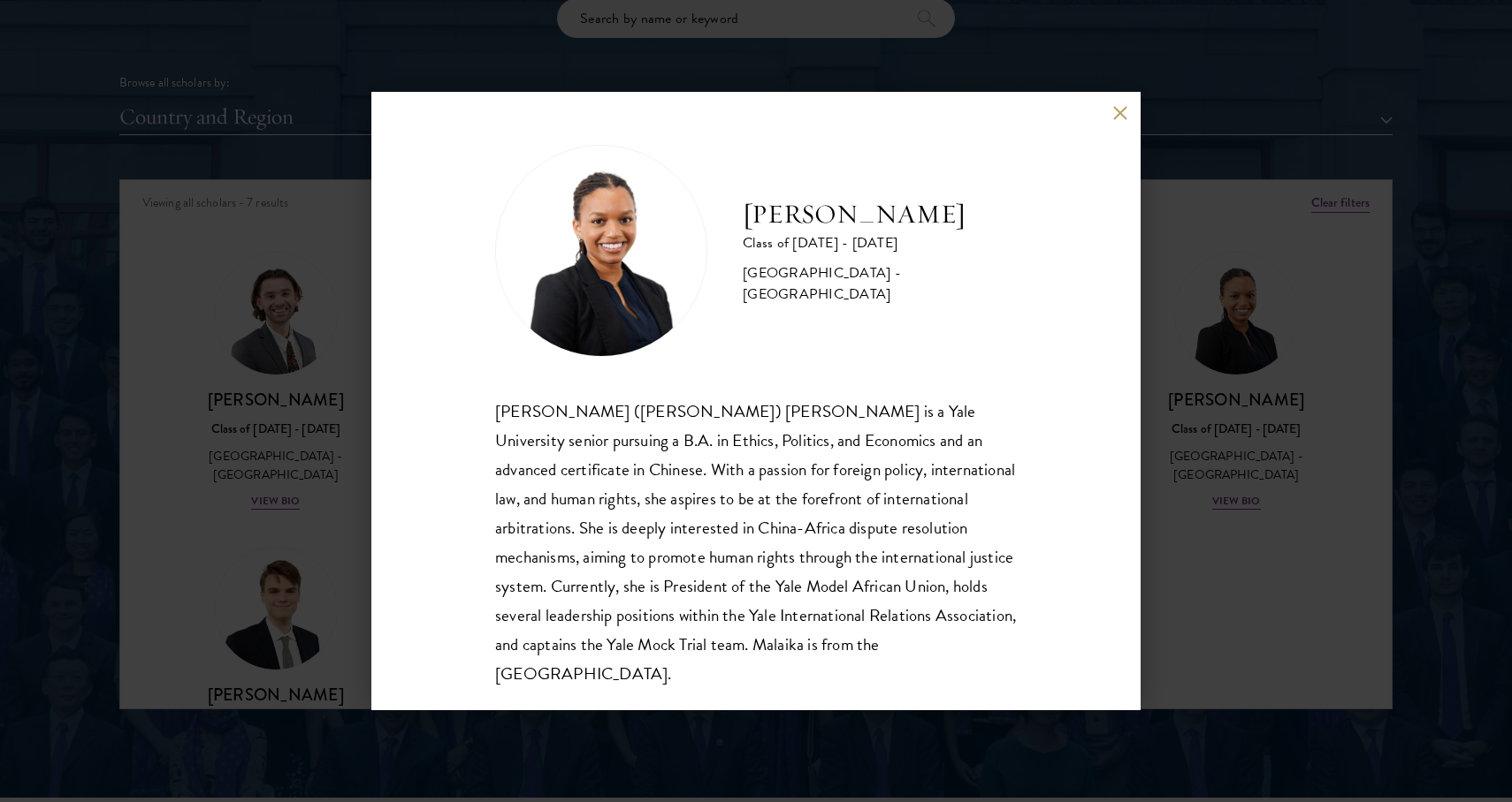
click at [1220, 492] on div "[PERSON_NAME] Class of [DATE] - [DATE] [GEOGRAPHIC_DATA] - [GEOGRAPHIC_DATA] [P…" at bounding box center [756, 401] width 1512 height 802
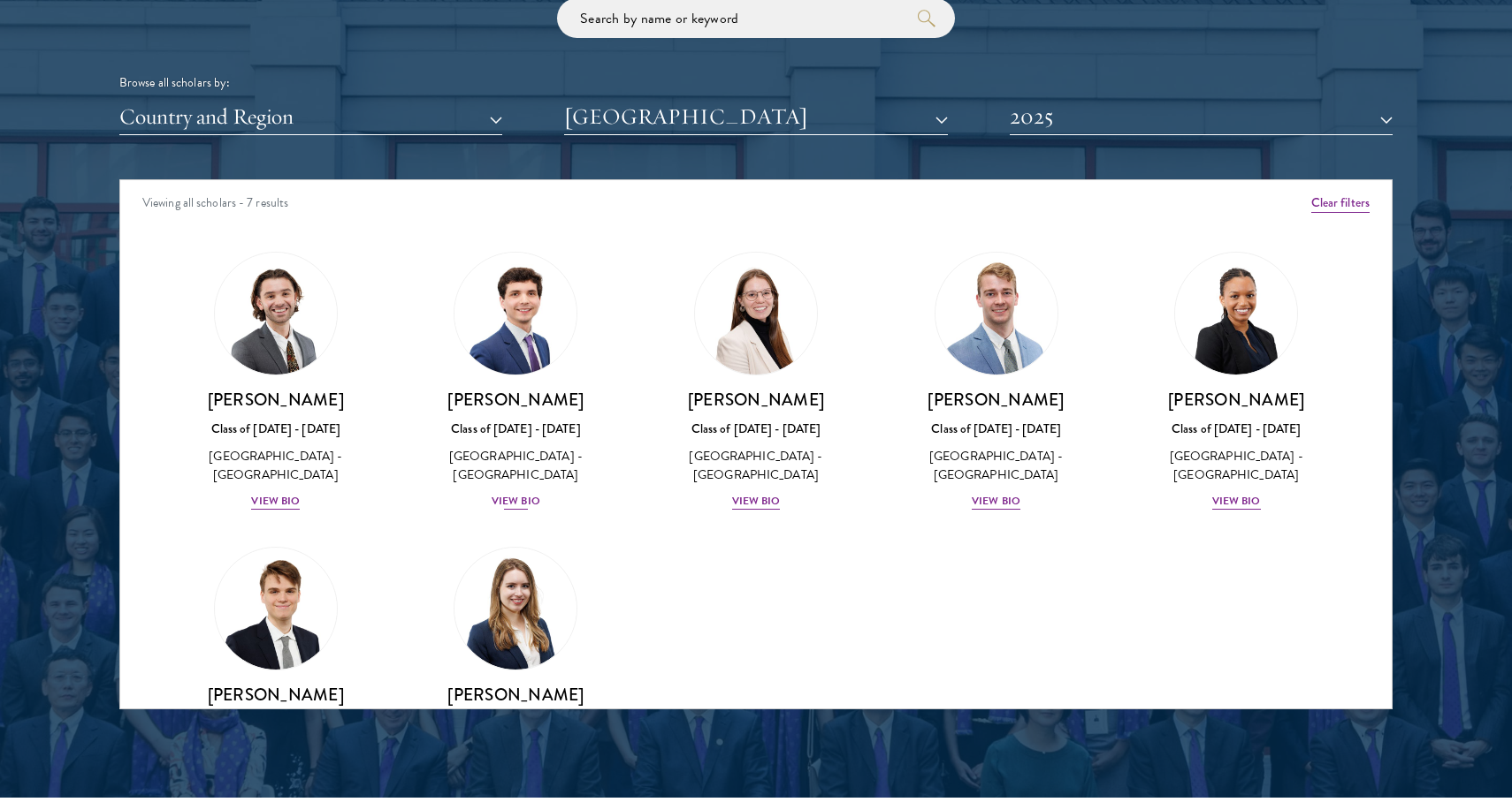
click at [506, 495] on div "View Bio" at bounding box center [516, 502] width 49 height 17
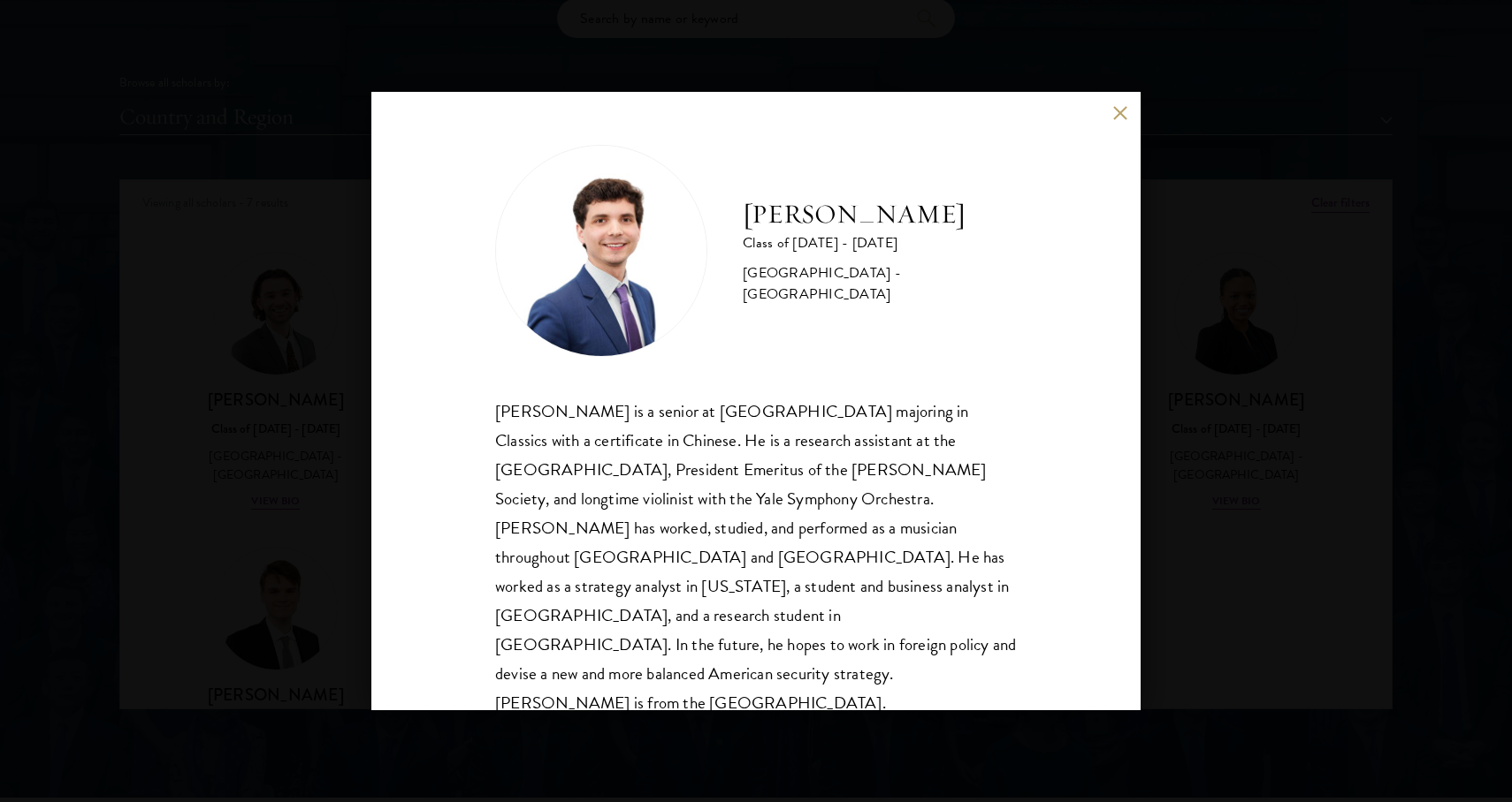
click at [619, 495] on div "[PERSON_NAME] is a senior at [GEOGRAPHIC_DATA] majoring in Classics with a cert…" at bounding box center [756, 557] width 522 height 322
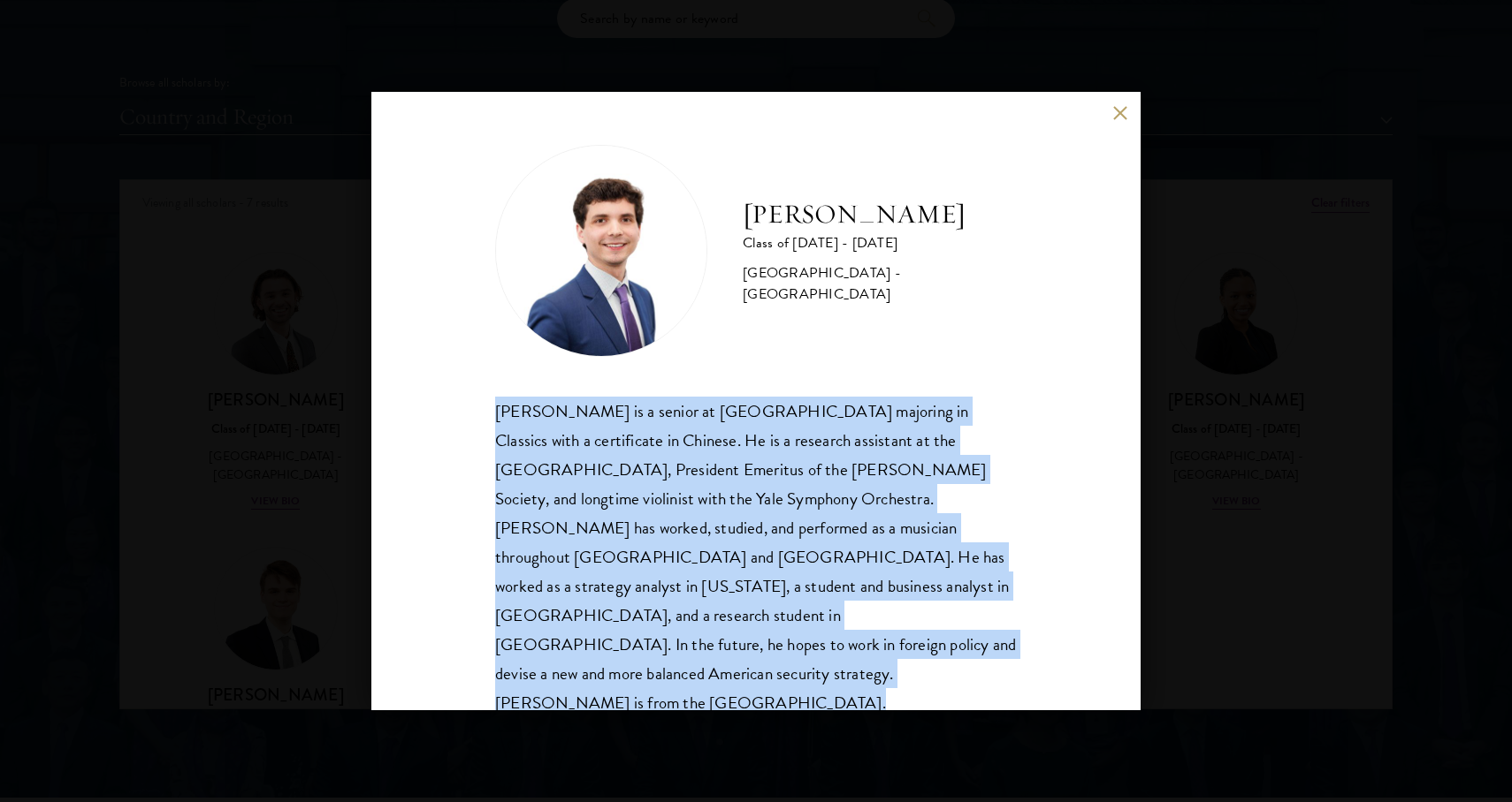
click at [619, 495] on div "[PERSON_NAME] is a senior at [GEOGRAPHIC_DATA] majoring in Classics with a cert…" at bounding box center [756, 557] width 522 height 322
copy body "[PERSON_NAME] is a senior at [GEOGRAPHIC_DATA] majoring in Classics with a cert…"
click at [1114, 118] on button at bounding box center [1120, 113] width 15 height 15
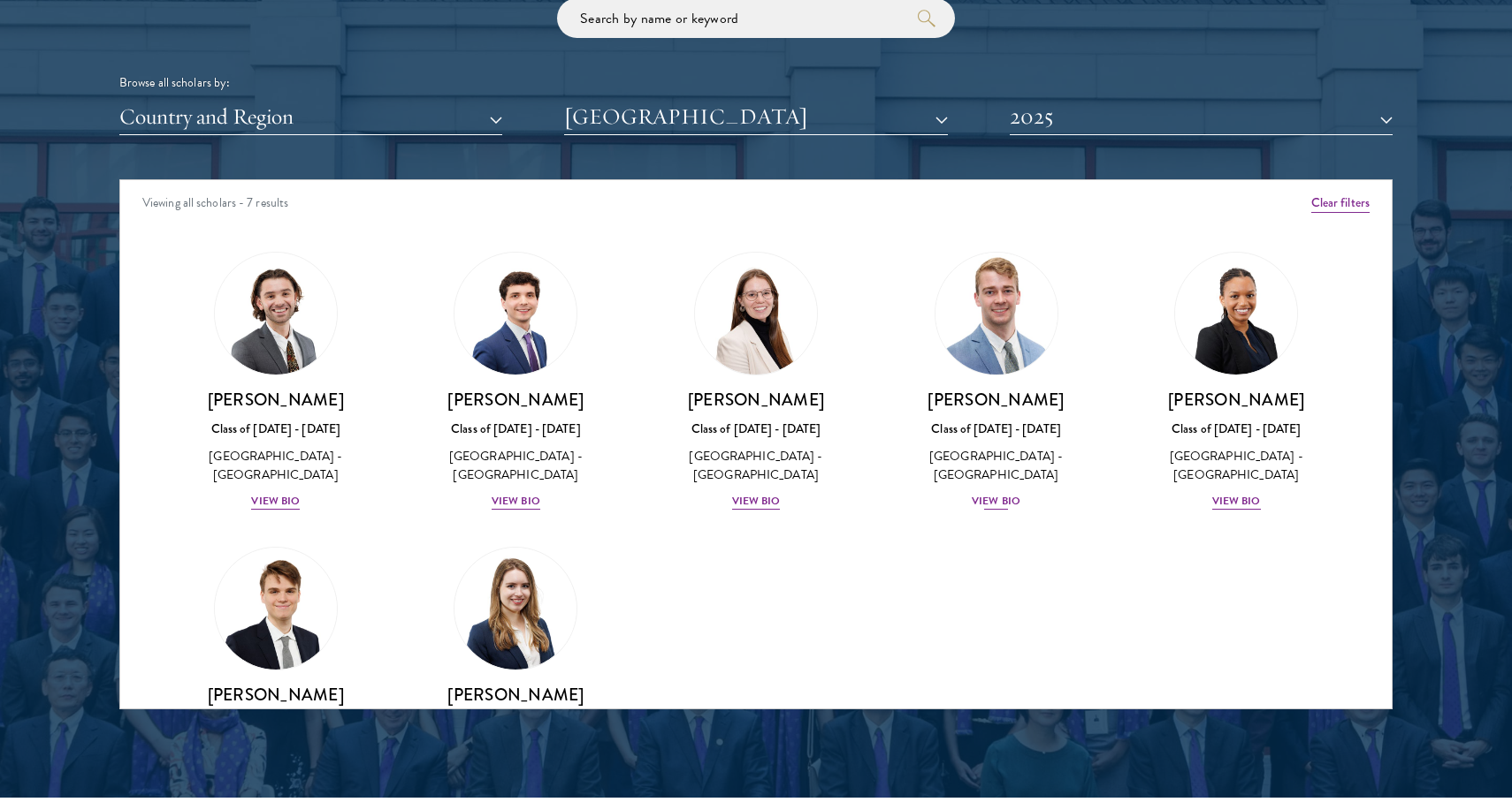
click at [993, 496] on div "View Bio" at bounding box center [996, 502] width 49 height 17
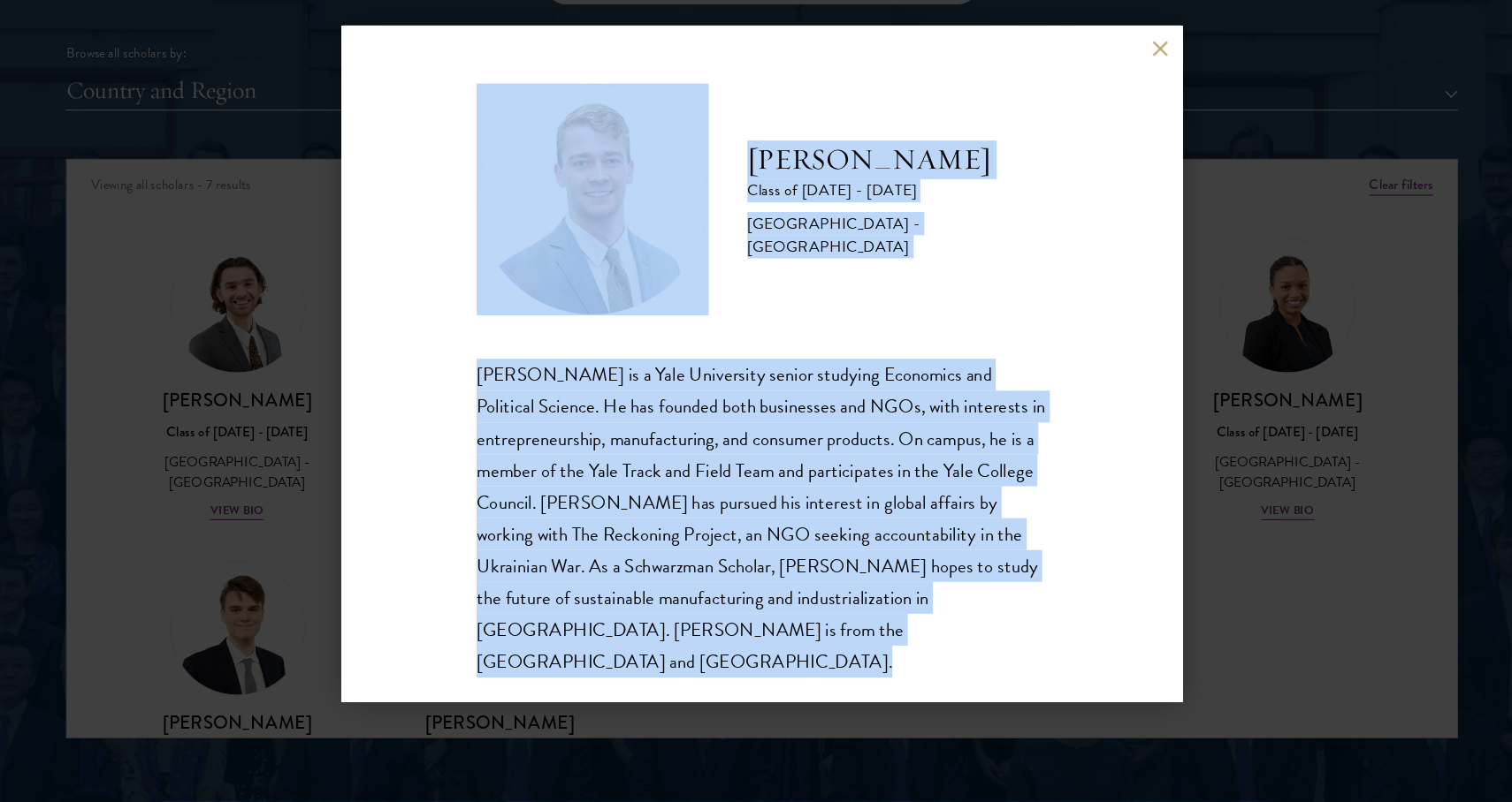
scroll to position [2167, 0]
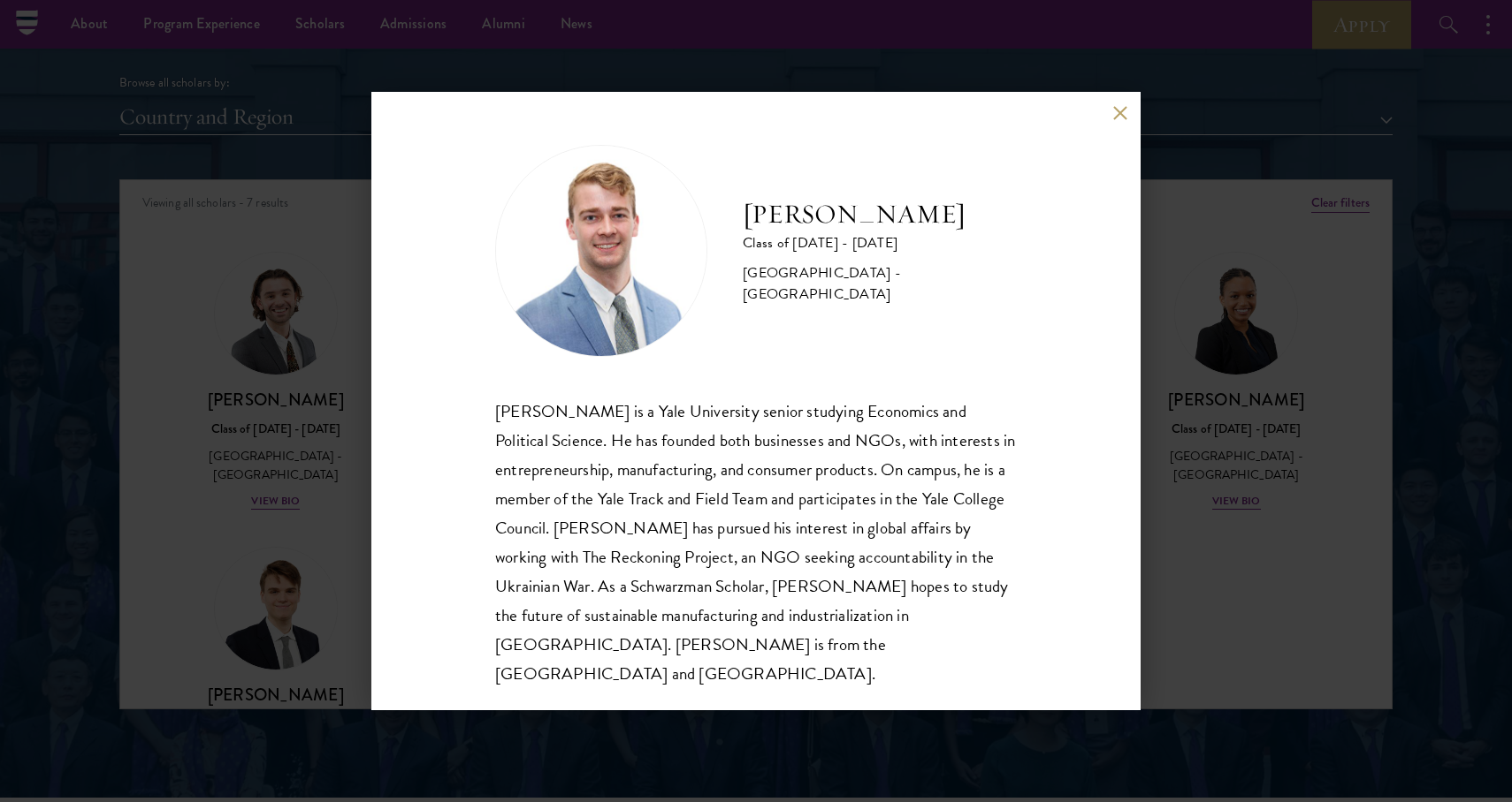
click at [848, 358] on div "[PERSON_NAME] Class of [DATE] - [DATE] [GEOGRAPHIC_DATA] - [GEOGRAPHIC_DATA] [P…" at bounding box center [756, 416] width 522 height 543
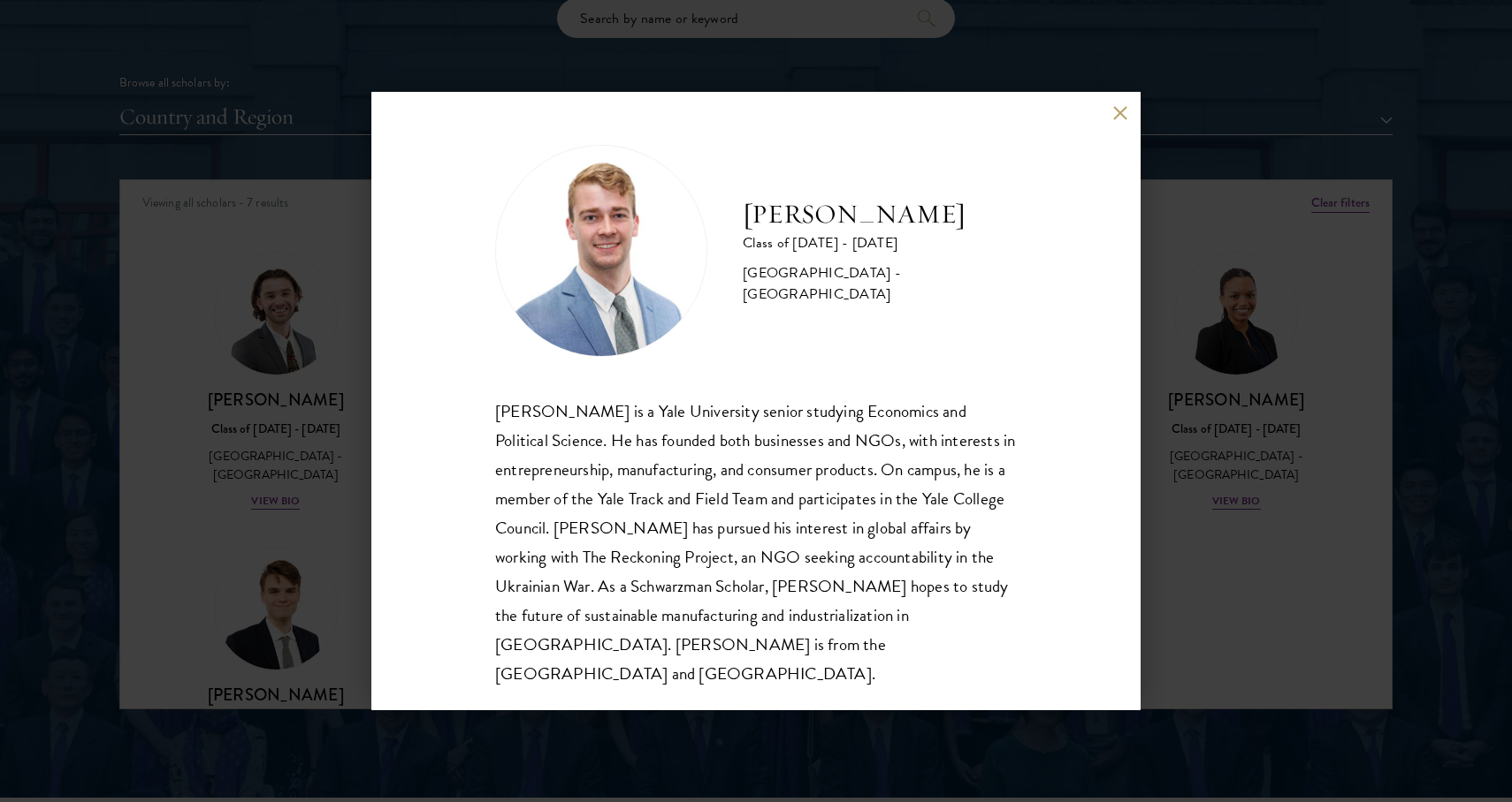
scroll to position [2032, 0]
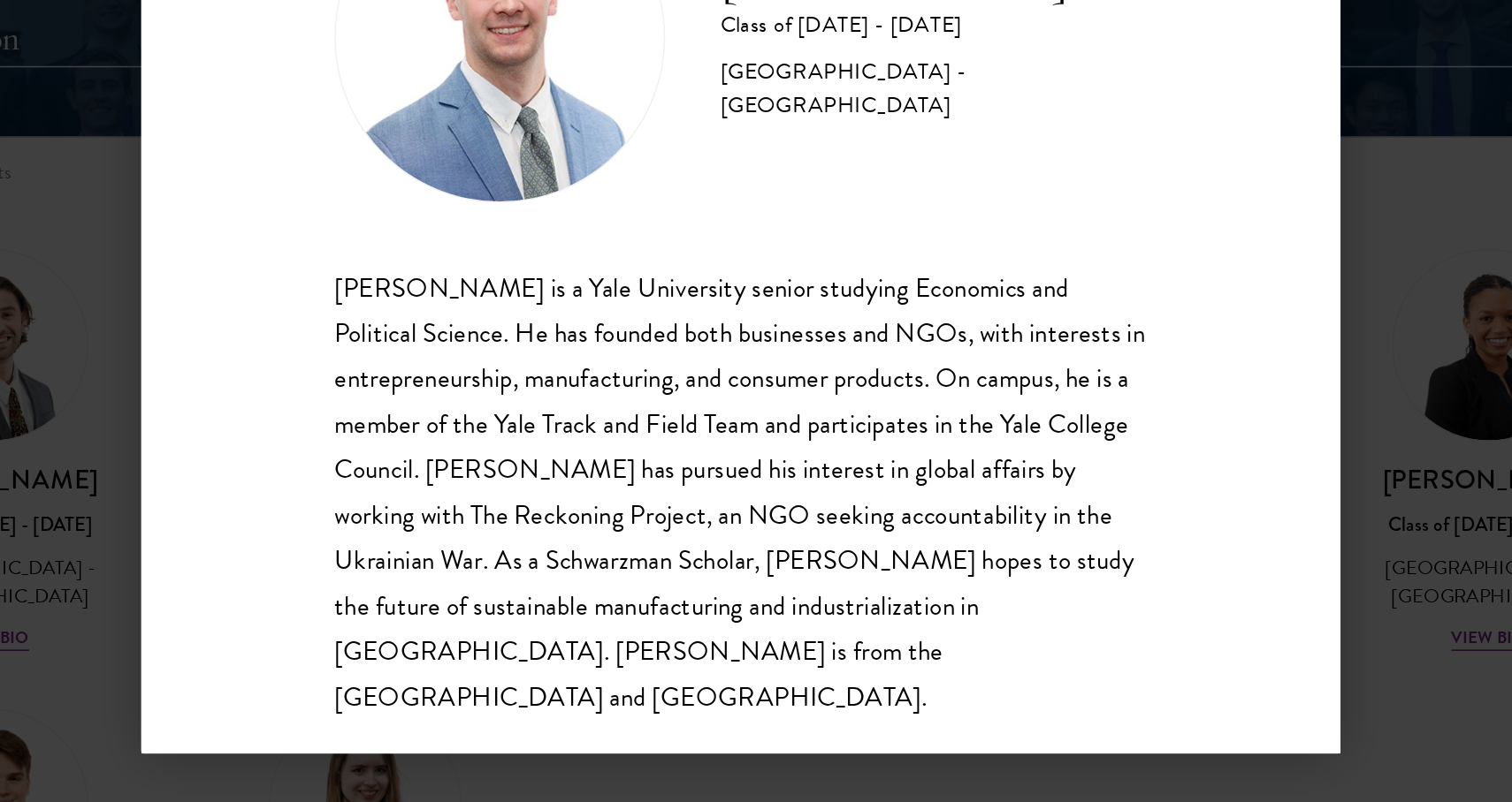
click at [895, 307] on div "[PERSON_NAME] Class of [DATE] - [DATE] [GEOGRAPHIC_DATA] - [GEOGRAPHIC_DATA] [P…" at bounding box center [756, 401] width 1512 height 802
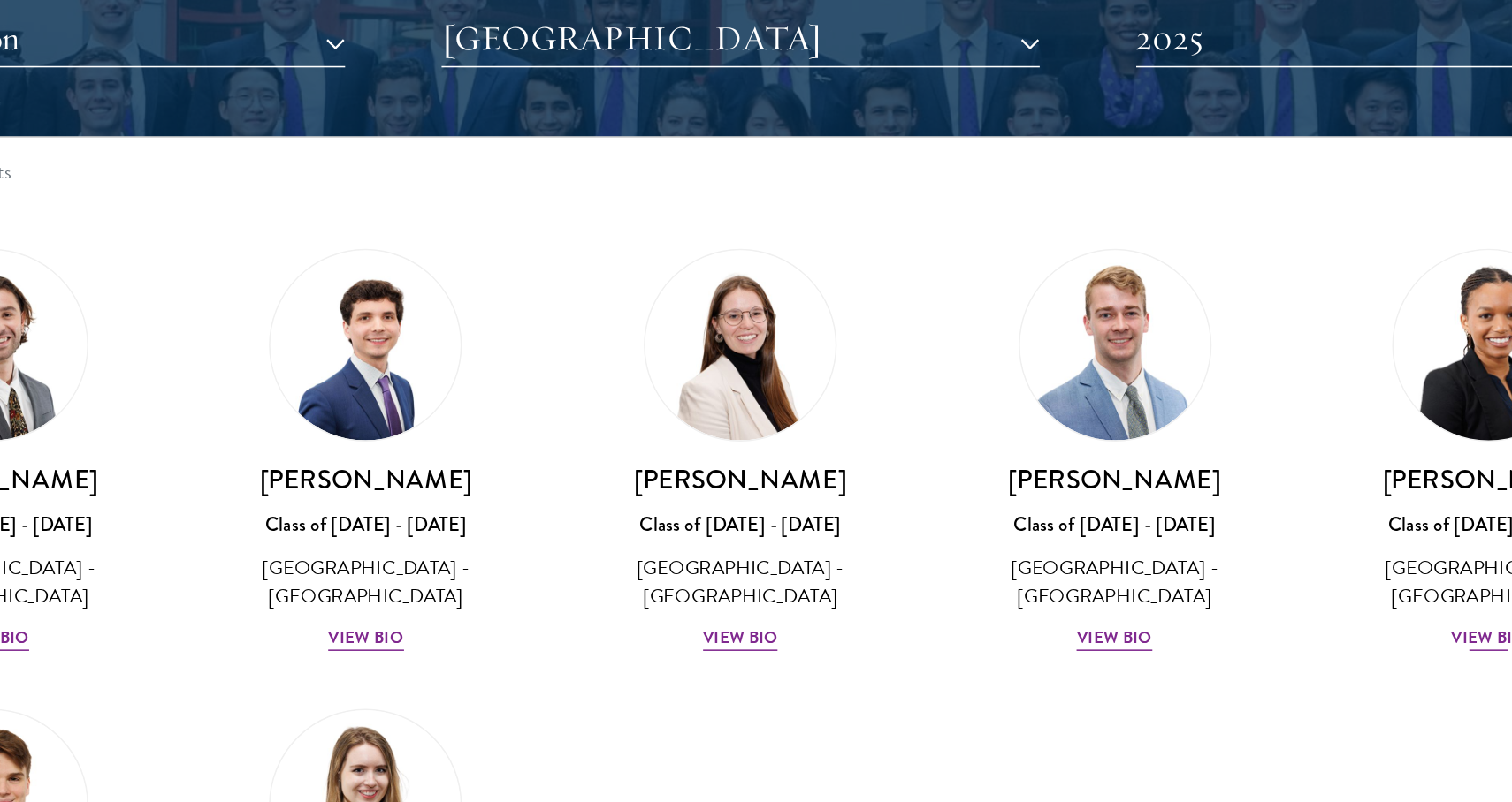
scroll to position [2086, 0]
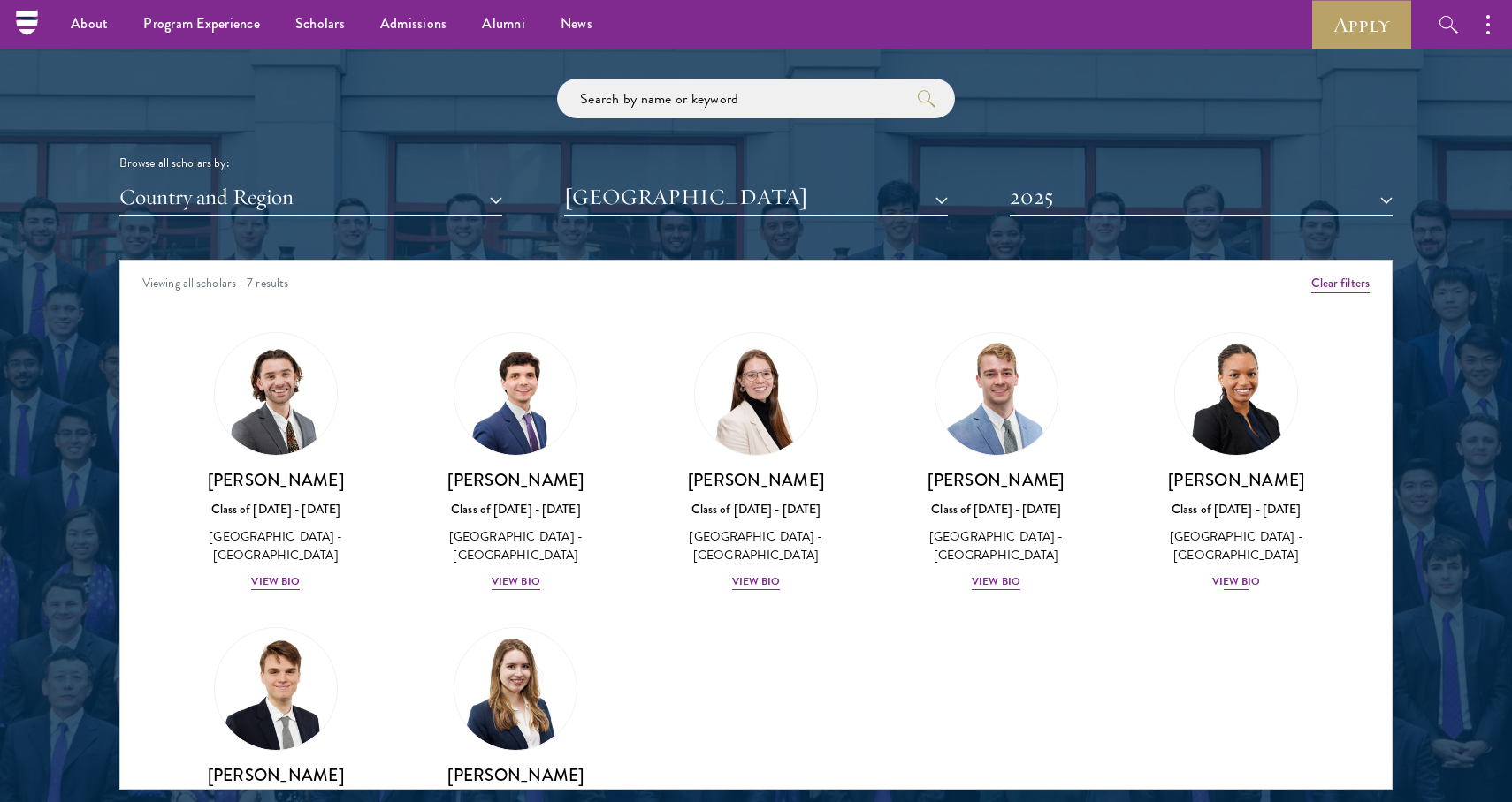
click at [1255, 573] on div "View Bio" at bounding box center [1236, 582] width 49 height 17
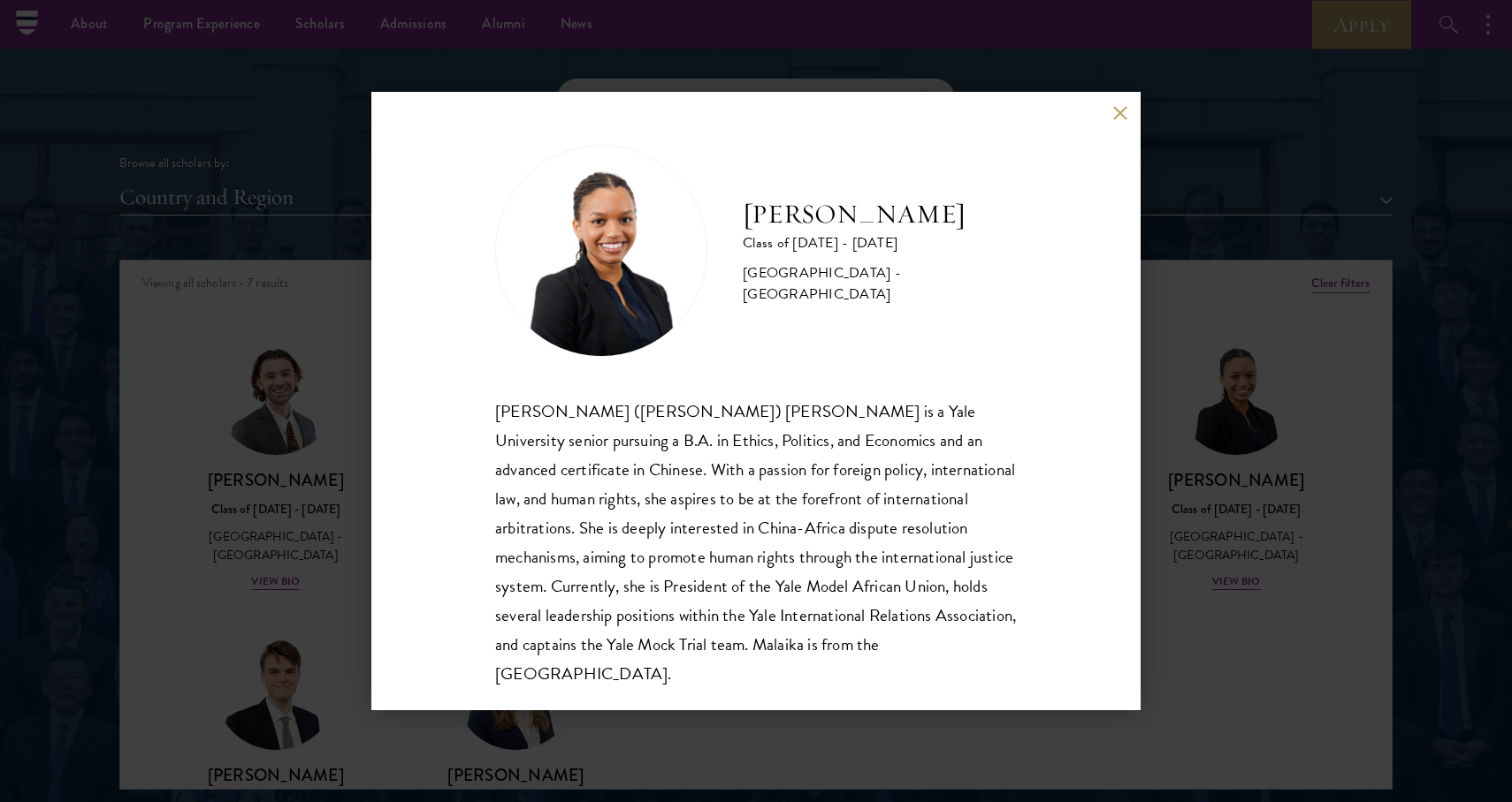
click at [1099, 564] on div "[PERSON_NAME] Class of [DATE] - [DATE] [GEOGRAPHIC_DATA] - [GEOGRAPHIC_DATA] [P…" at bounding box center [756, 401] width 770 height 618
click at [1162, 573] on div "[PERSON_NAME] Class of [DATE] - [DATE] [GEOGRAPHIC_DATA] - [GEOGRAPHIC_DATA] [P…" at bounding box center [756, 401] width 1512 height 802
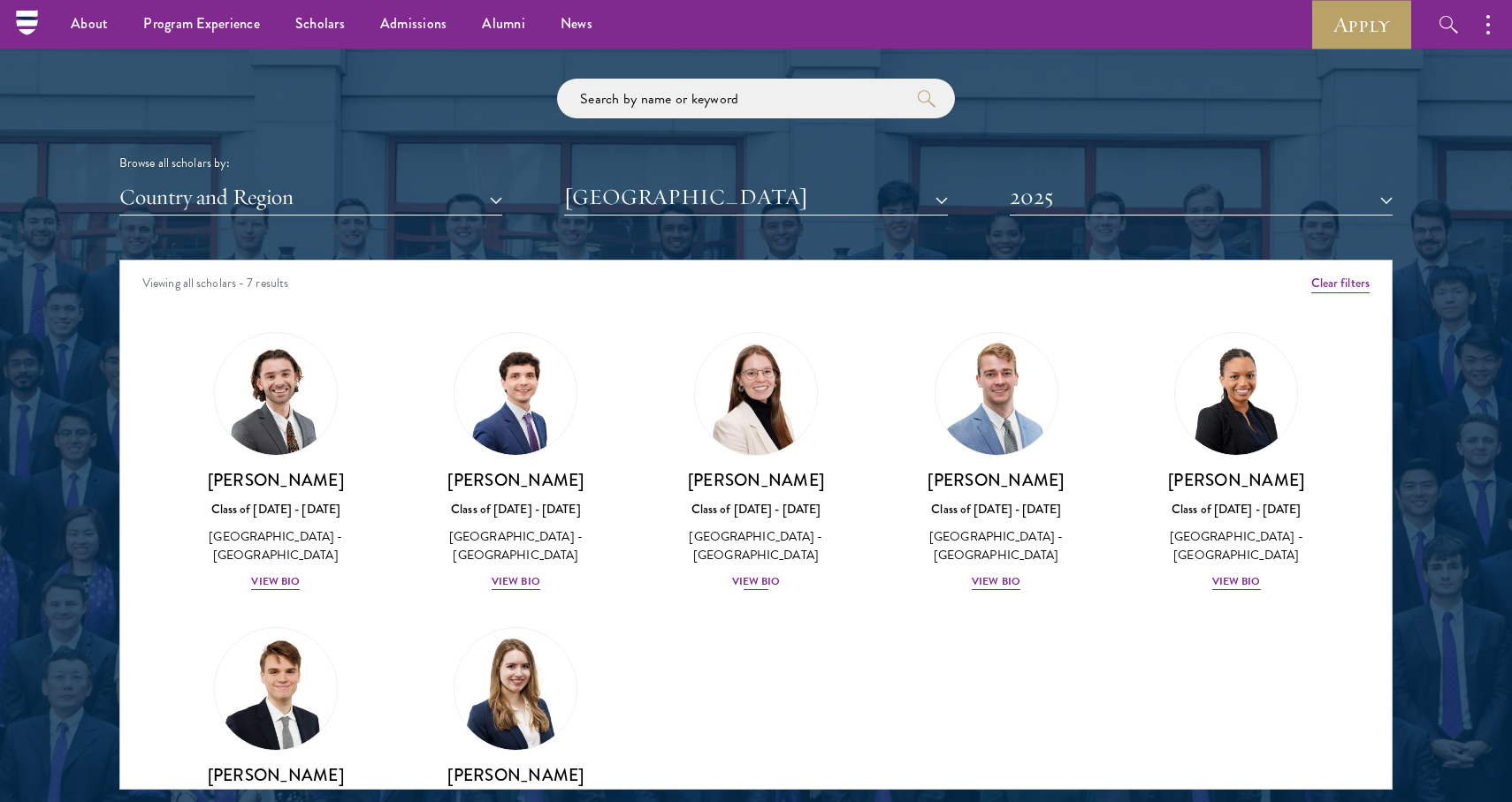
click at [772, 573] on div "View Bio" at bounding box center [756, 582] width 49 height 17
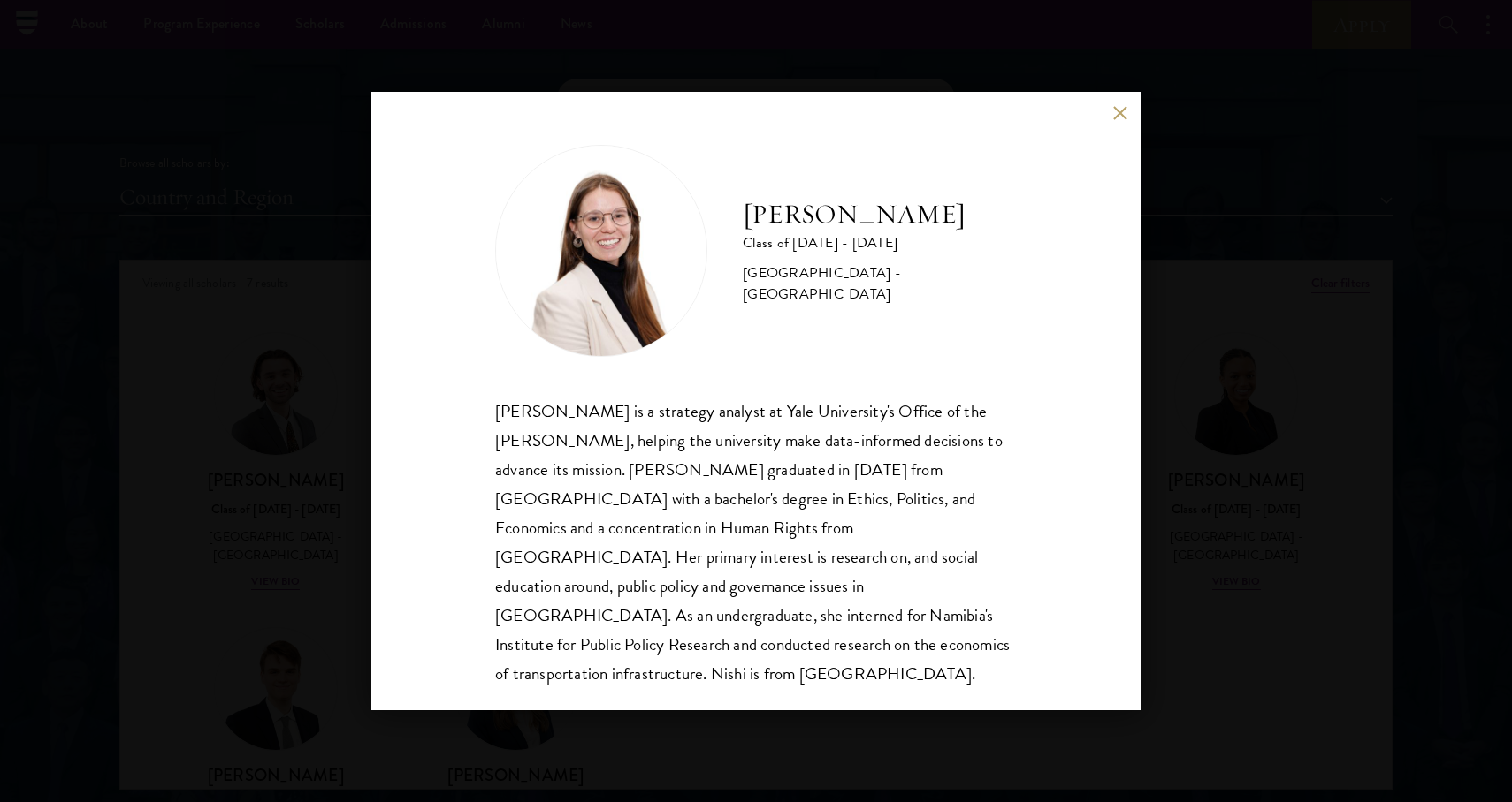
click at [1231, 533] on div "[PERSON_NAME] Class of [DATE] - [DATE] [GEOGRAPHIC_DATA] - [GEOGRAPHIC_DATA] [P…" at bounding box center [756, 401] width 1512 height 802
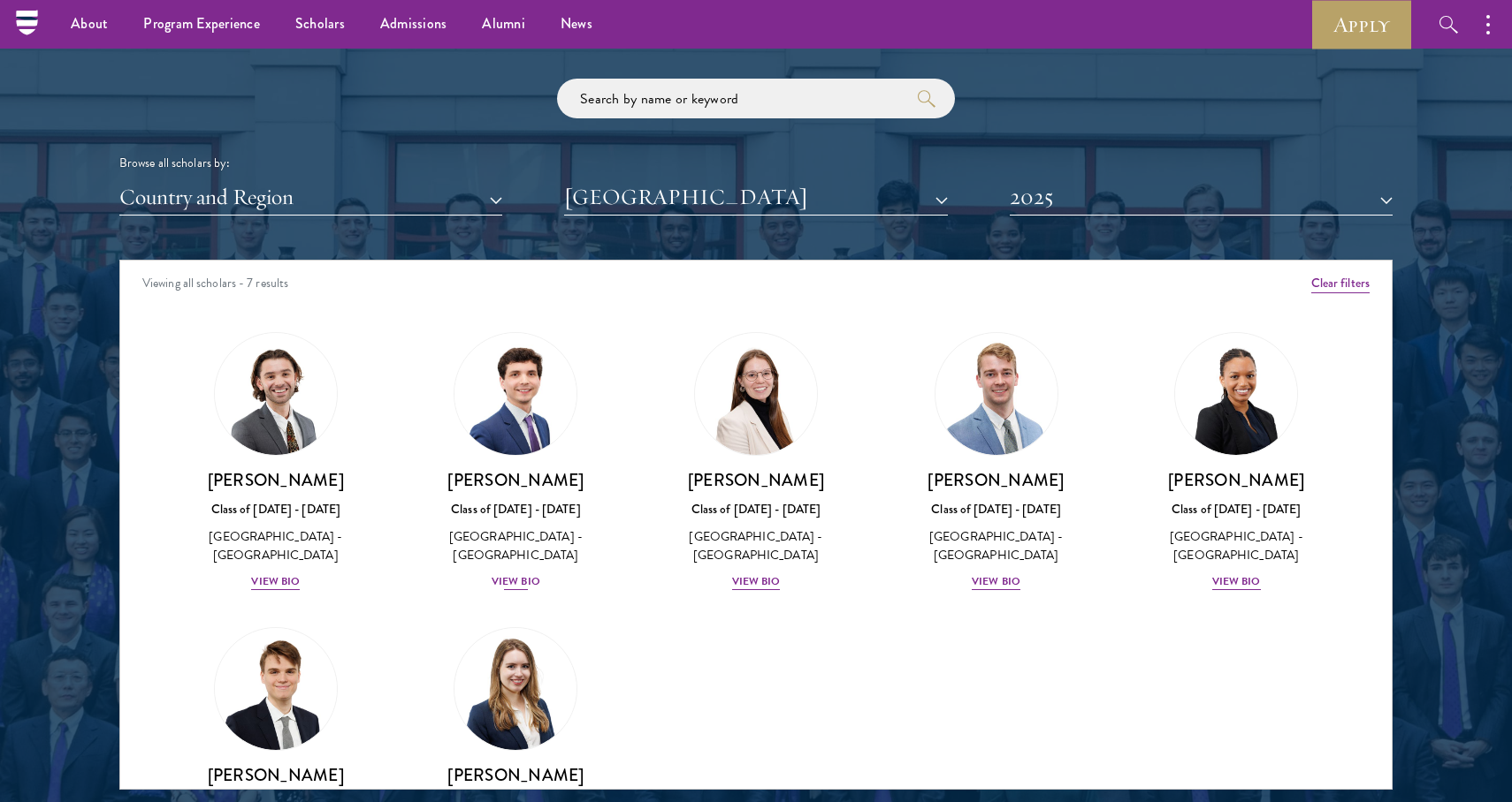
click at [527, 559] on div "[PERSON_NAME] Class of [DATE] - [DATE] [GEOGRAPHIC_DATA] - [GEOGRAPHIC_DATA] Vi…" at bounding box center [516, 530] width 206 height 123
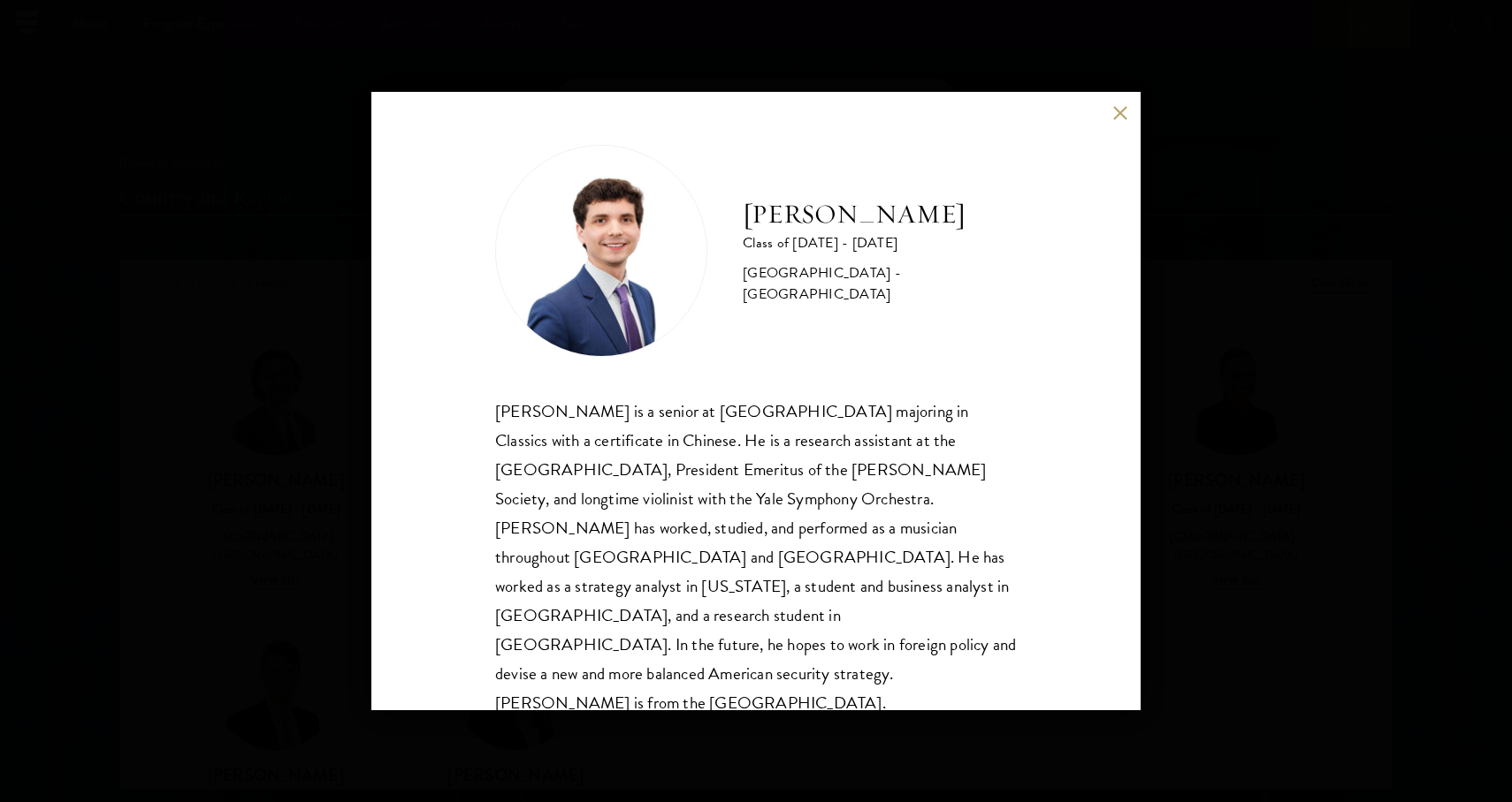
click at [719, 753] on div "[PERSON_NAME] Class of [DATE] - [DATE] [GEOGRAPHIC_DATA] - [GEOGRAPHIC_DATA] [P…" at bounding box center [756, 401] width 1512 height 802
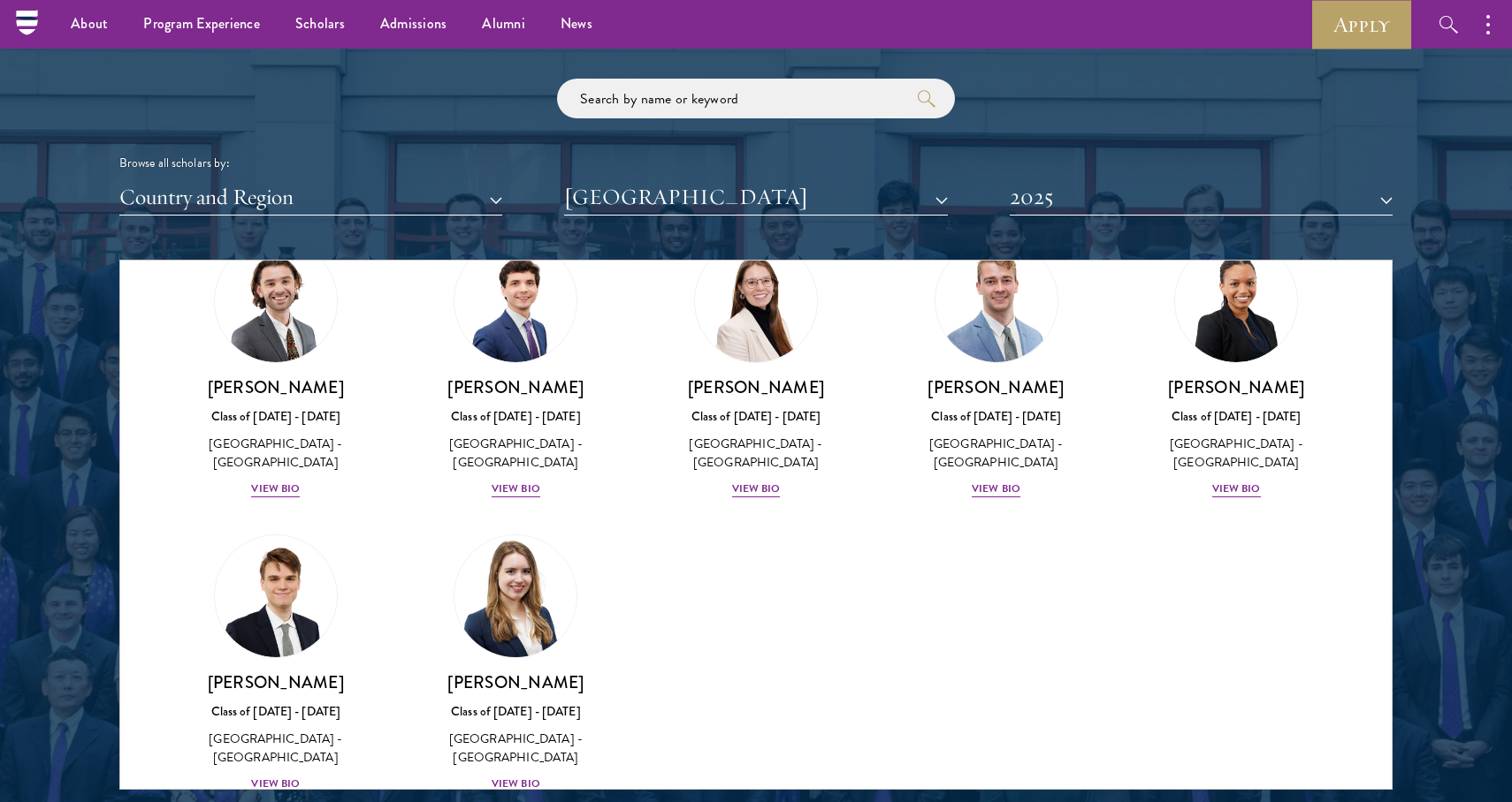
scroll to position [114, 0]
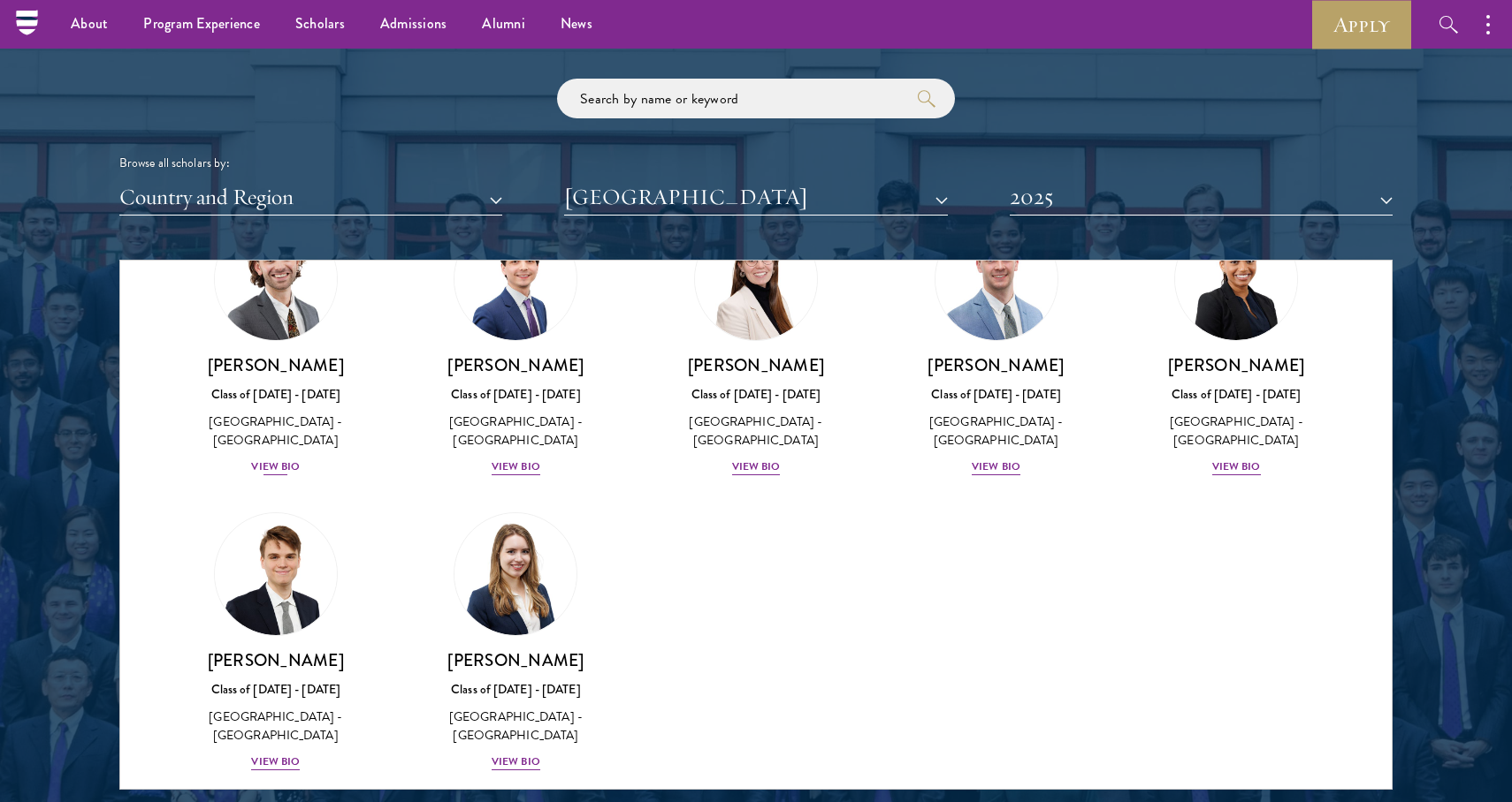
click at [278, 459] on div "View Bio" at bounding box center [276, 467] width 49 height 17
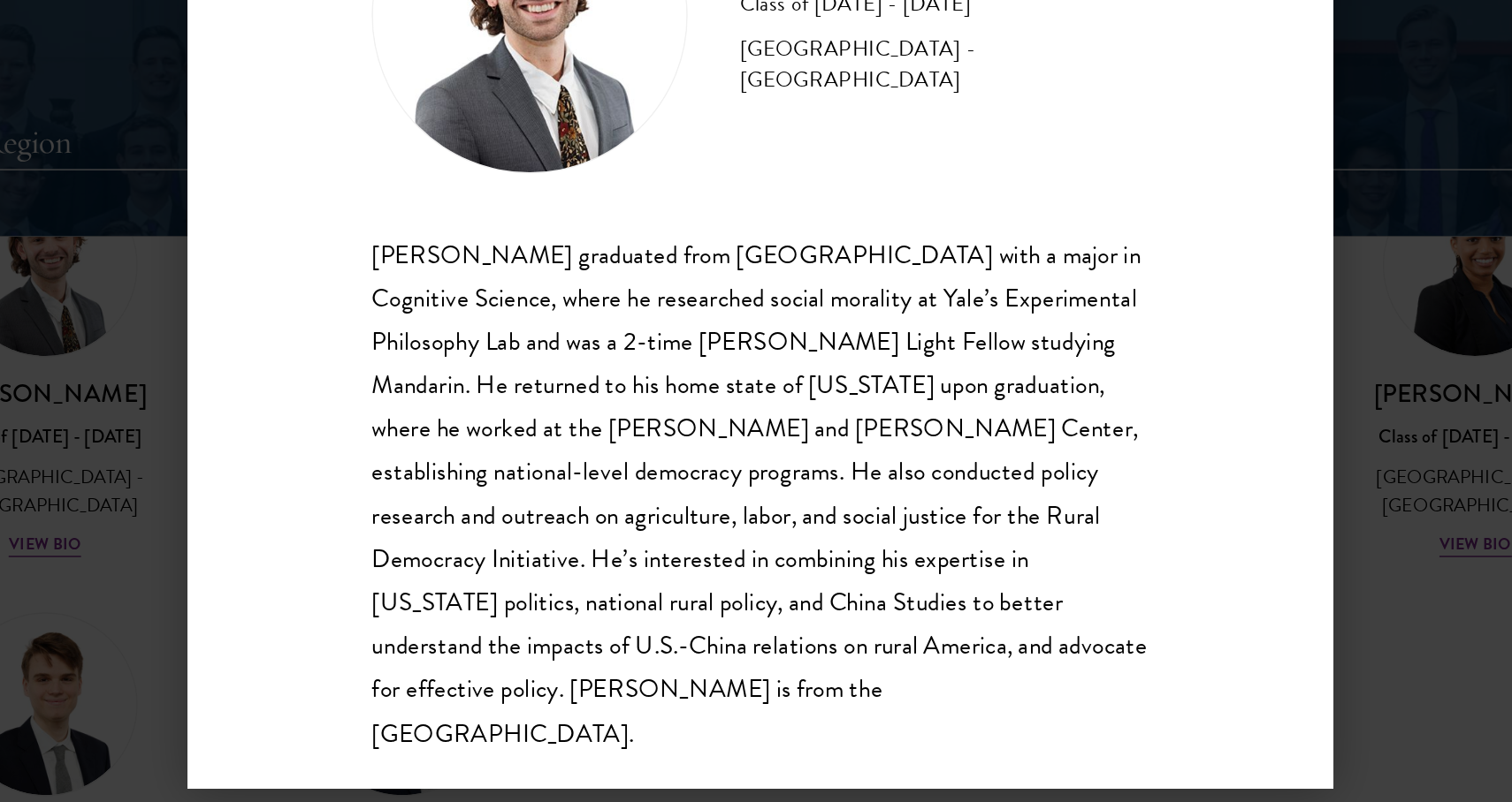
scroll to position [2047, 0]
